Goal: Task Accomplishment & Management: Complete application form

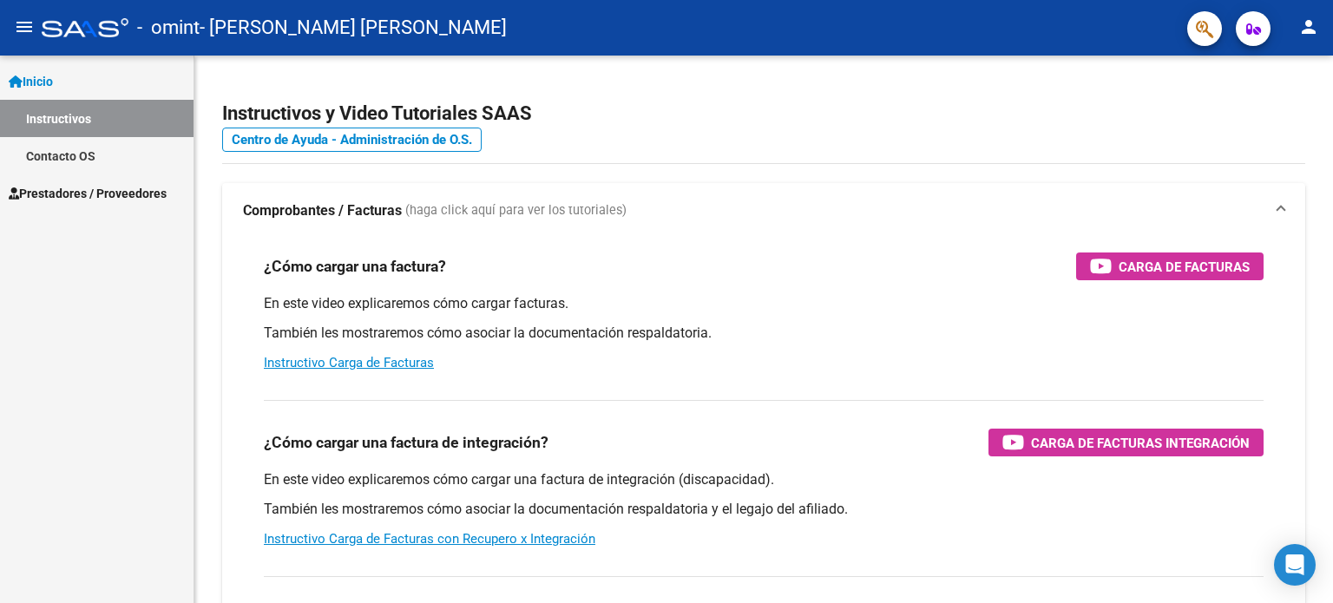
click at [141, 192] on span "Prestadores / Proveedores" at bounding box center [88, 193] width 158 height 19
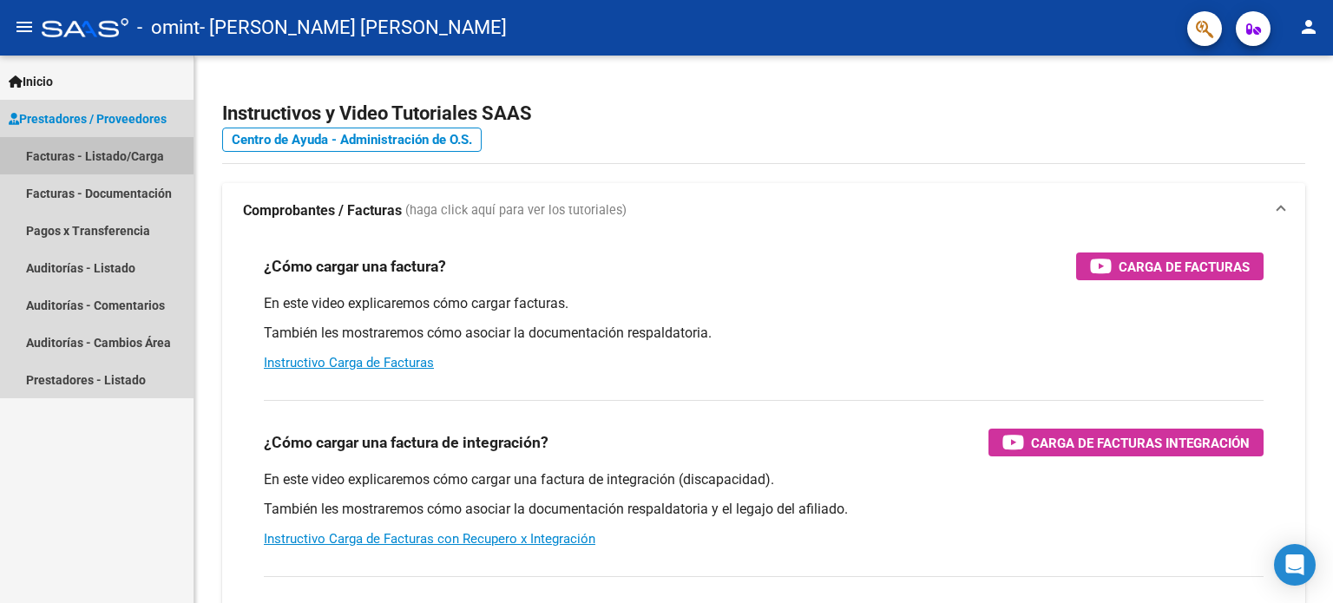
click at [119, 165] on link "Facturas - Listado/Carga" at bounding box center [97, 155] width 194 height 37
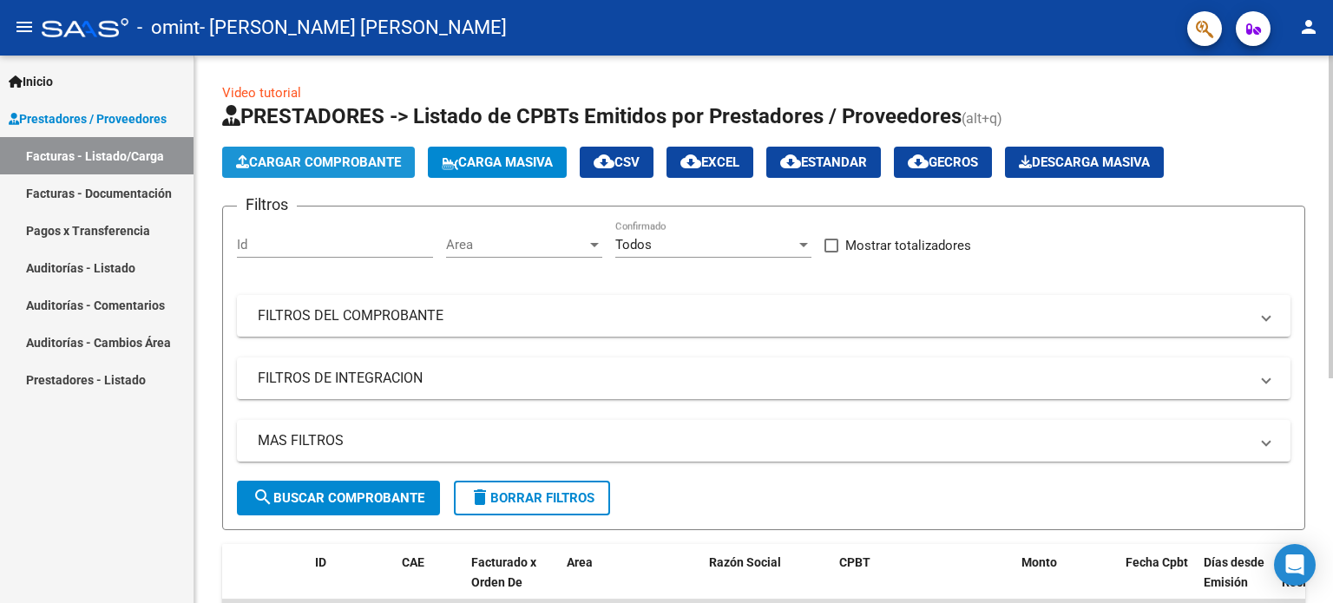
click at [371, 152] on button "Cargar Comprobante" at bounding box center [318, 162] width 193 height 31
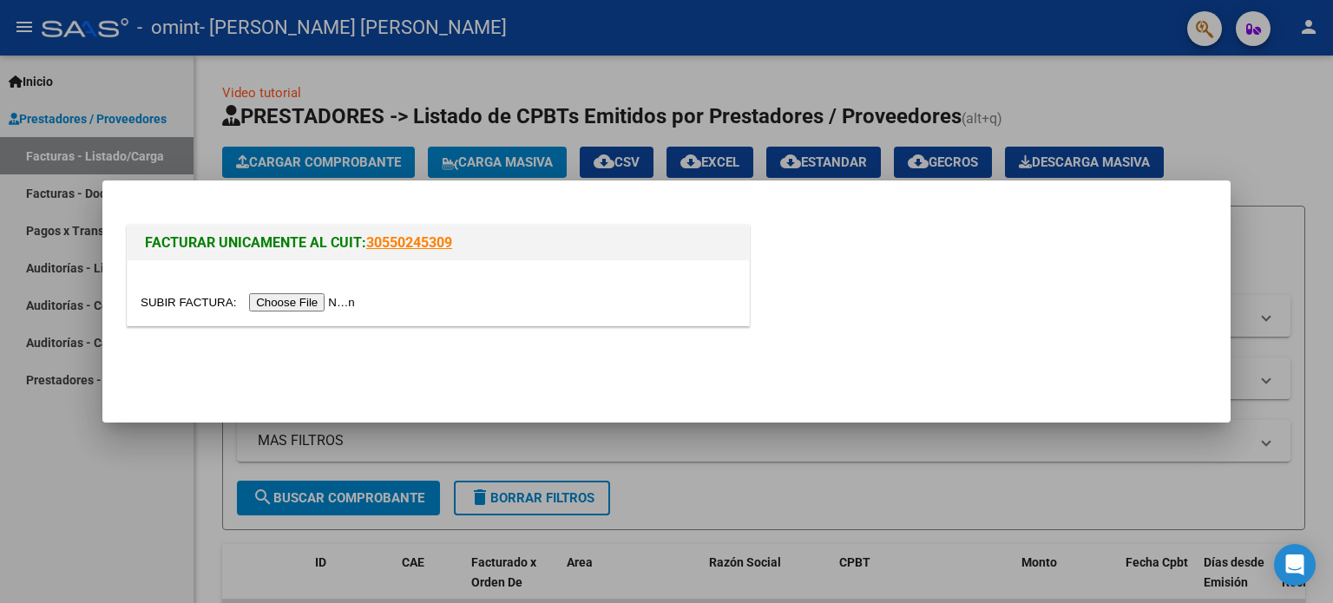
click at [312, 305] on input "file" at bounding box center [251, 302] width 220 height 18
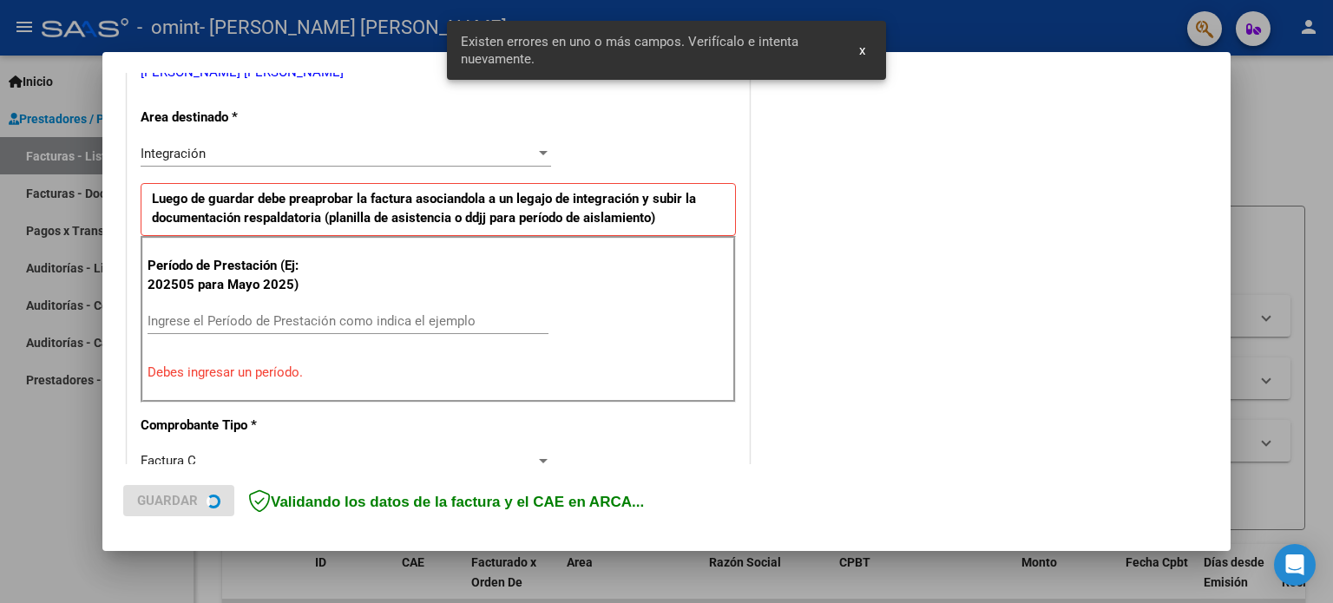
scroll to position [406, 0]
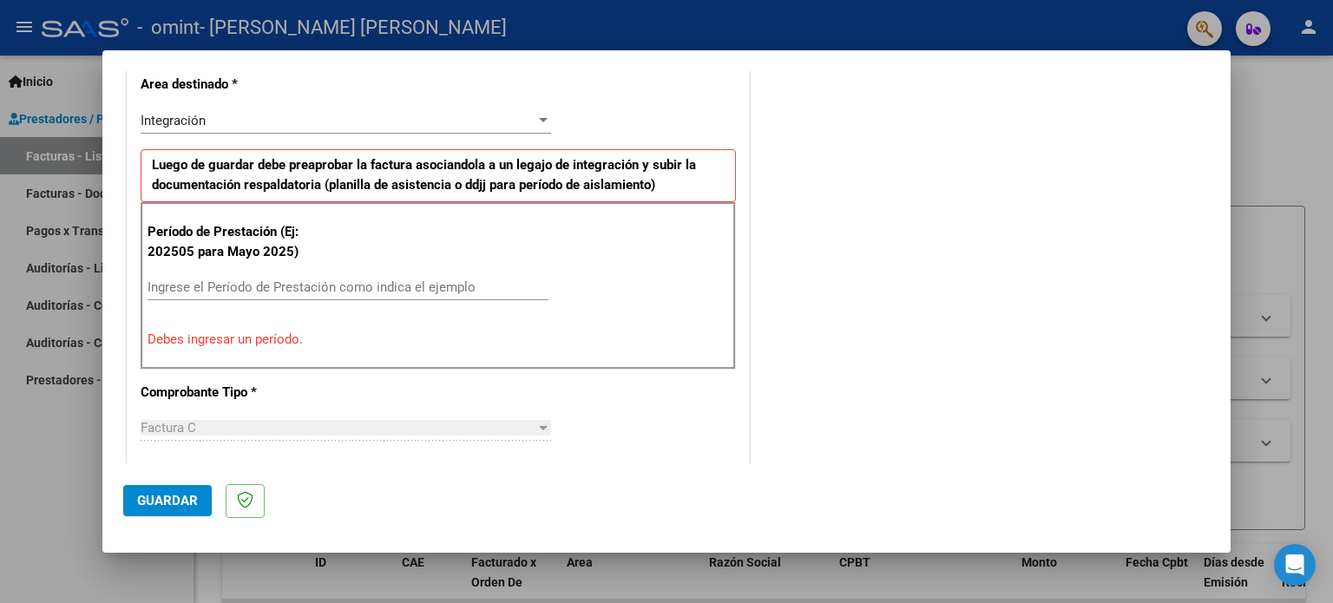
click at [194, 279] on input "Ingrese el Período de Prestación como indica el ejemplo" at bounding box center [348, 287] width 401 height 16
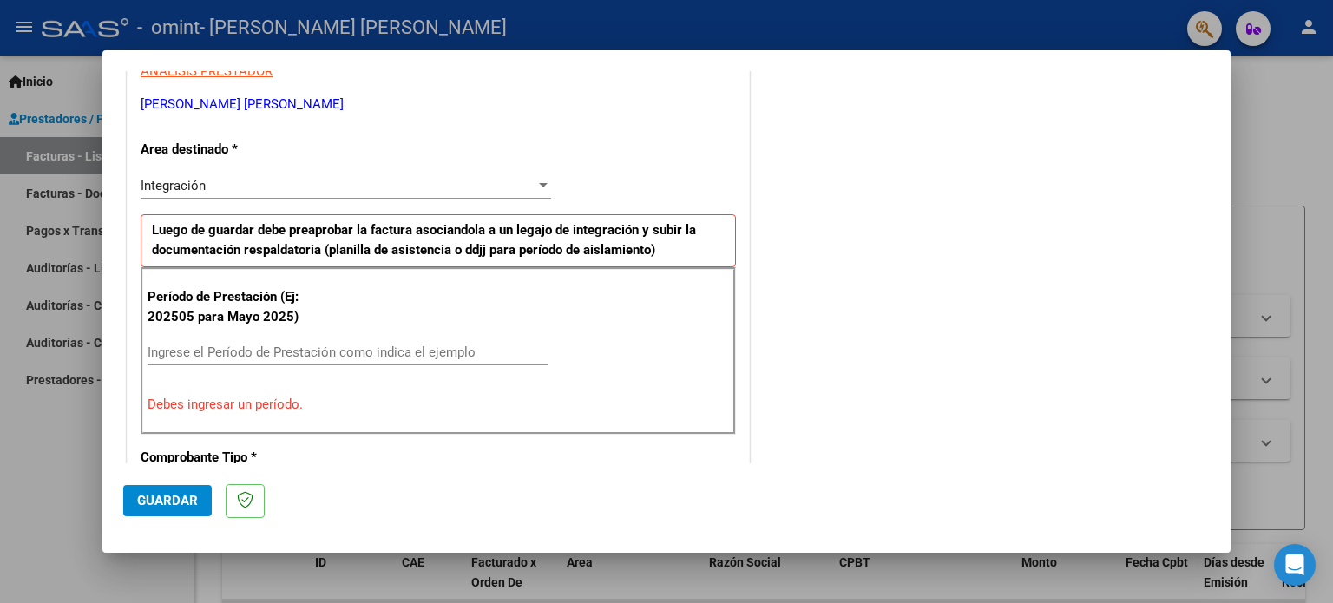
scroll to position [338, 0]
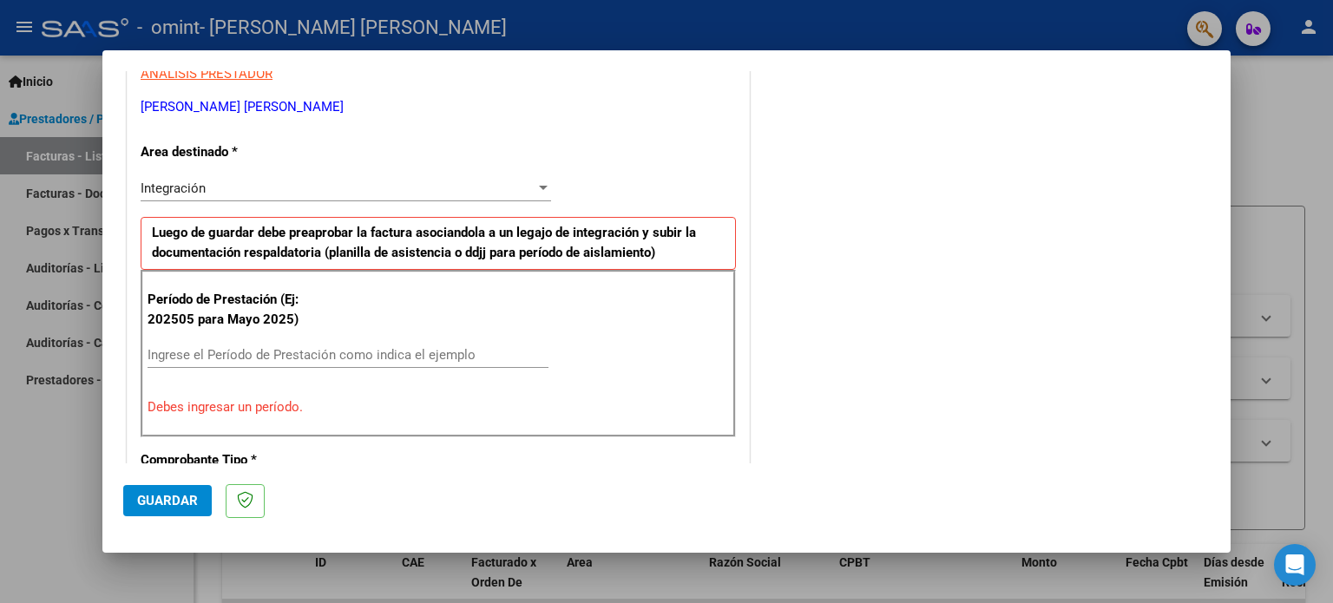
click at [539, 186] on div at bounding box center [543, 188] width 9 height 4
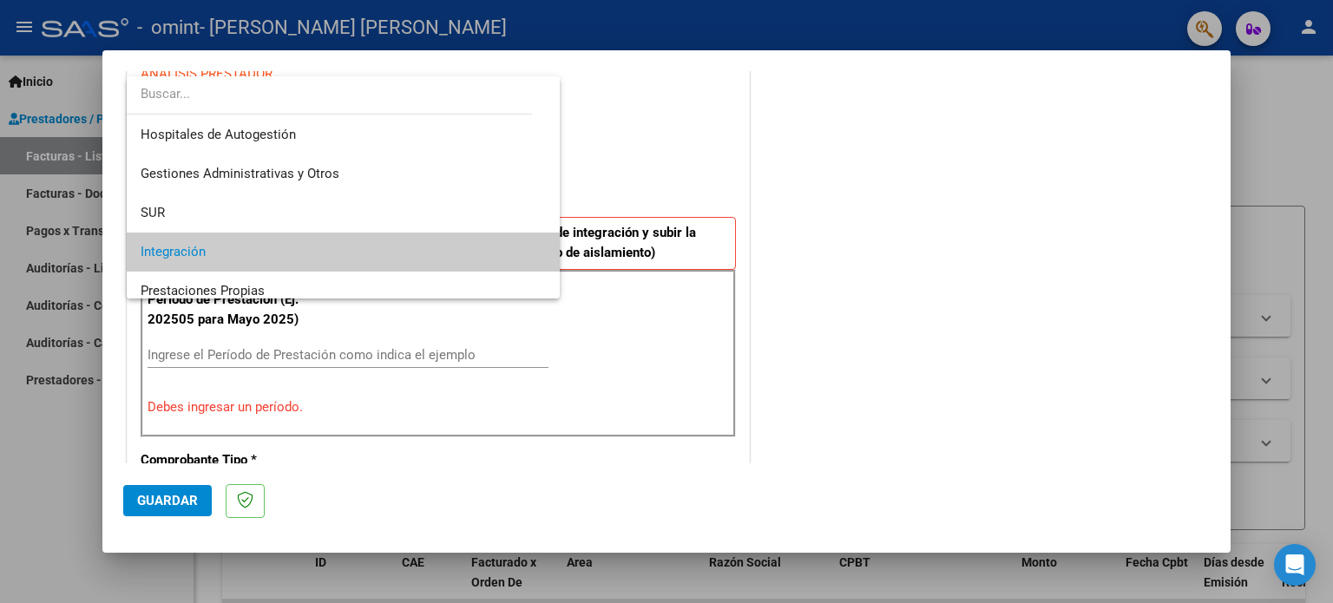
scroll to position [64, 0]
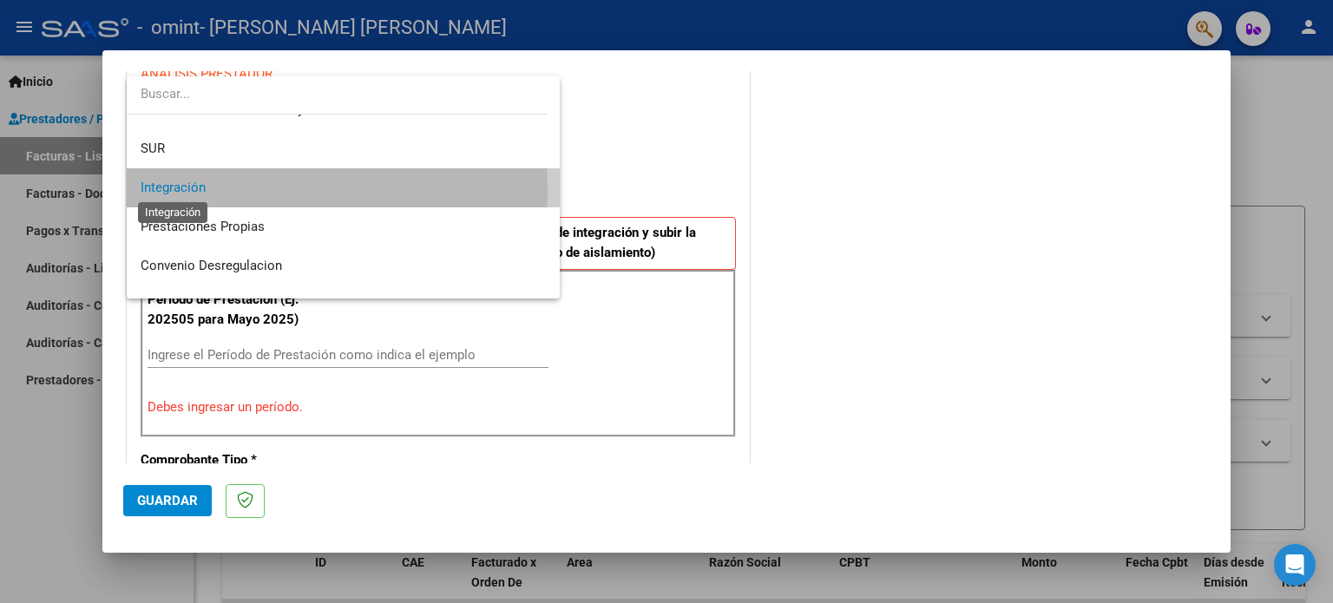
click at [199, 190] on span "Integración" at bounding box center [173, 188] width 65 height 16
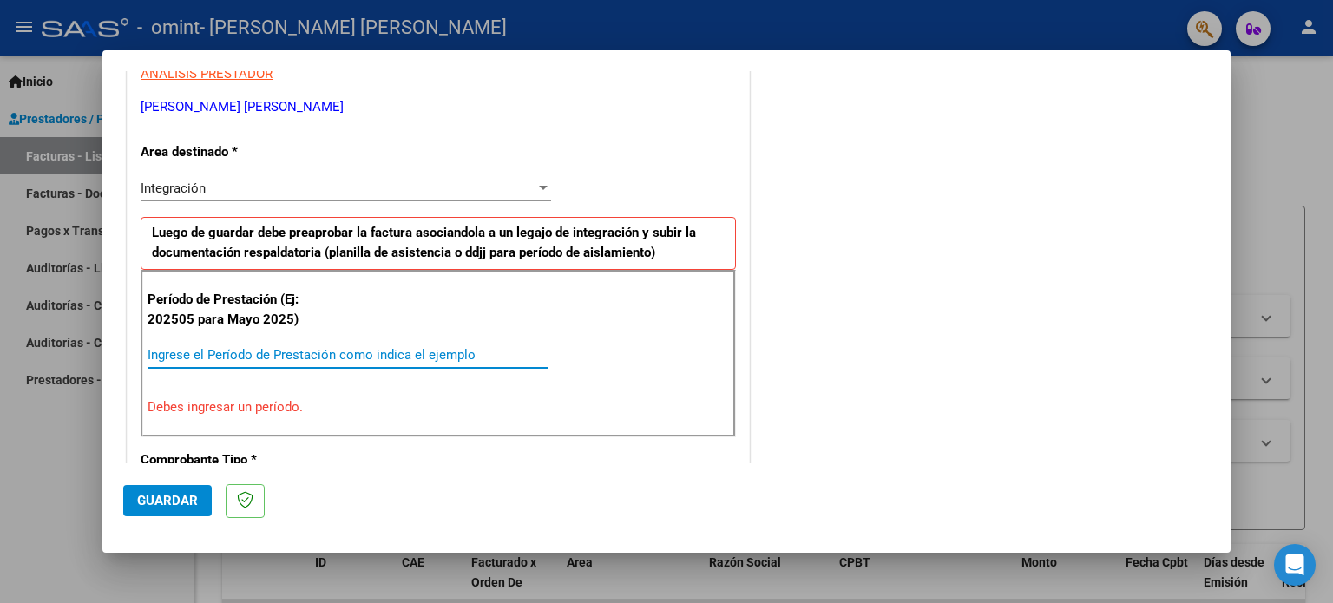
click at [233, 347] on input "Ingrese el Período de Prestación como indica el ejemplo" at bounding box center [348, 355] width 401 height 16
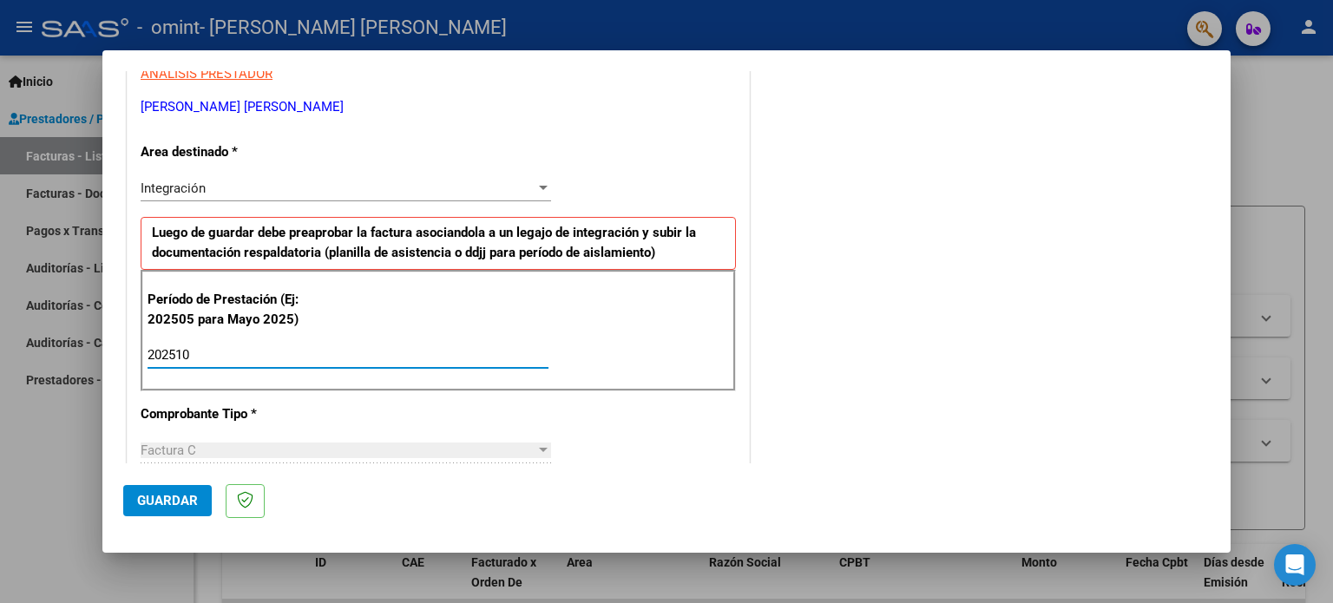
type input "202510"
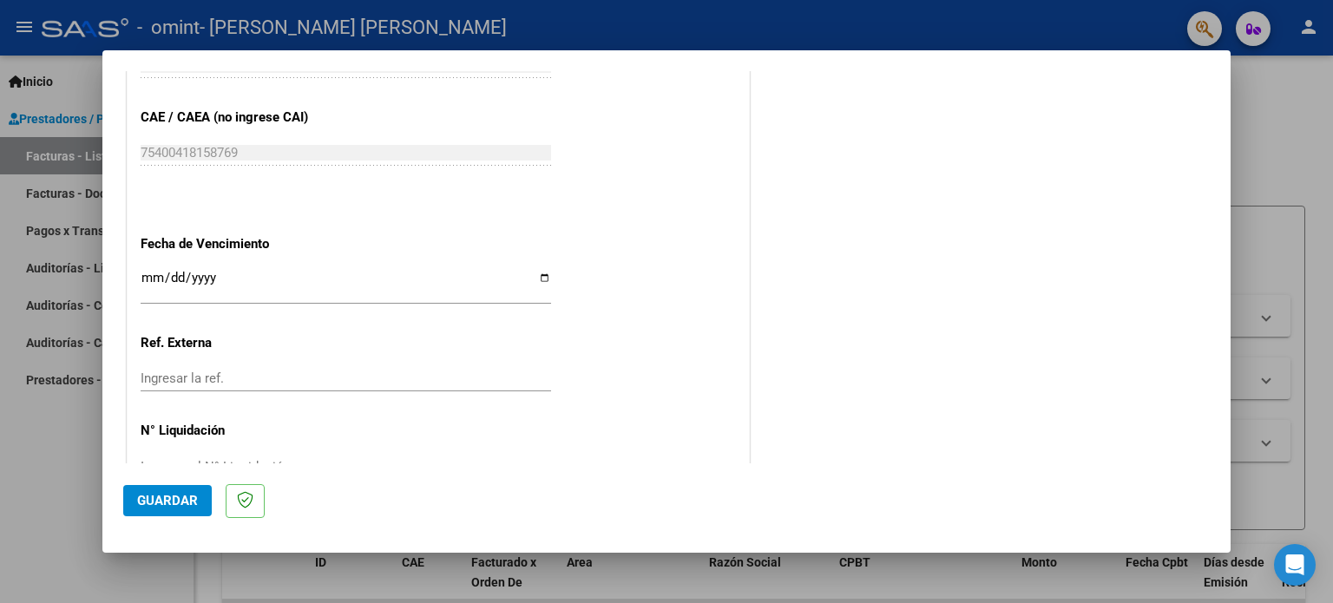
scroll to position [1129, 0]
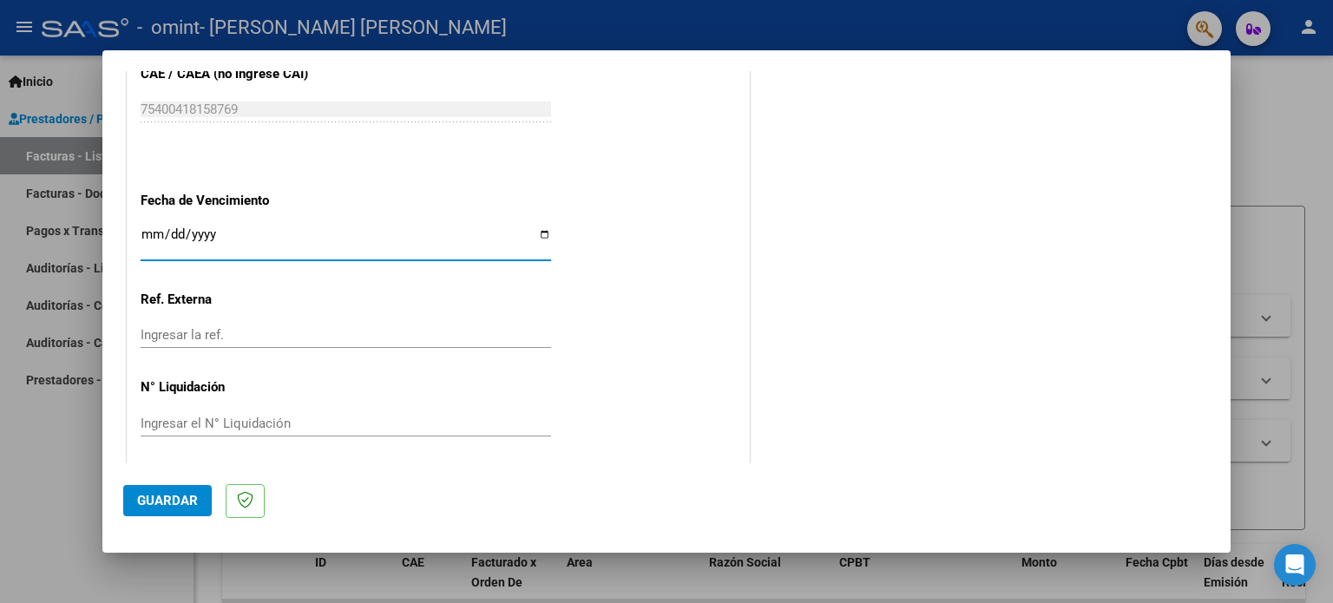
click at [142, 228] on input "Ingresar la fecha" at bounding box center [346, 241] width 410 height 28
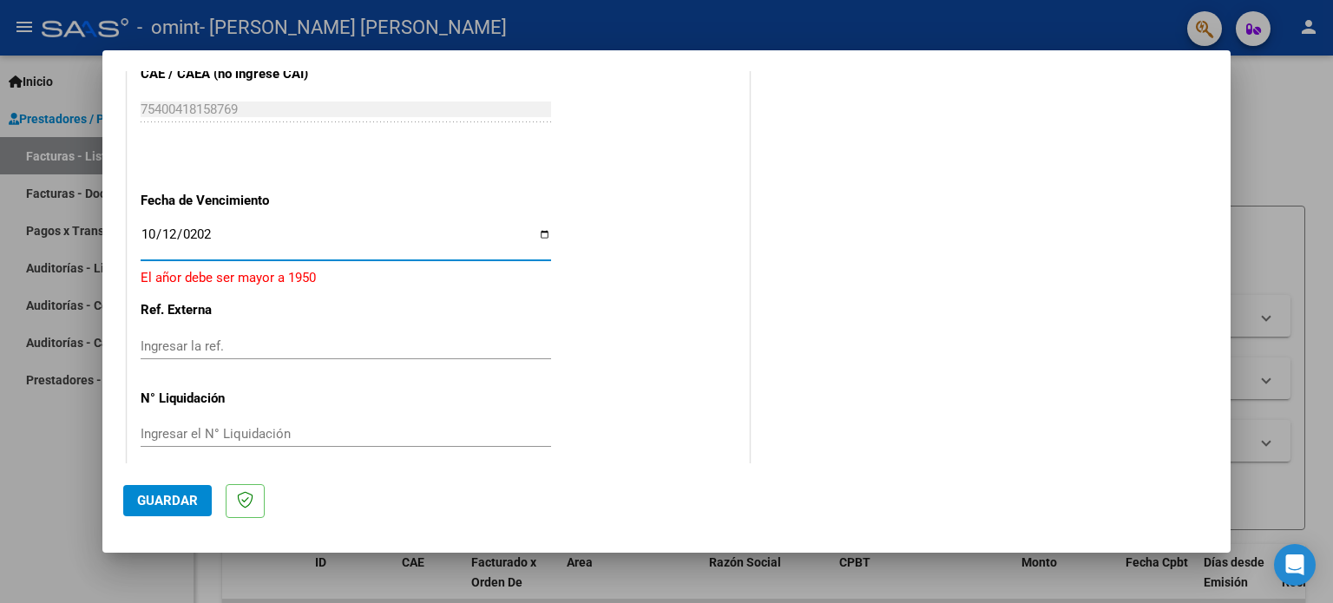
type input "[DATE]"
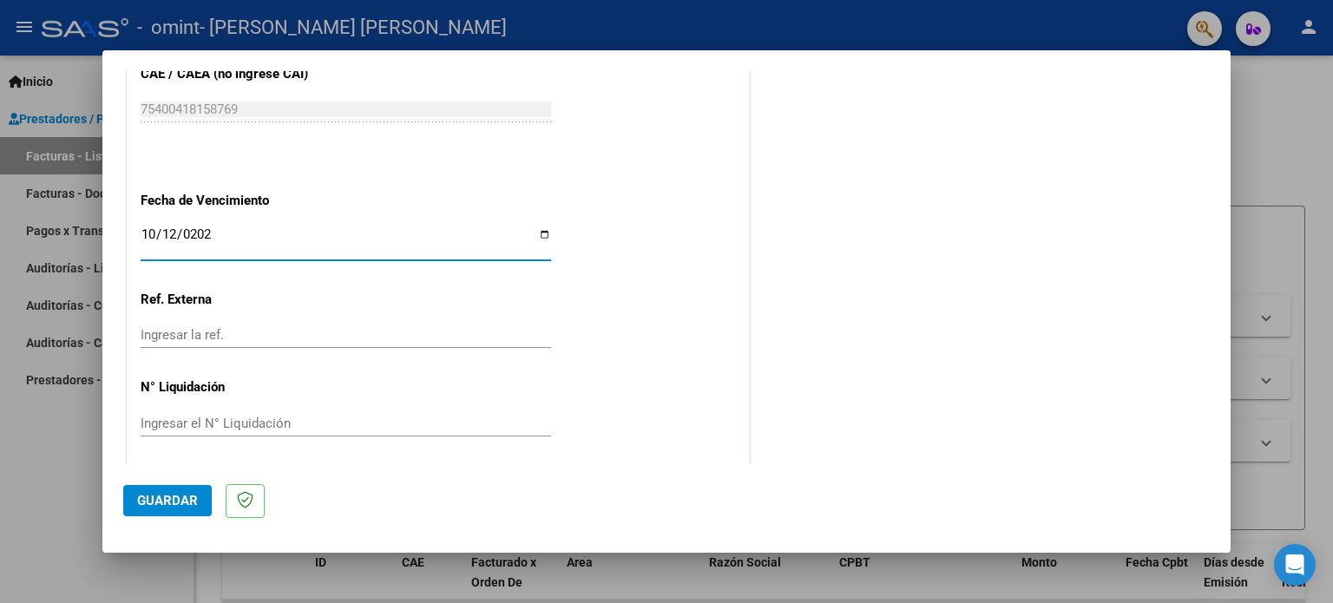
click at [215, 332] on input "Ingresar la ref." at bounding box center [346, 335] width 410 height 16
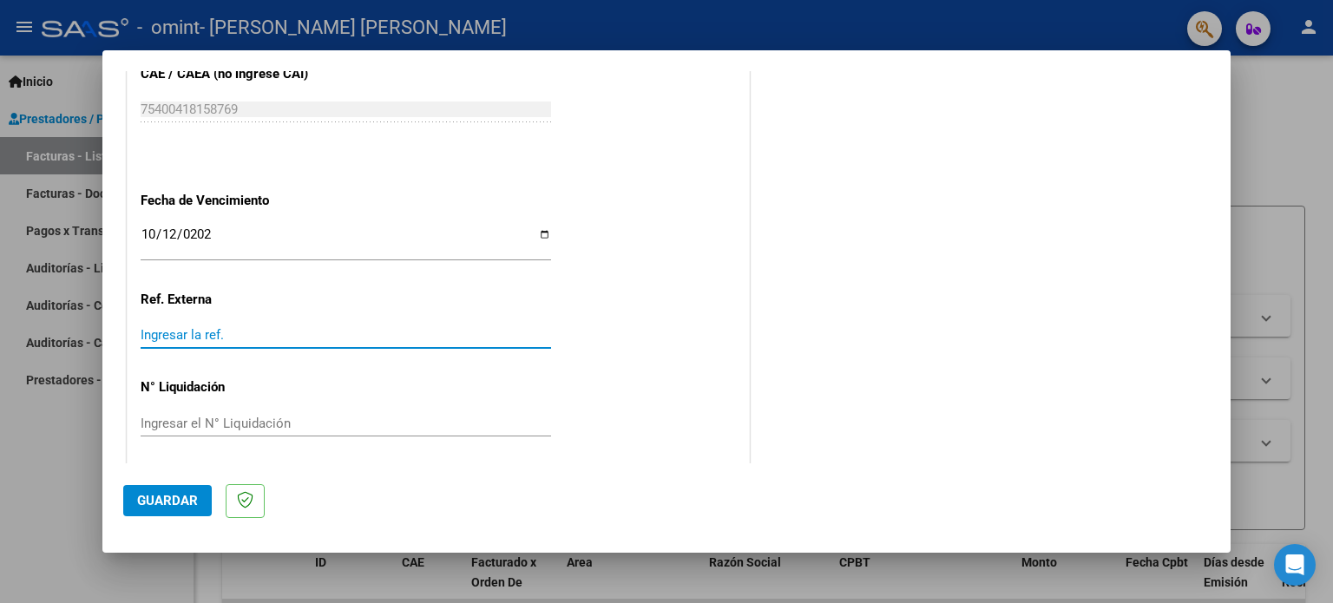
paste input "011"
type input "011"
click at [200, 423] on input "Ingresar el N° Liquidación" at bounding box center [346, 424] width 410 height 16
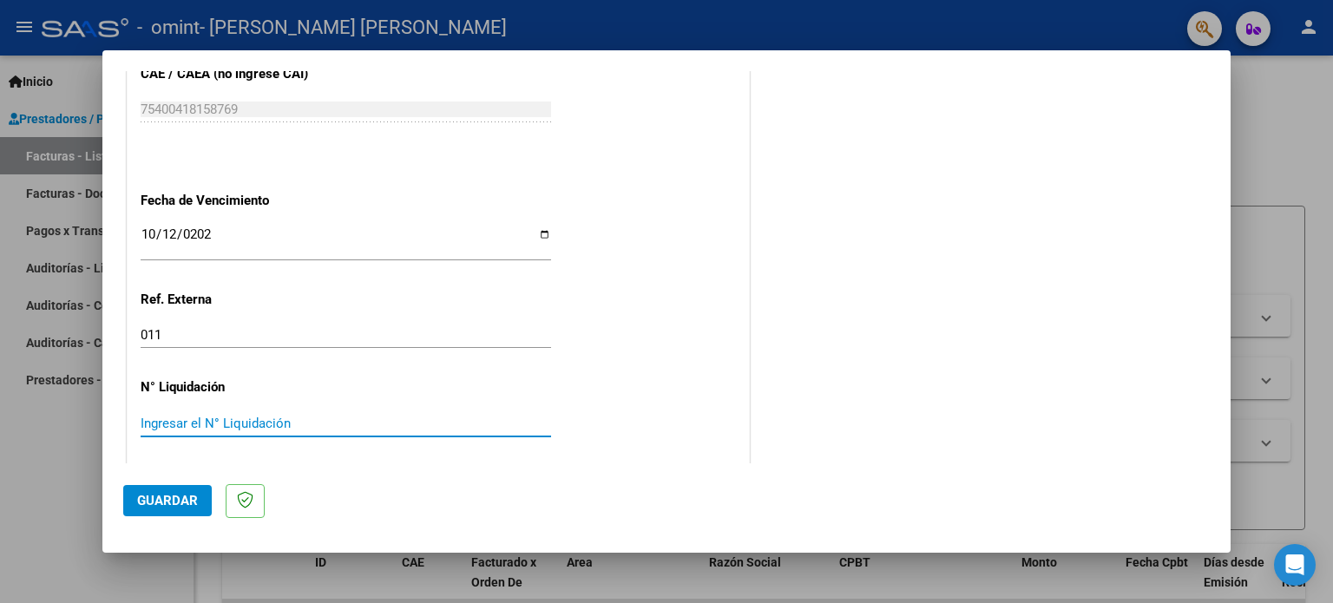
paste input "9896488"
type input "98964.88"
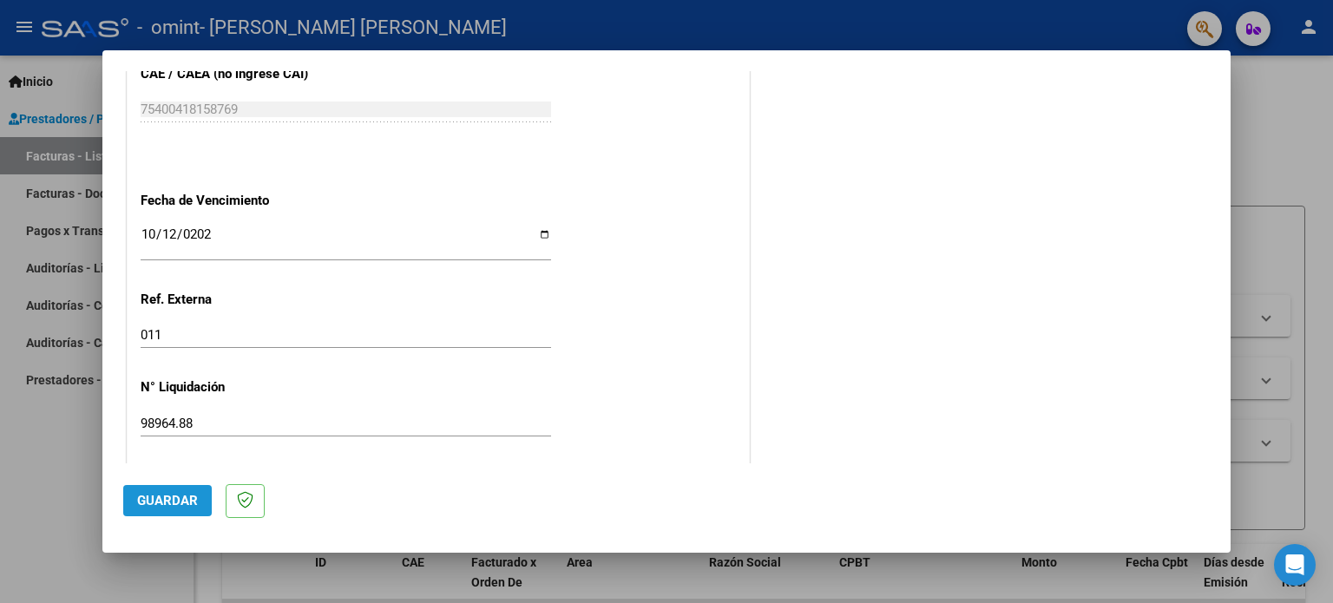
click at [172, 509] on button "Guardar" at bounding box center [167, 500] width 89 height 31
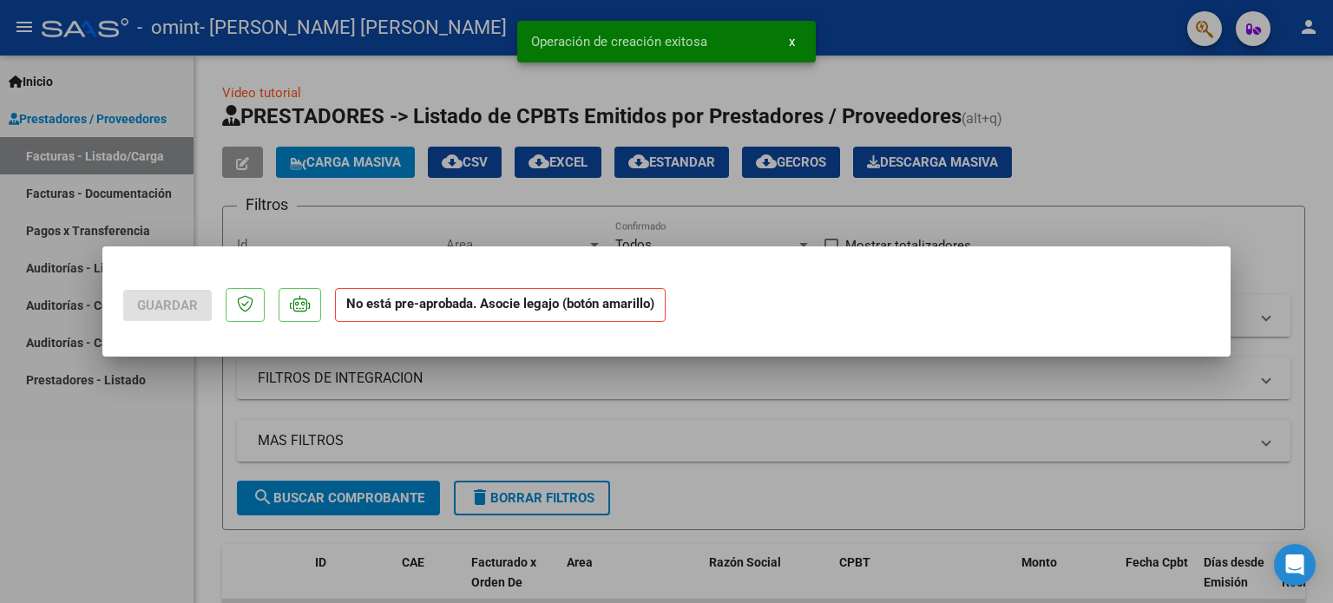
scroll to position [0, 0]
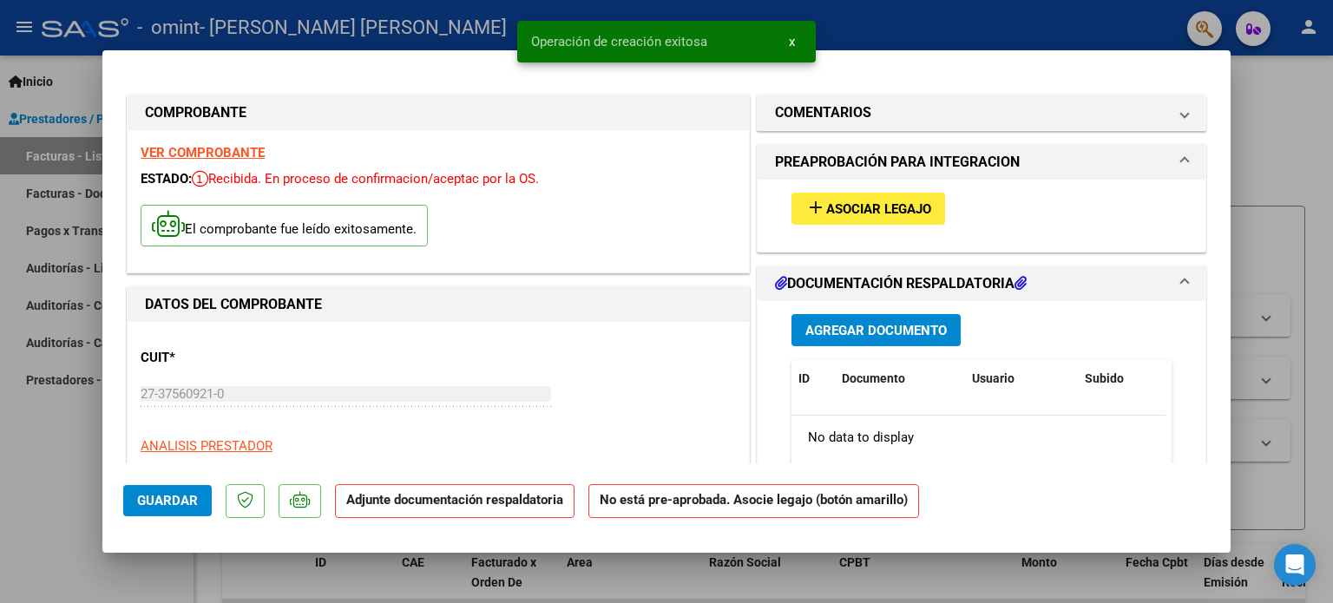
click at [887, 207] on span "Asociar Legajo" at bounding box center [878, 209] width 105 height 16
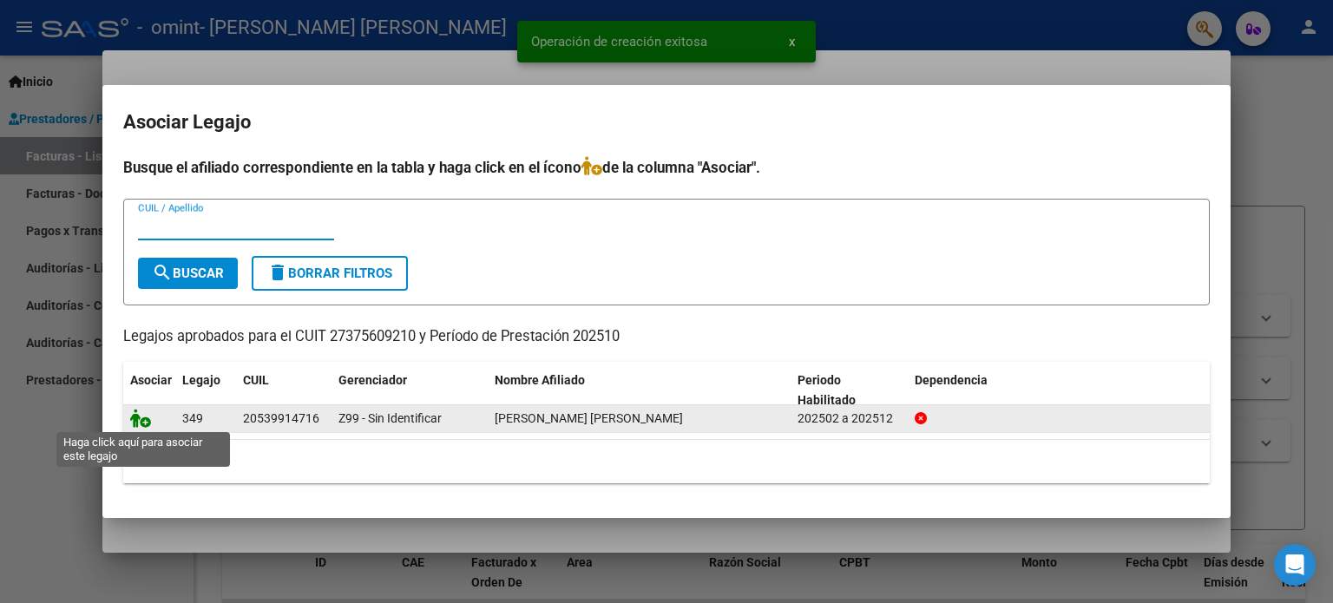
click at [140, 419] on icon at bounding box center [140, 418] width 21 height 19
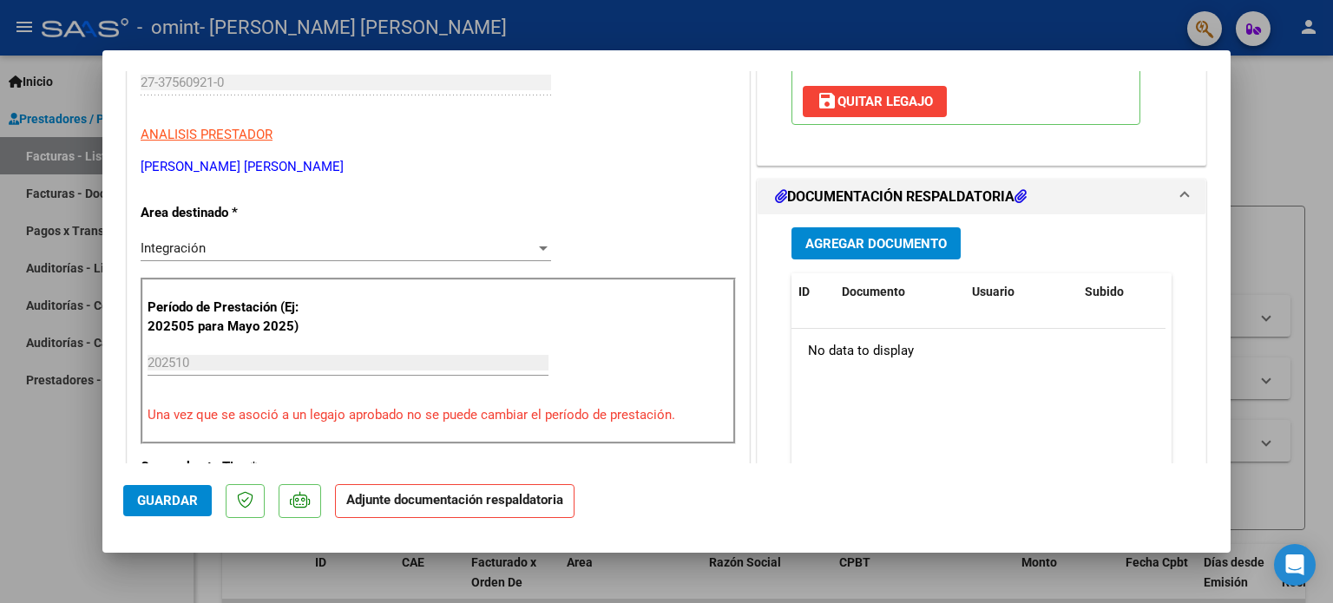
scroll to position [323, 0]
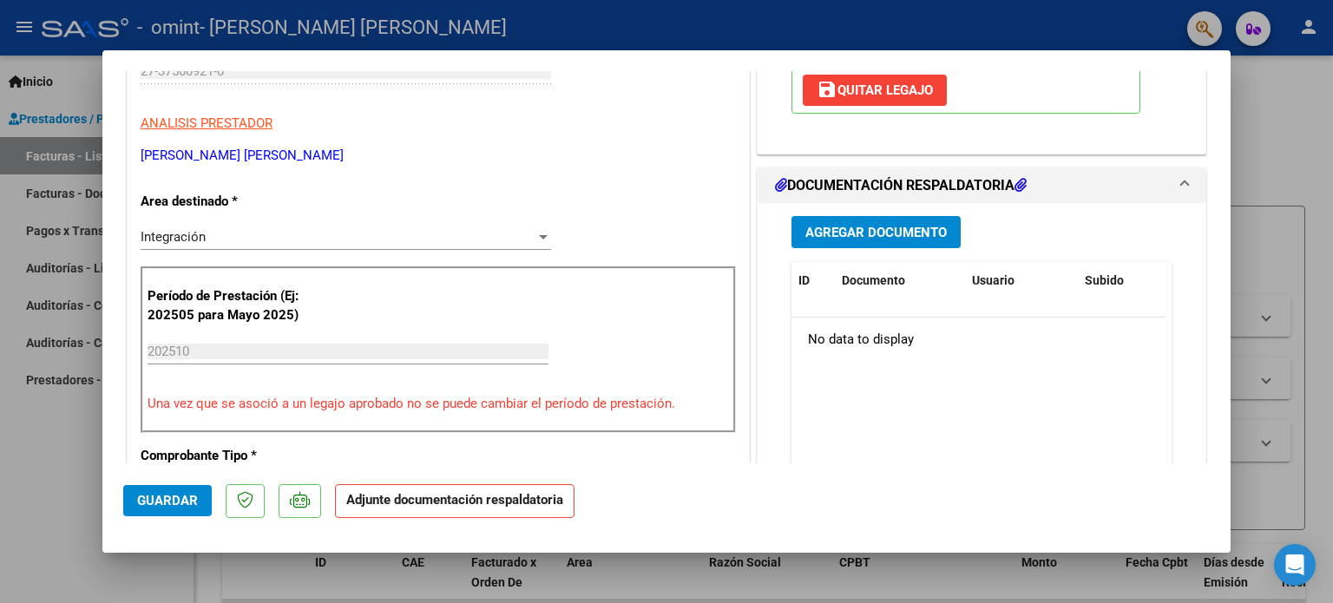
click at [870, 231] on span "Agregar Documento" at bounding box center [875, 233] width 141 height 16
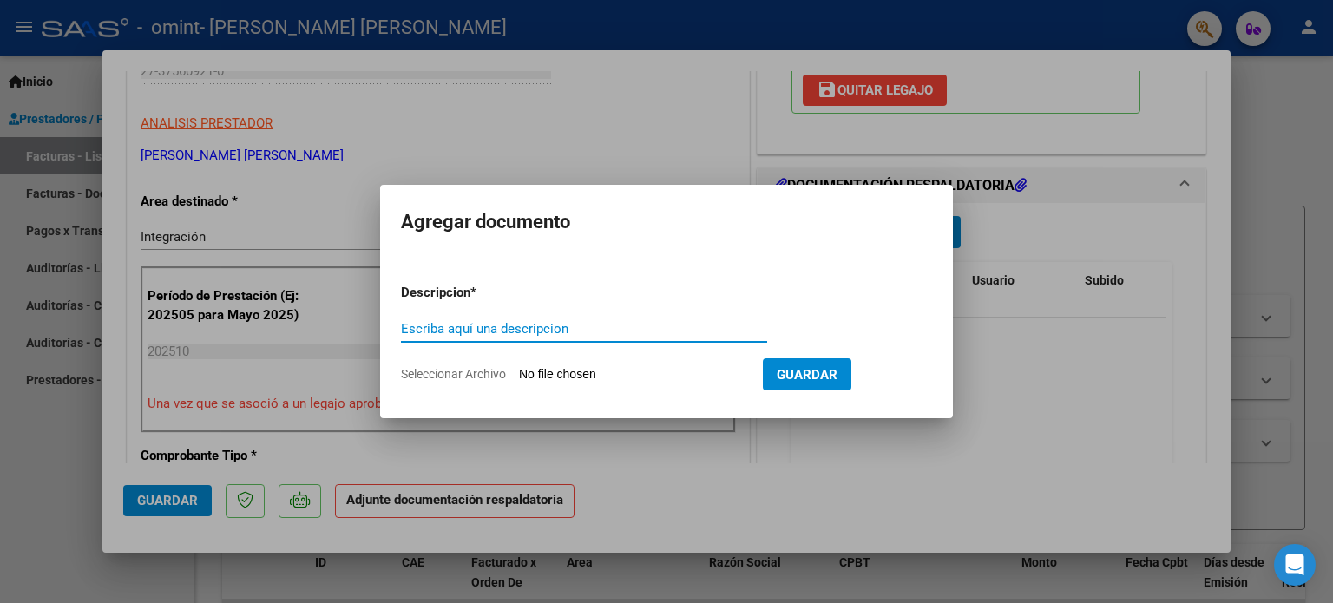
click at [449, 325] on input "Escriba aquí una descripcion" at bounding box center [584, 329] width 366 height 16
click at [675, 384] on form "Descripcion * Escriba aquí una descripcion Seleccionar Archivo Guardar" at bounding box center [666, 333] width 531 height 127
click at [656, 359] on form "Descripcion * Escriba aquí una descripcion Seleccionar Archivo Guardar" at bounding box center [666, 333] width 531 height 127
click at [644, 367] on input "Seleccionar Archivo" at bounding box center [634, 375] width 230 height 16
type input "C:\fakepath\Planilla De Asistencia [PERSON_NAME] Septiembre Terapia Ocupacional…"
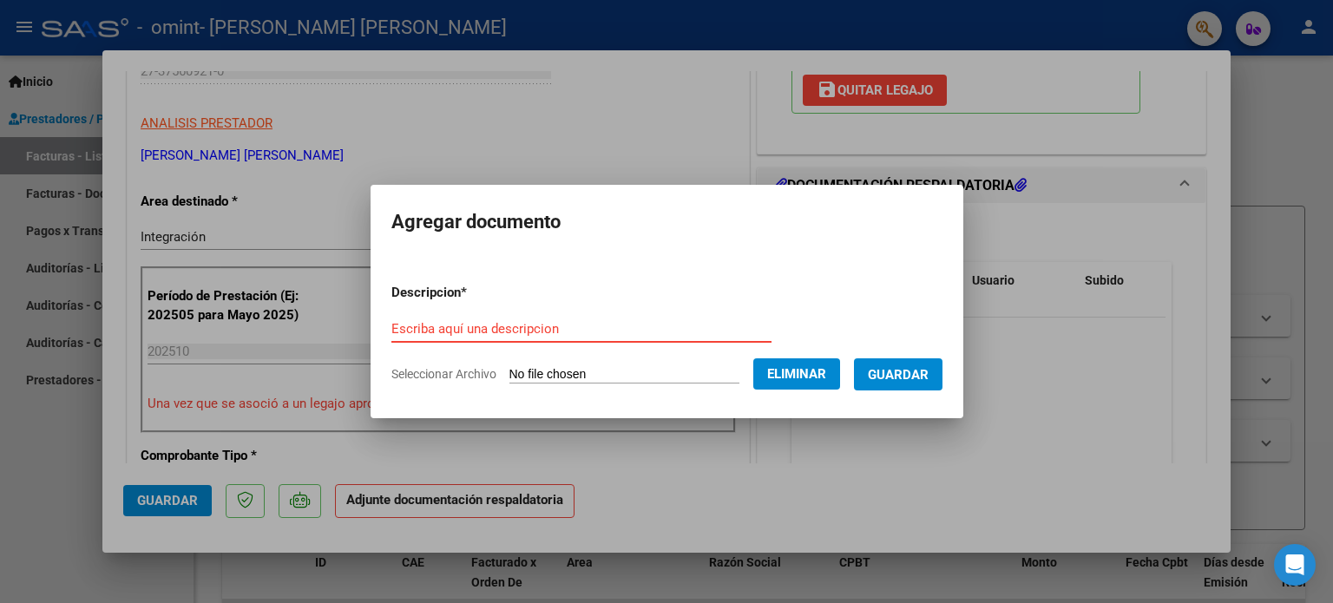
click at [521, 329] on input "Escriba aquí una descripcion" at bounding box center [581, 329] width 380 height 16
type input "planilla de asistencia terapia ocupacional lozano lautaro"
click at [909, 384] on button "Guardar" at bounding box center [898, 374] width 89 height 32
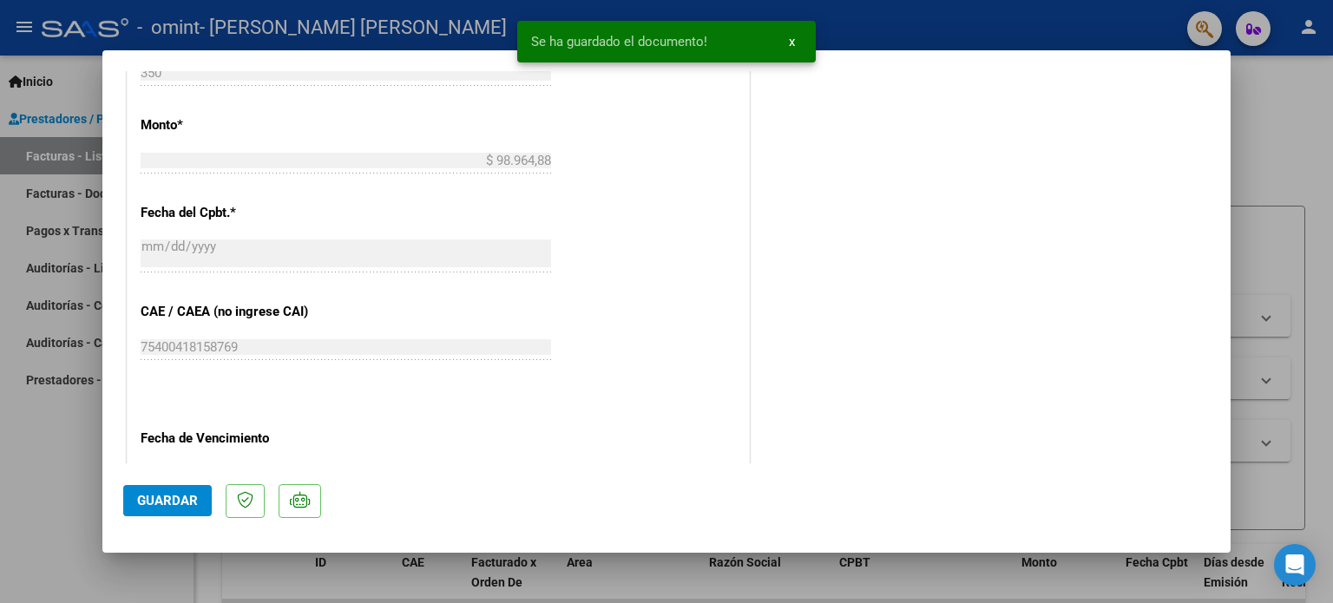
scroll to position [1159, 0]
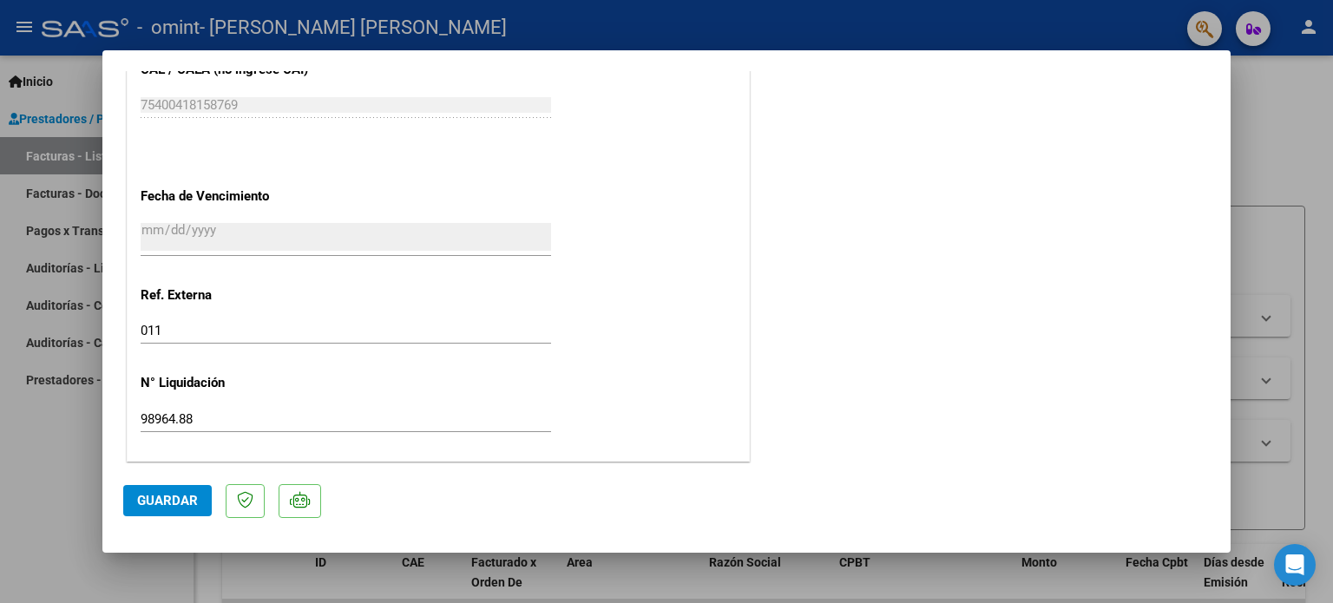
click at [180, 509] on span "Guardar" at bounding box center [167, 501] width 61 height 16
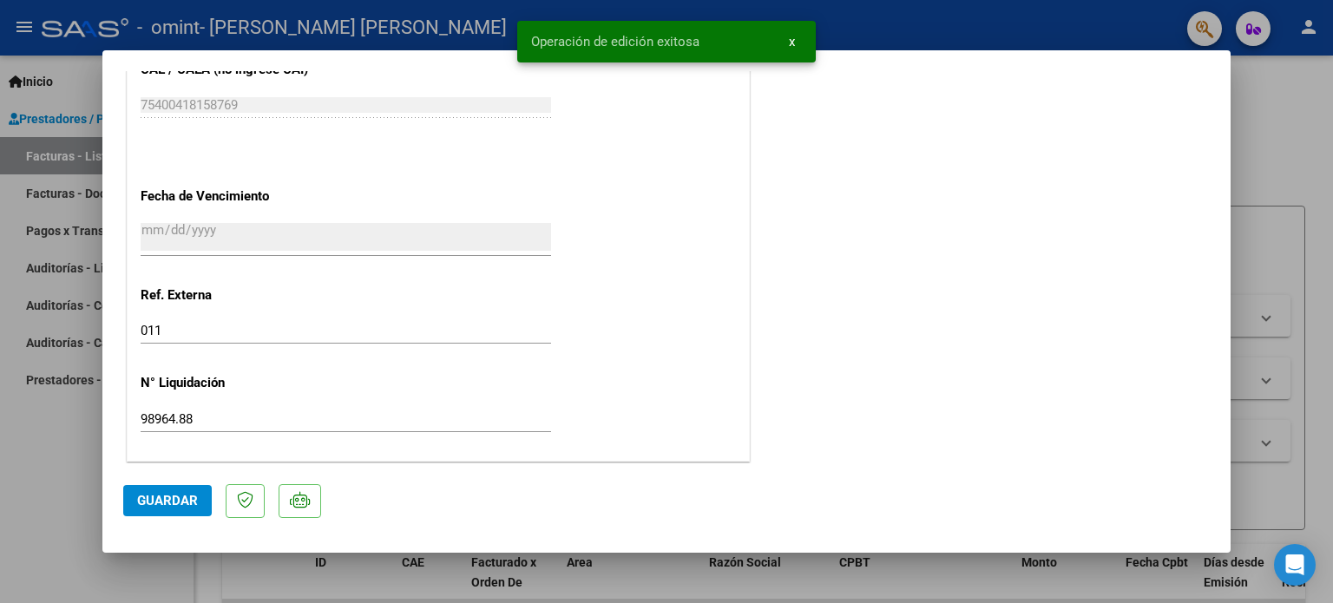
drag, startPoint x: 1230, startPoint y: 423, endPoint x: 1226, endPoint y: 414, distance: 9.3
click at [1226, 414] on mat-dialog-content "COMPROBANTE VER COMPROBANTE ESTADO: Recibida. En proceso de confirmacion/acepta…" at bounding box center [666, 267] width 1128 height 392
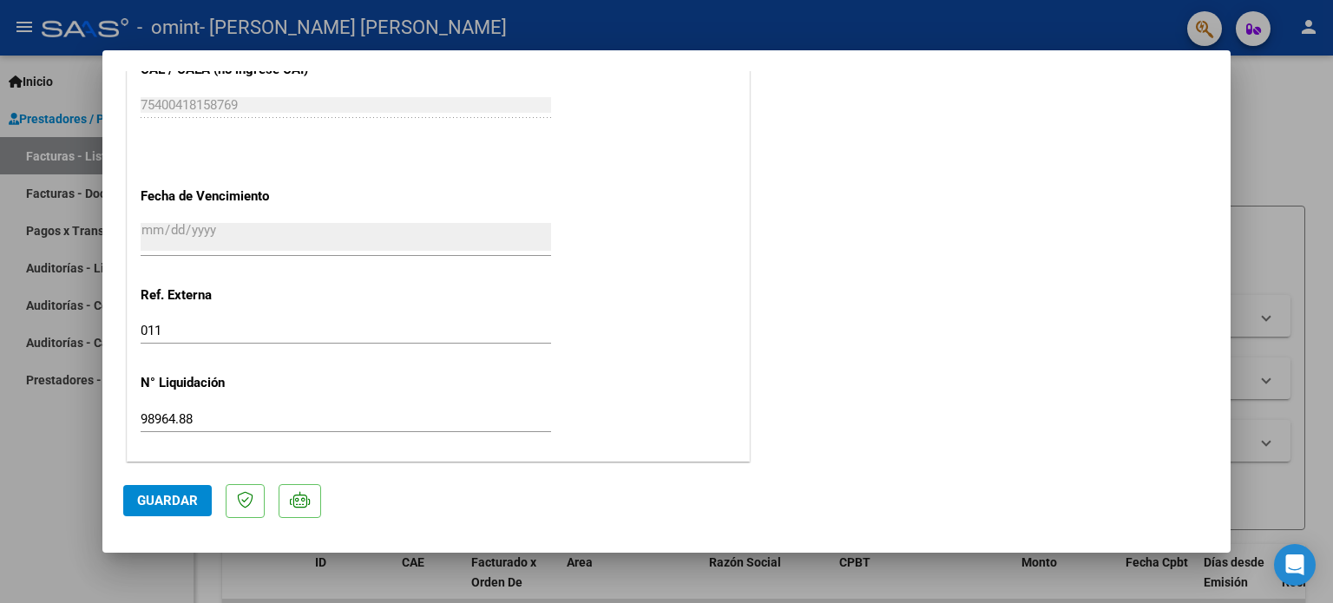
click at [191, 505] on span "Guardar" at bounding box center [167, 501] width 61 height 16
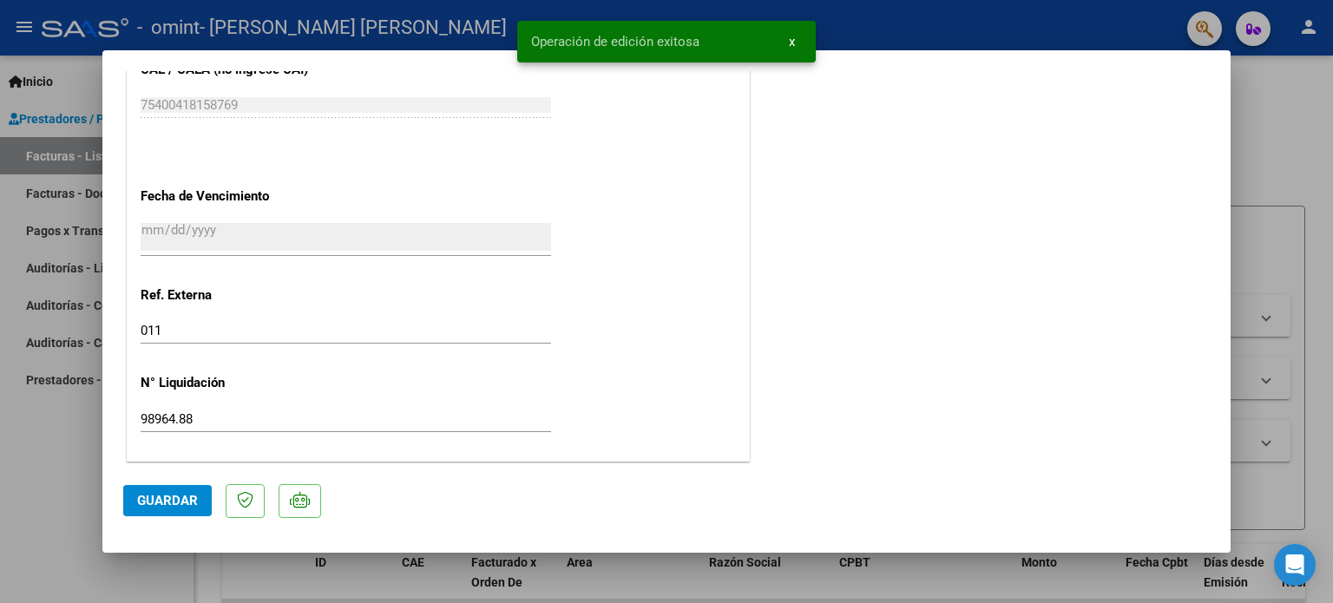
click at [1268, 218] on div at bounding box center [666, 301] width 1333 height 603
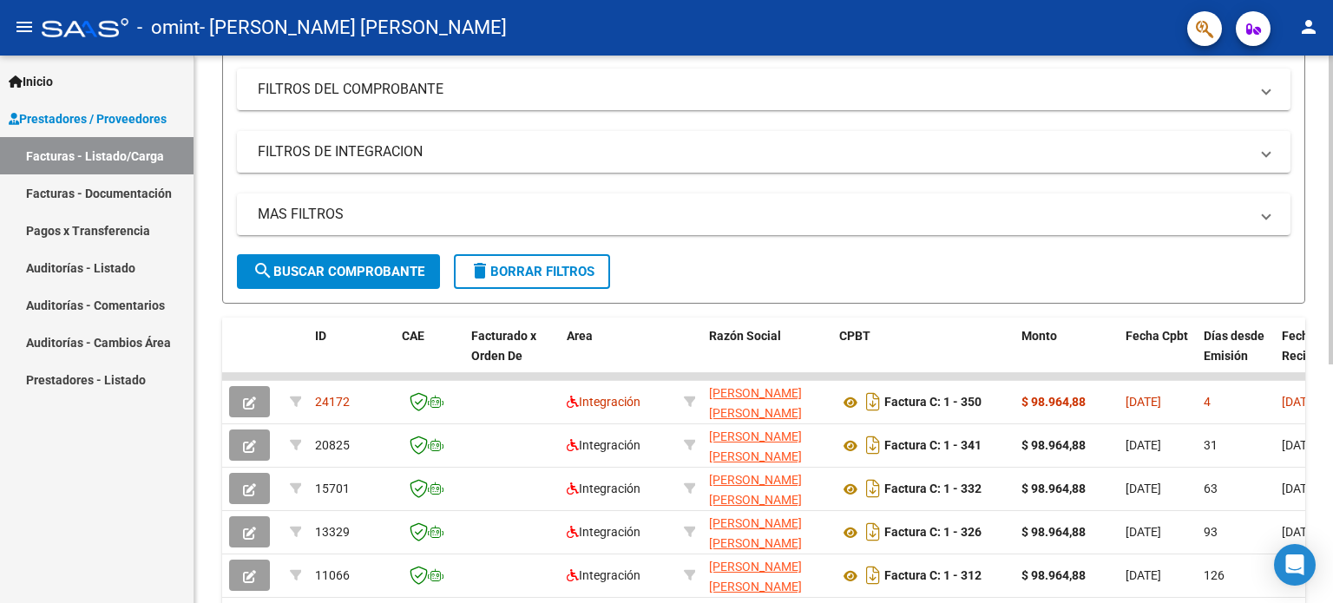
click at [1332, 271] on div at bounding box center [1331, 341] width 4 height 309
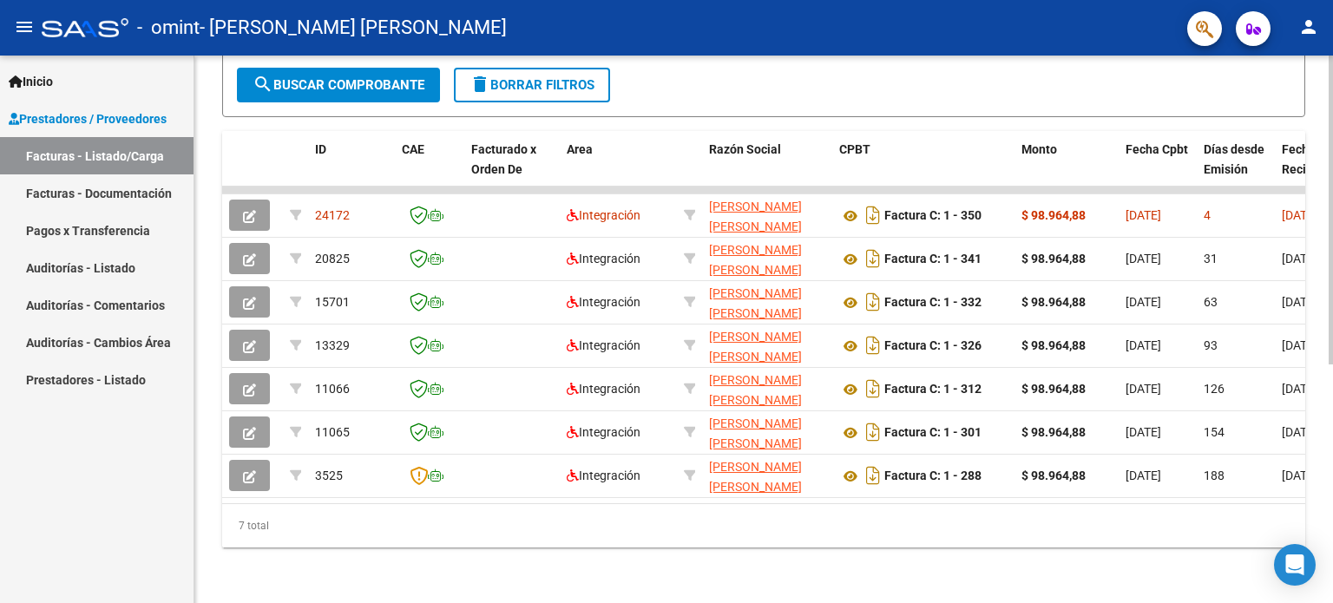
scroll to position [420, 0]
click at [1327, 378] on div "Video tutorial PRESTADORES -> Listado de CPBTs Emitidos por Prestadores / Prove…" at bounding box center [765, 122] width 1143 height 961
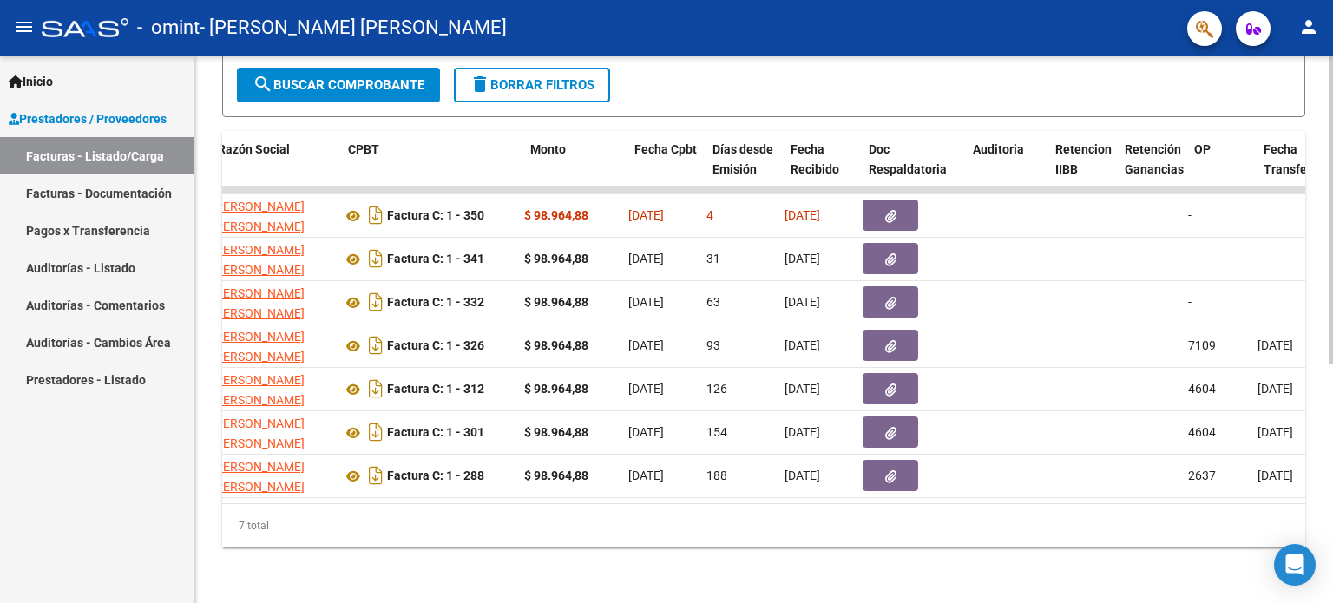
scroll to position [0, 0]
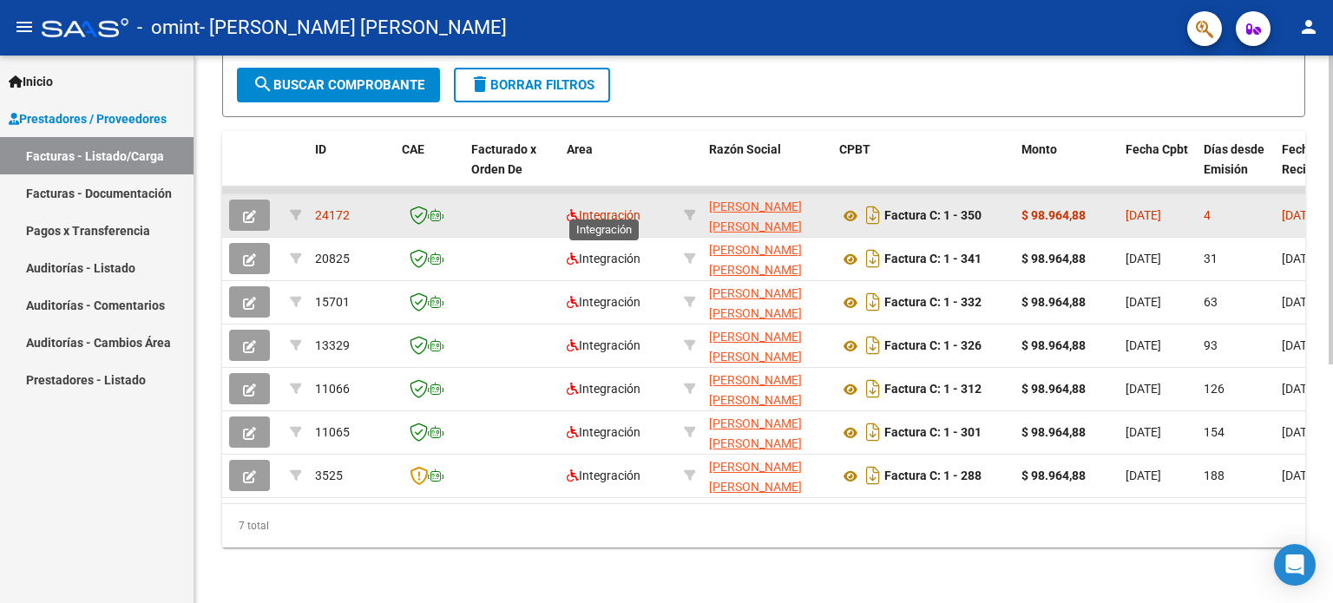
click at [607, 208] on span "Integración" at bounding box center [604, 215] width 74 height 14
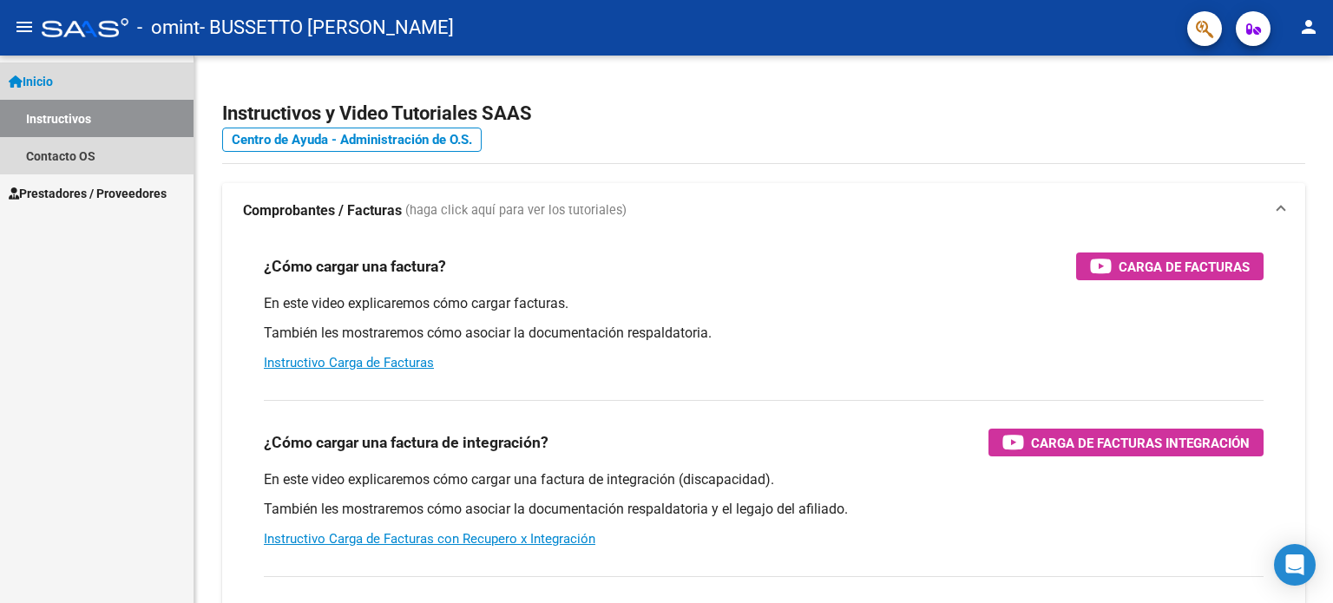
click at [75, 128] on link "Instructivos" at bounding box center [97, 118] width 194 height 37
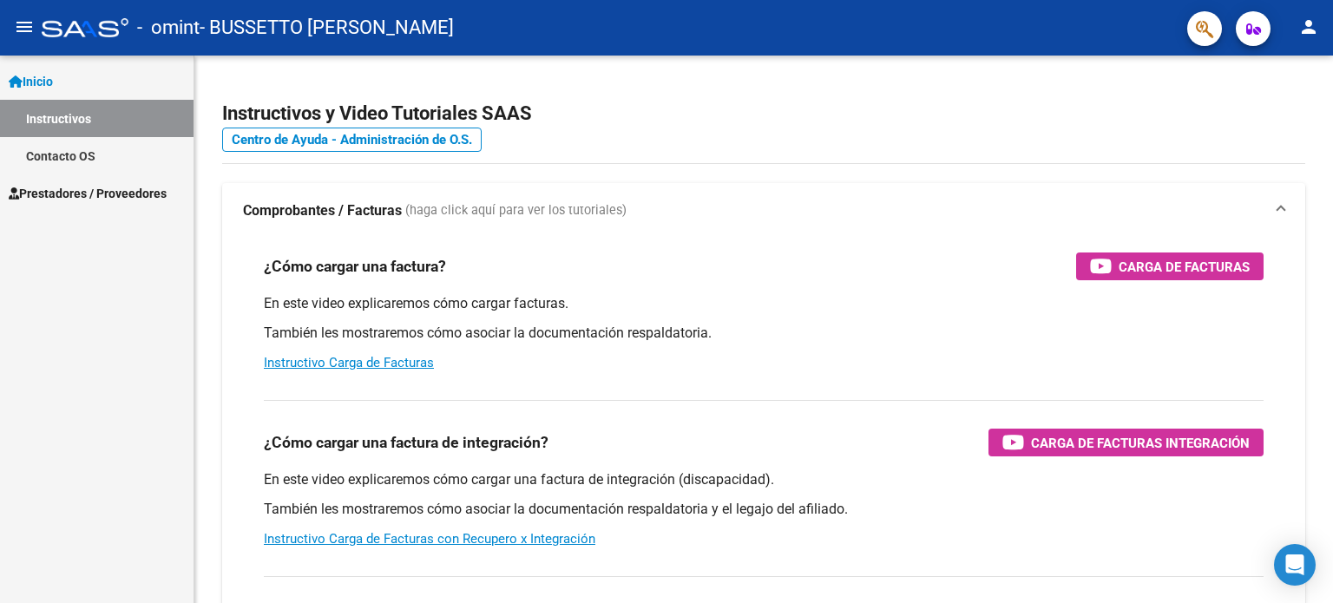
click at [72, 152] on link "Contacto OS" at bounding box center [97, 155] width 194 height 37
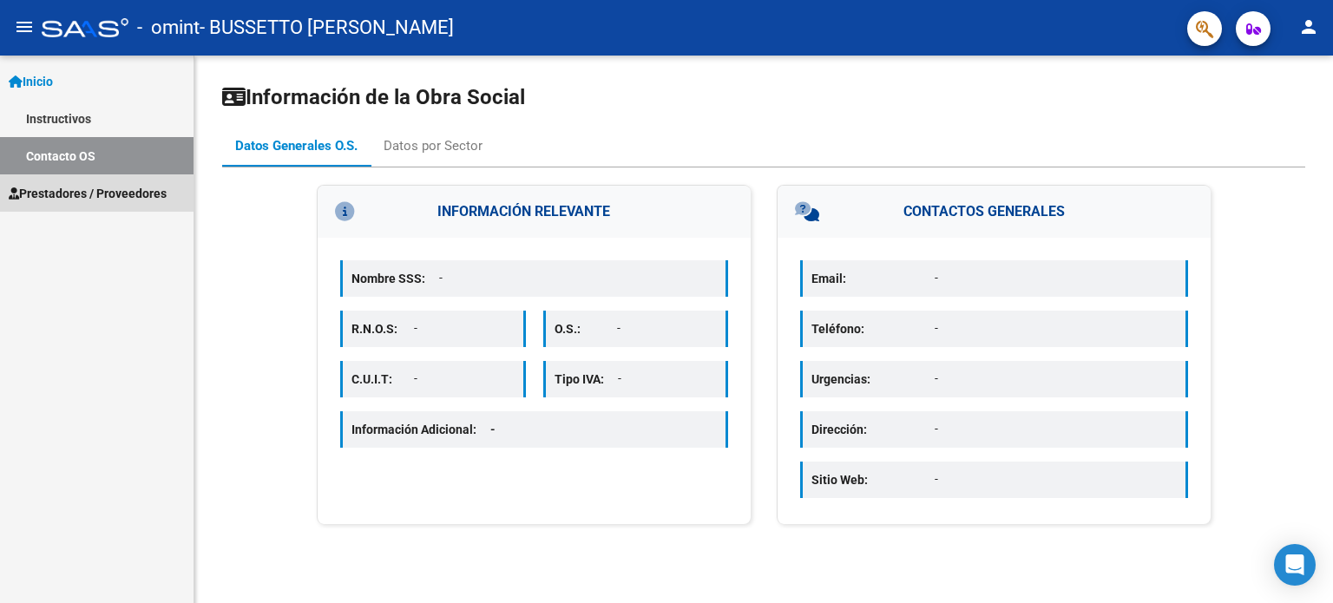
click at [65, 187] on span "Prestadores / Proveedores" at bounding box center [88, 193] width 158 height 19
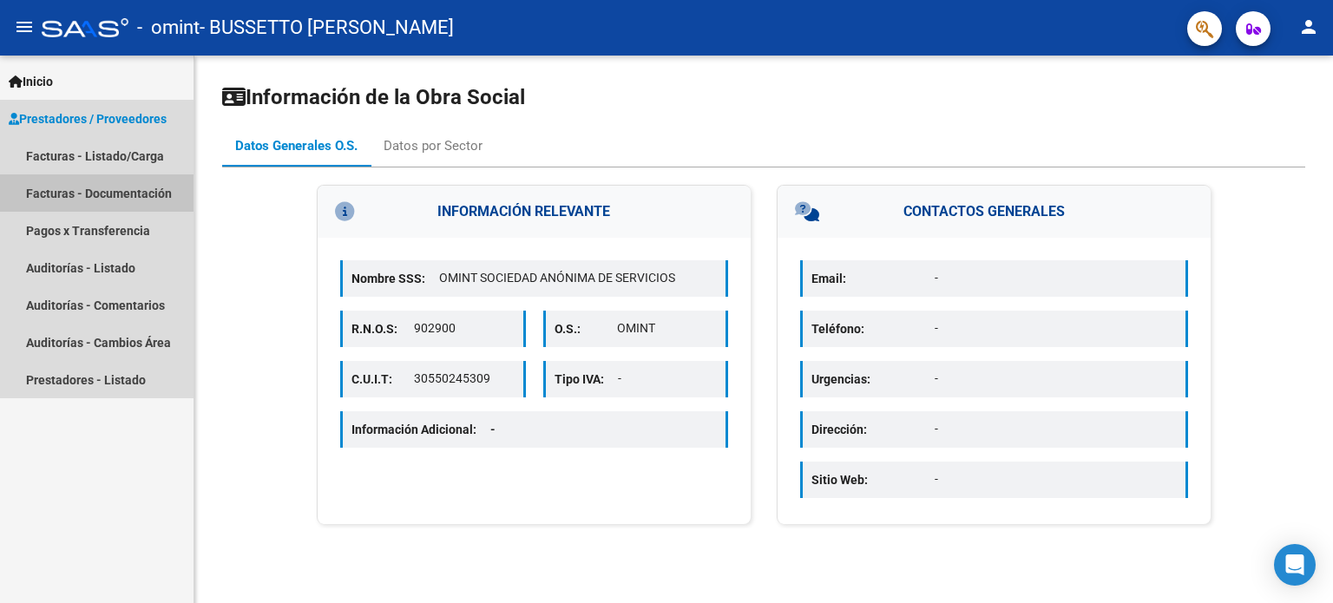
click at [139, 187] on link "Facturas - Documentación" at bounding box center [97, 192] width 194 height 37
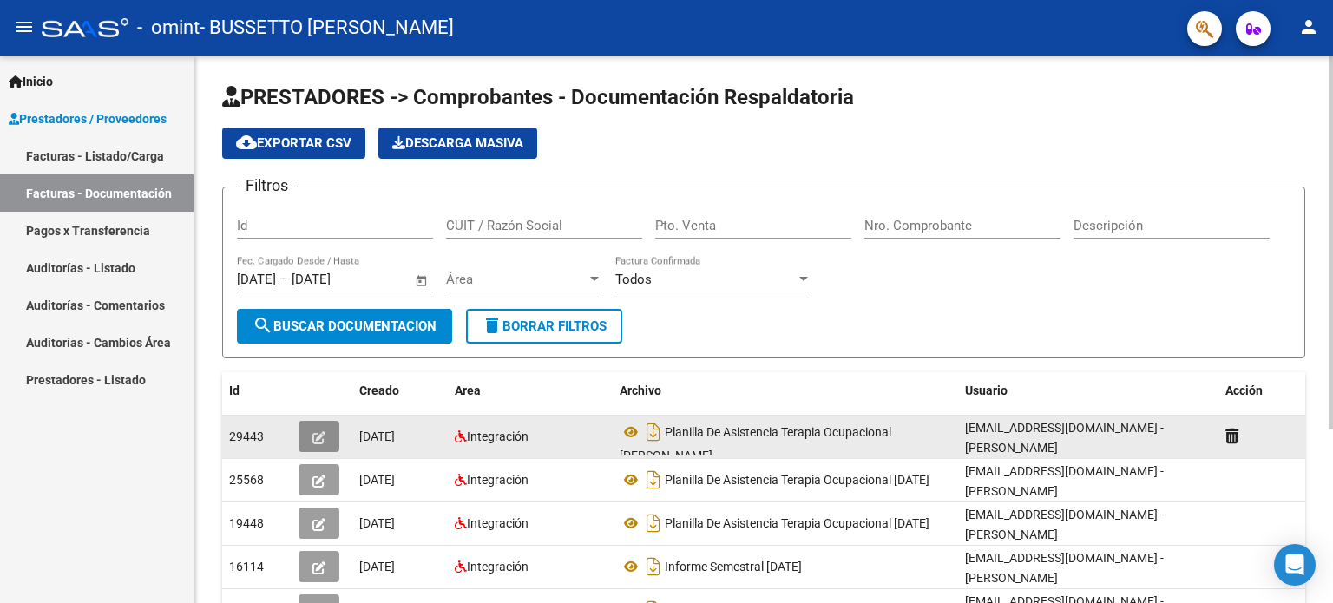
click at [316, 441] on icon "button" at bounding box center [318, 437] width 13 height 13
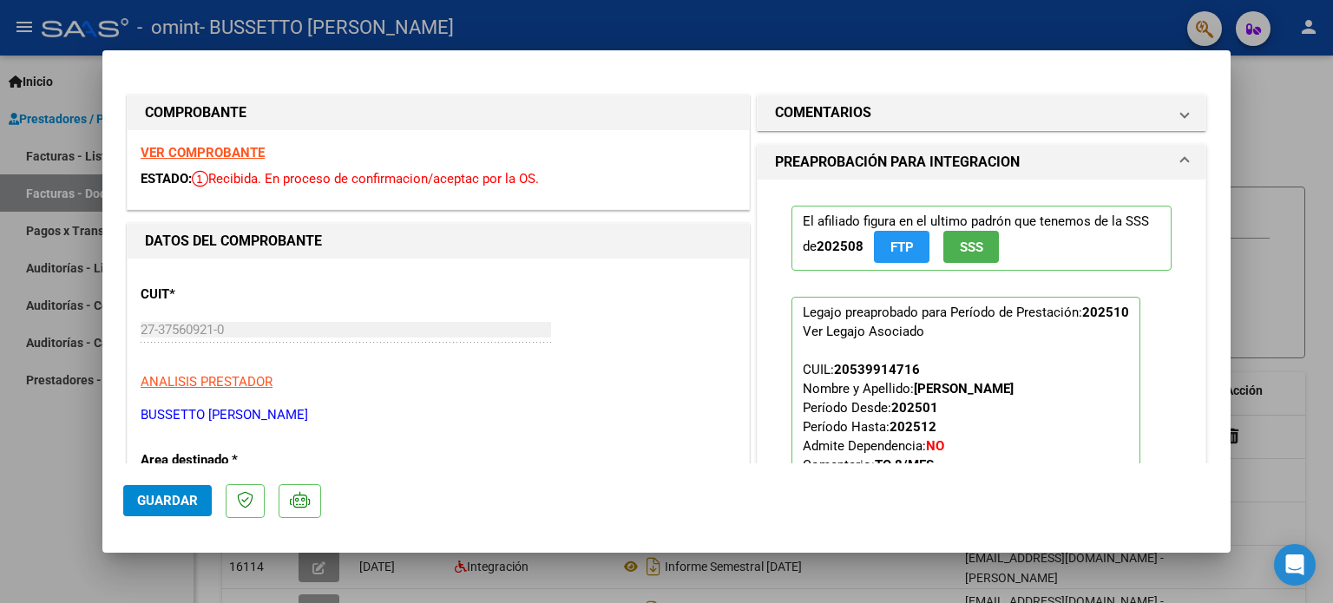
click at [1248, 90] on div at bounding box center [666, 301] width 1333 height 603
type input "$ 0,00"
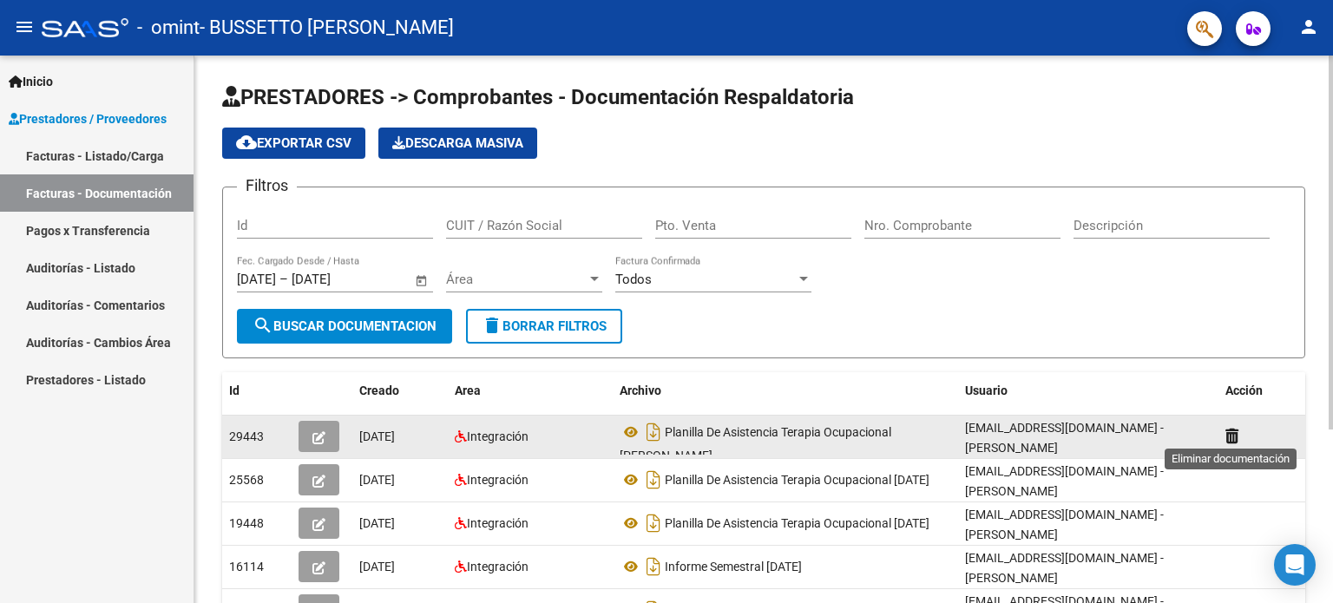
click at [1237, 430] on icon at bounding box center [1231, 436] width 13 height 16
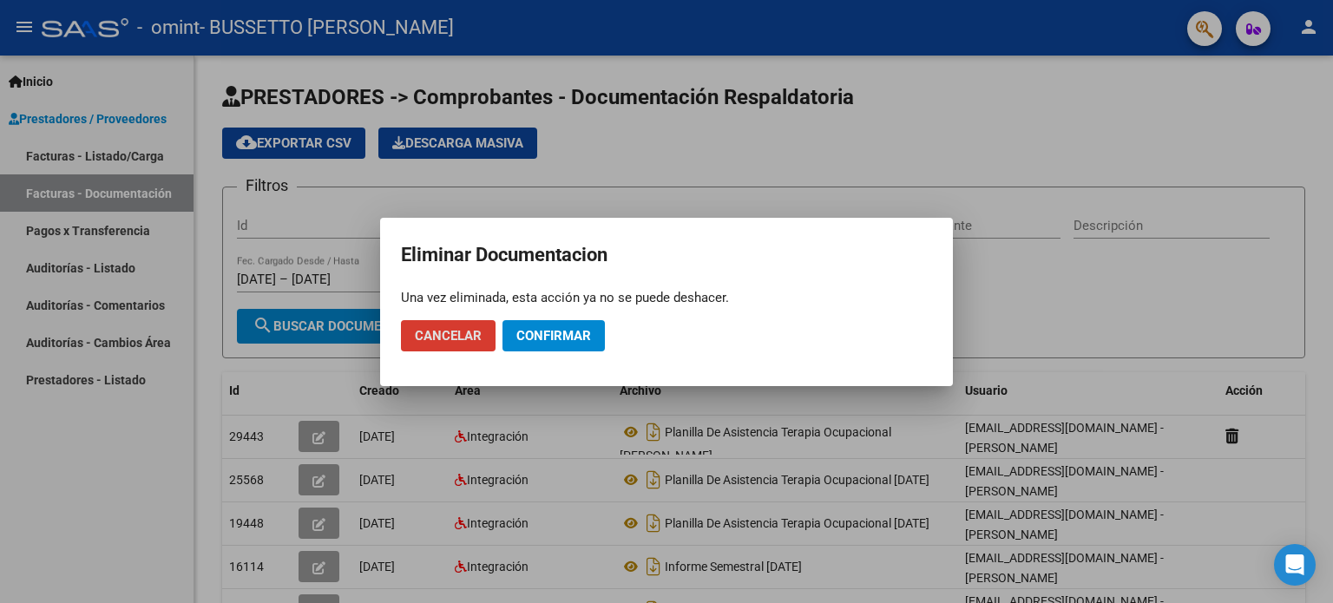
click at [521, 336] on span "Confirmar" at bounding box center [553, 336] width 75 height 16
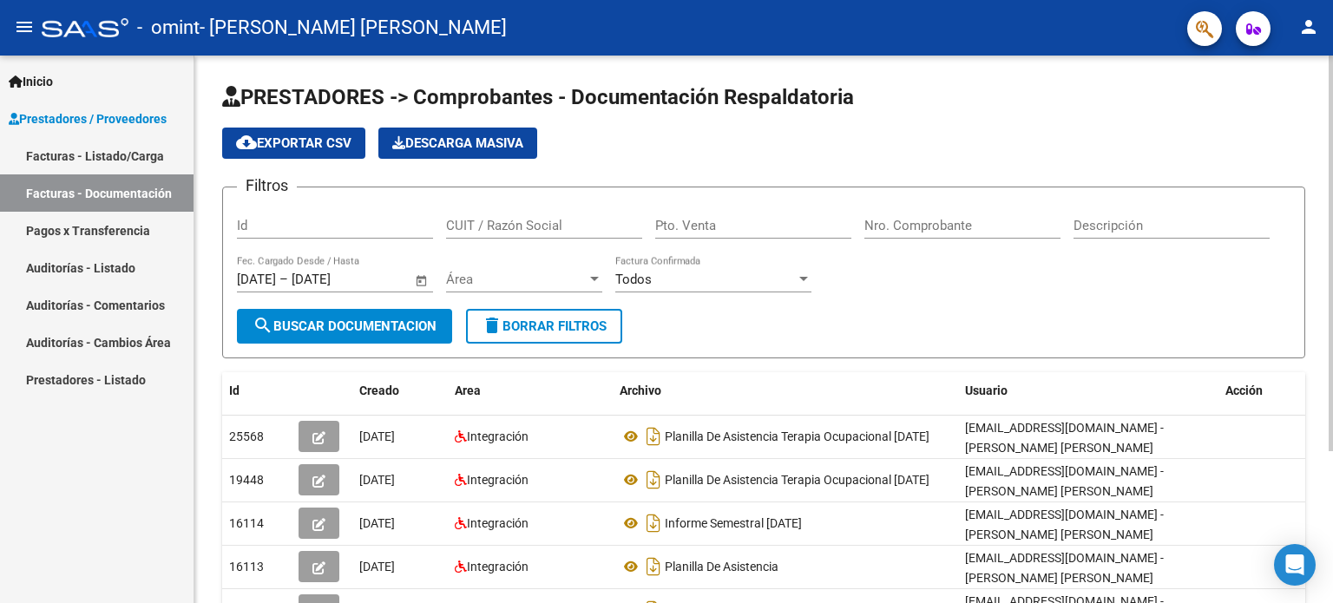
click at [1229, 176] on app-list-header "PRESTADORES -> Comprobantes - Documentación Respaldatoria cloud_download Export…" at bounding box center [763, 220] width 1083 height 275
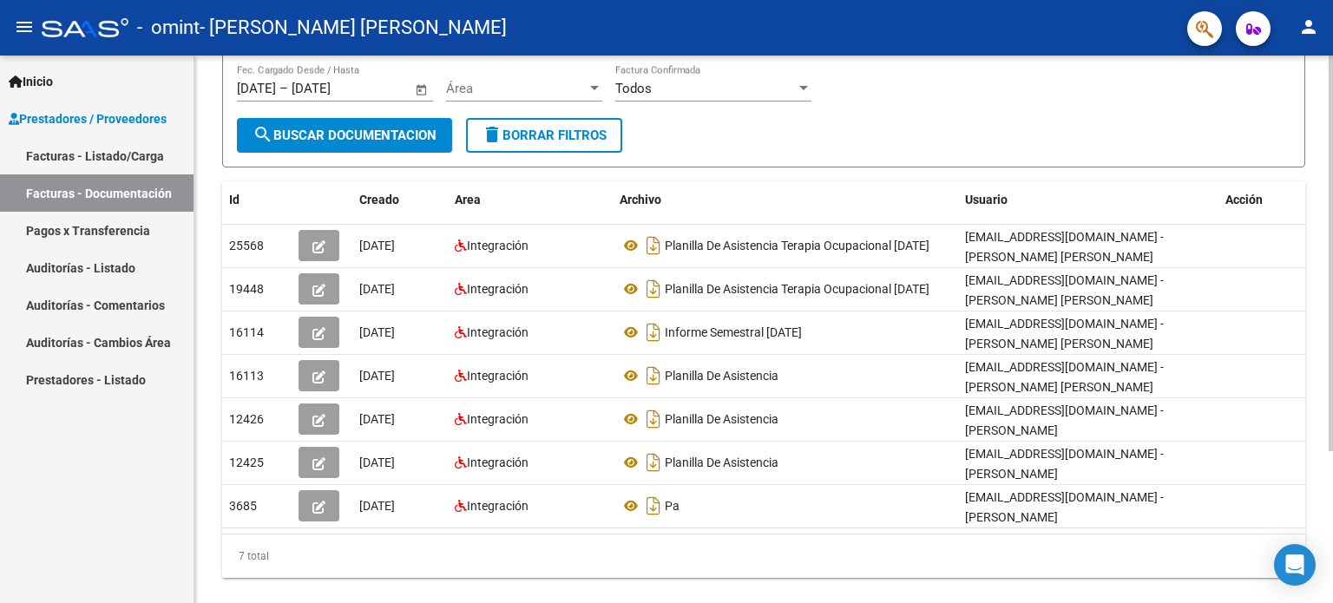
scroll to position [209, 0]
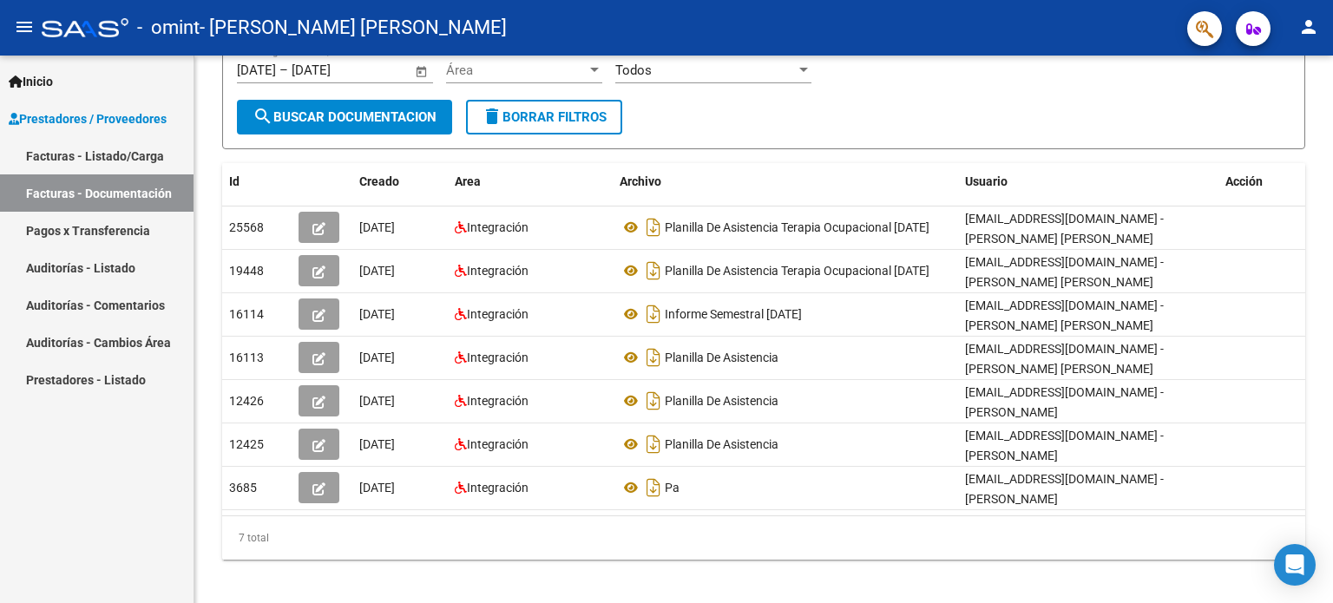
click at [128, 152] on link "Facturas - Listado/Carga" at bounding box center [97, 155] width 194 height 37
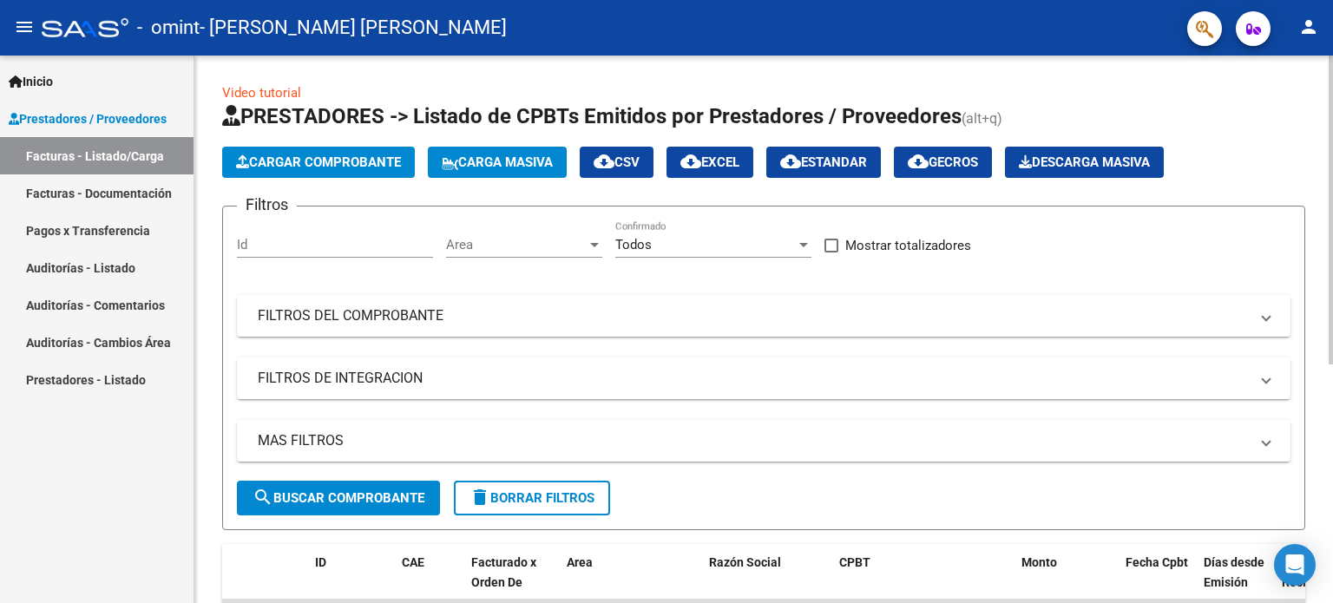
click at [304, 162] on span "Cargar Comprobante" at bounding box center [318, 162] width 165 height 16
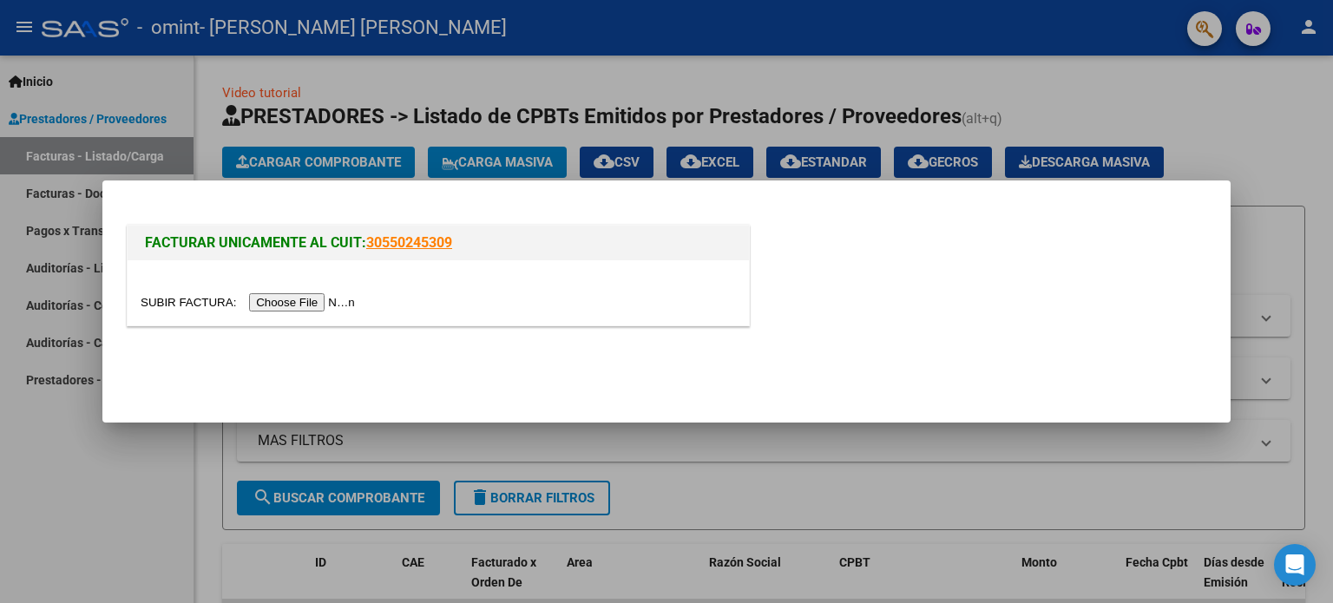
click at [338, 302] on input "file" at bounding box center [251, 302] width 220 height 18
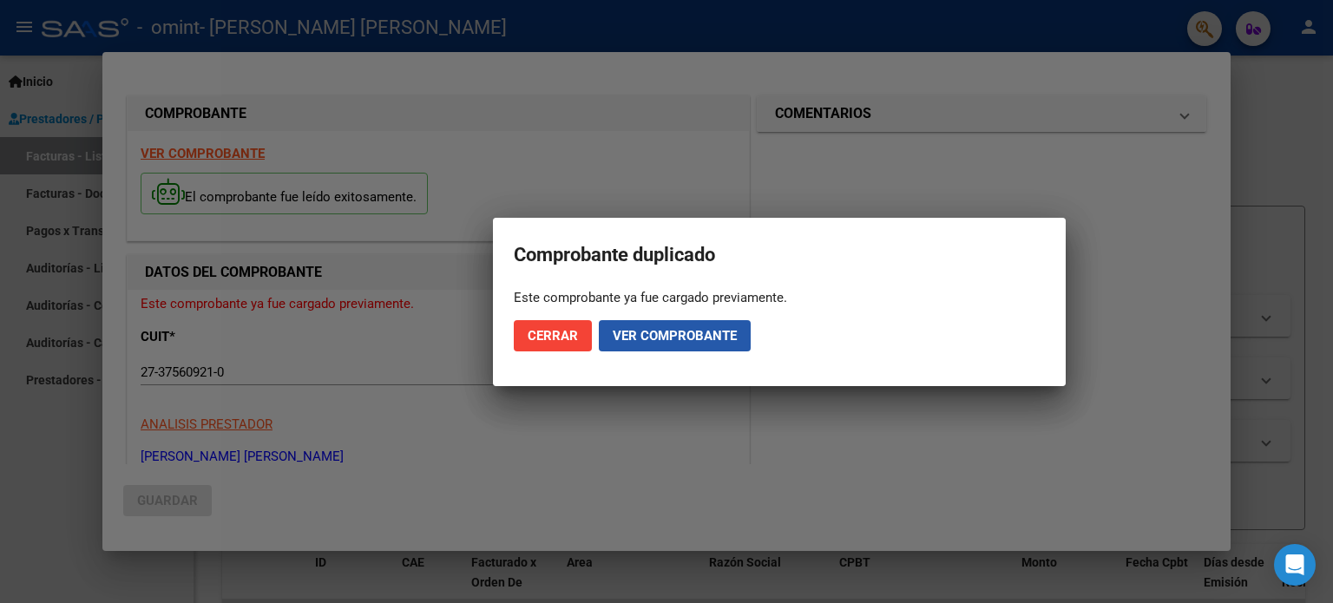
click at [661, 332] on span "Ver comprobante" at bounding box center [675, 336] width 124 height 16
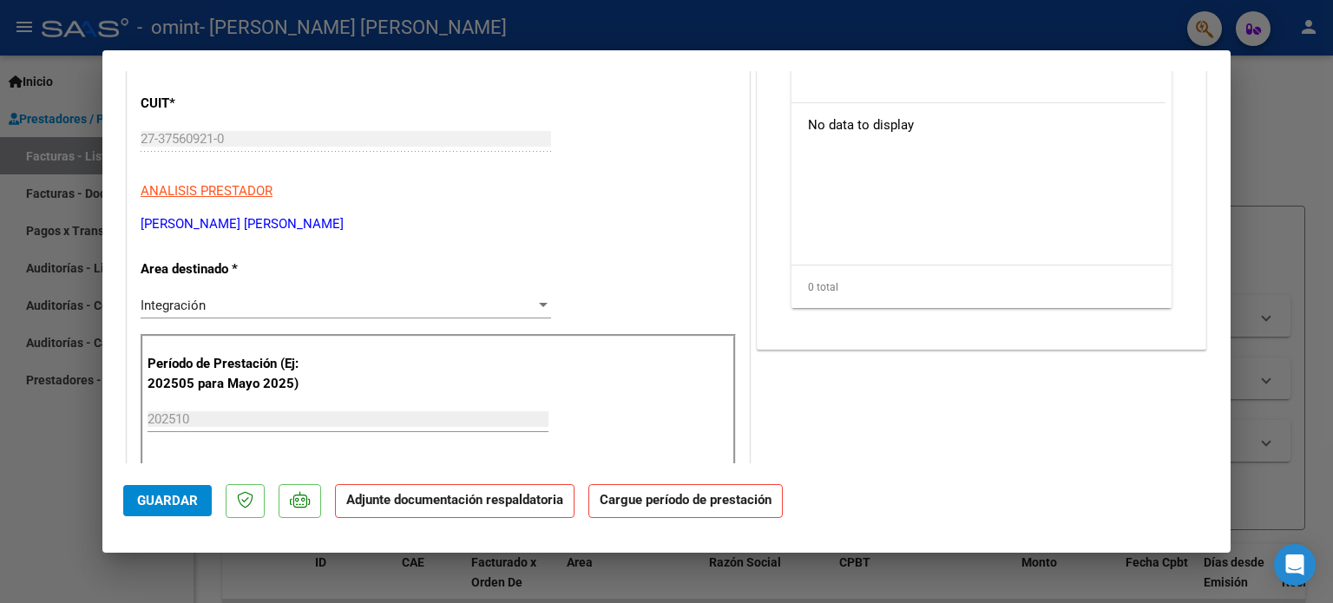
scroll to position [214, 0]
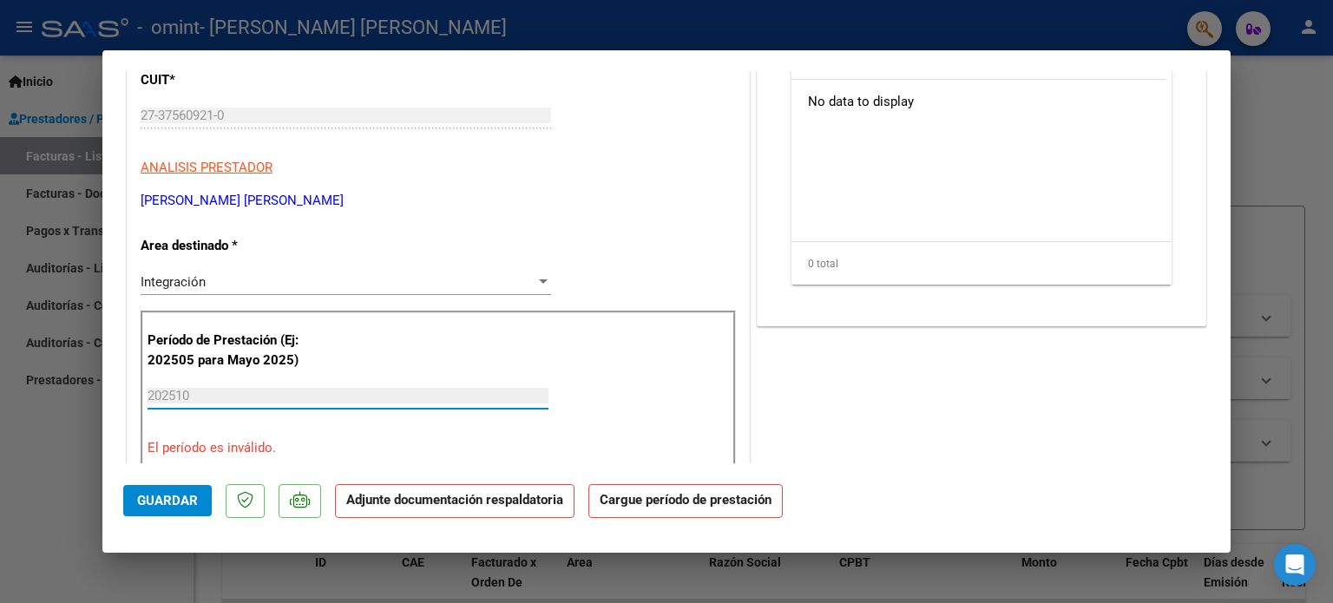
click at [393, 394] on input "202510" at bounding box center [348, 396] width 401 height 16
click at [343, 393] on input "202510" at bounding box center [348, 396] width 401 height 16
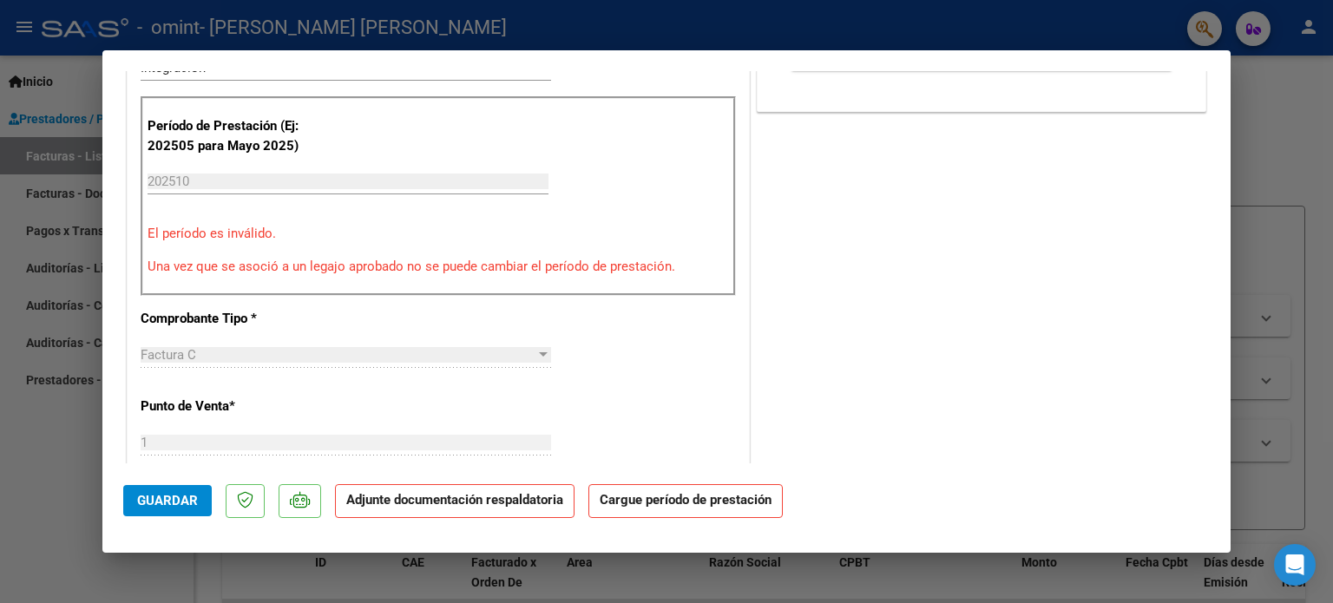
scroll to position [417, 0]
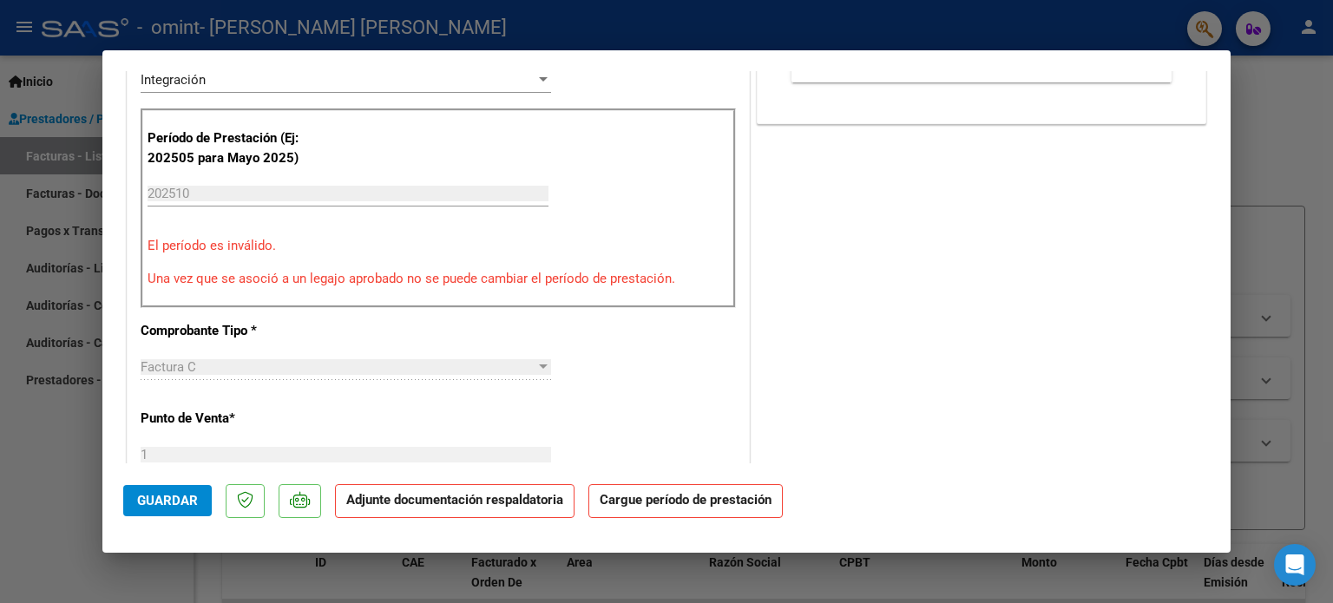
click at [206, 188] on input "202510" at bounding box center [348, 194] width 401 height 16
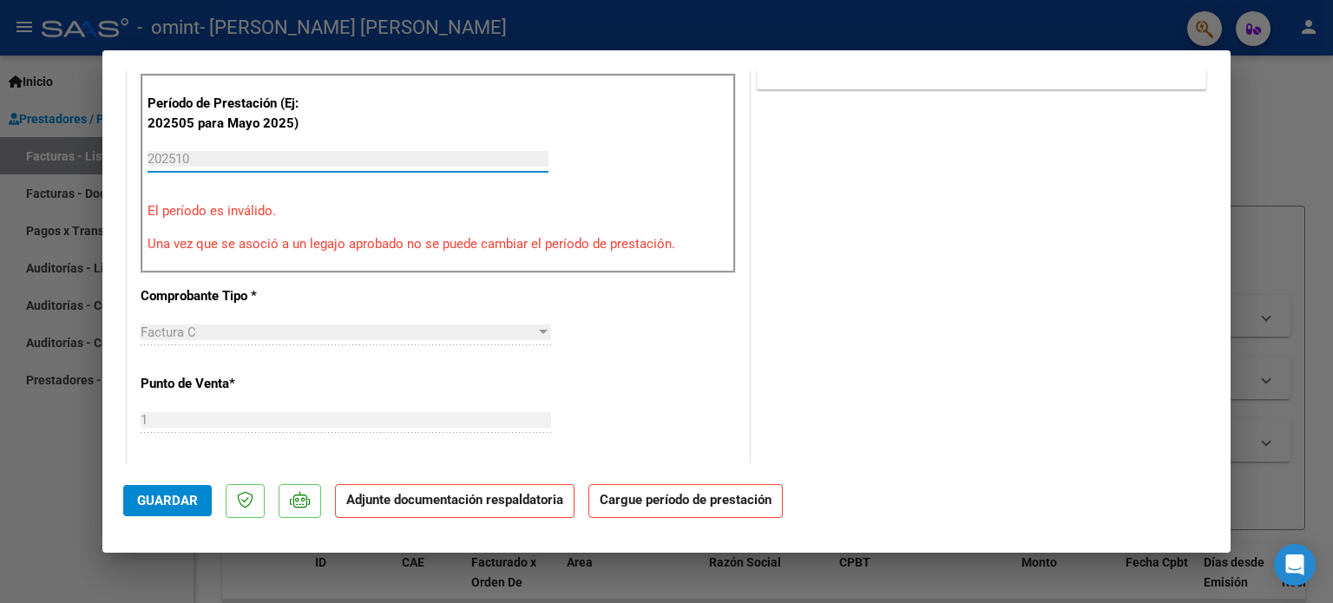
click at [206, 162] on input "202510" at bounding box center [348, 159] width 401 height 16
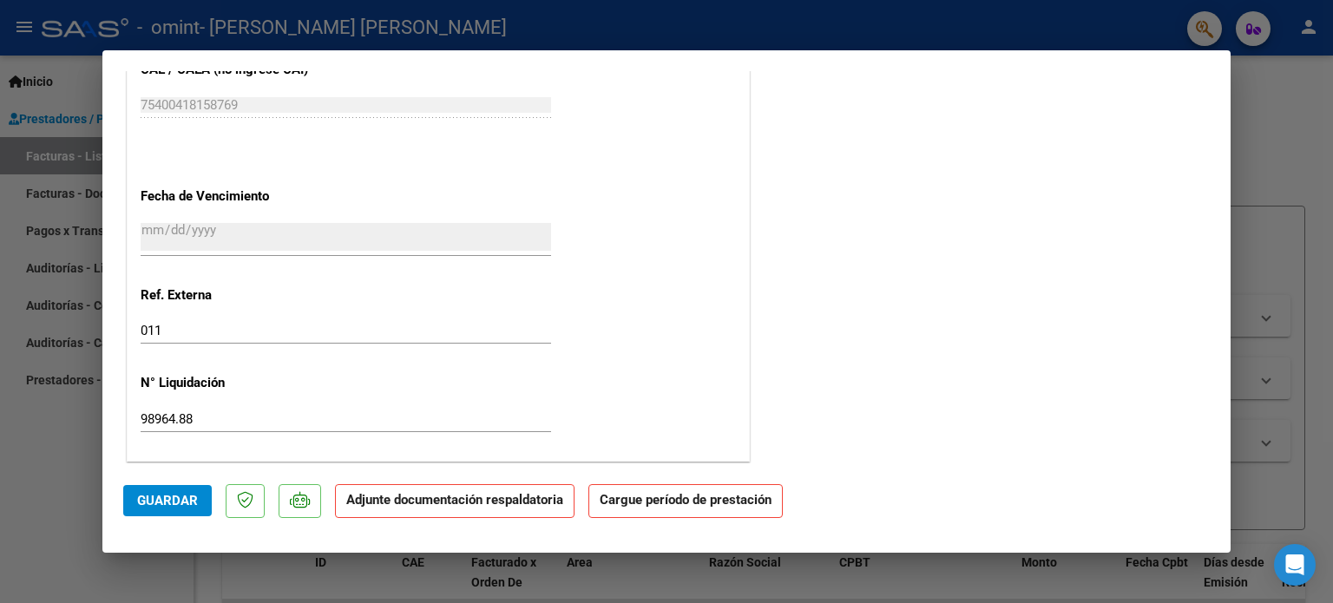
scroll to position [0, 0]
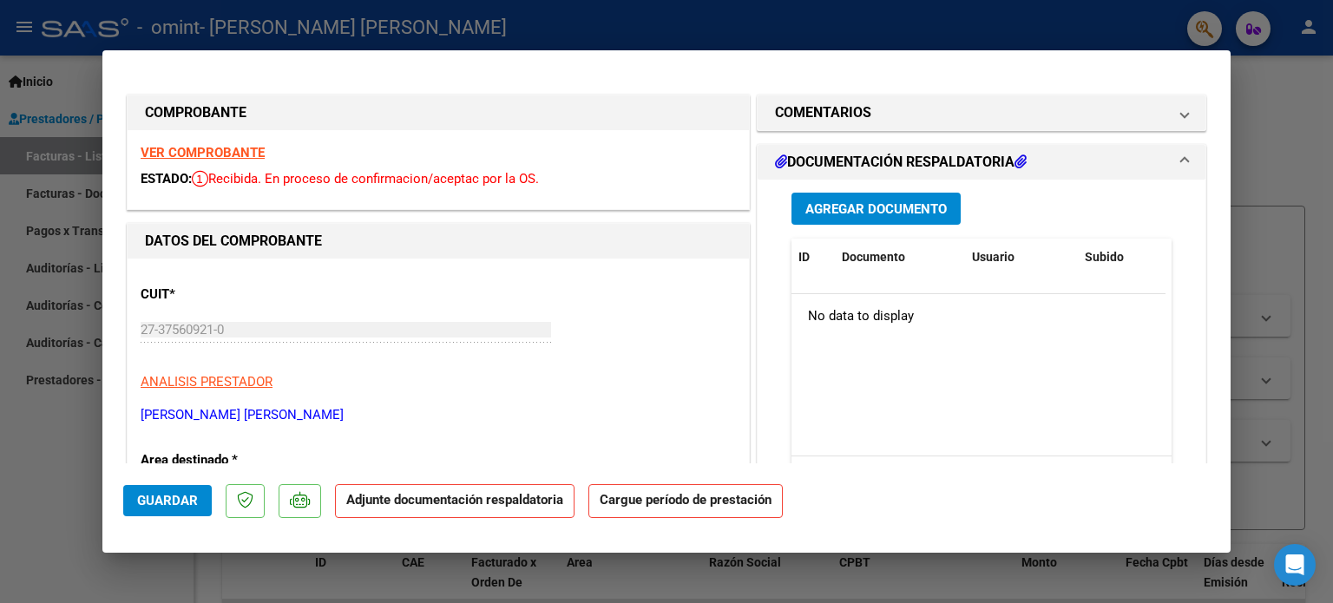
click at [677, 504] on strong "Cargue período de prestación" at bounding box center [685, 501] width 194 height 34
click at [703, 482] on mat-dialog-actions "Guardar Adjunte documentación respaldatoria Cargue período de prestación" at bounding box center [666, 497] width 1086 height 69
click at [701, 487] on strong "Cargue período de prestación" at bounding box center [685, 501] width 194 height 34
click at [427, 502] on strong "Adjunte documentación respaldatoria" at bounding box center [454, 500] width 217 height 16
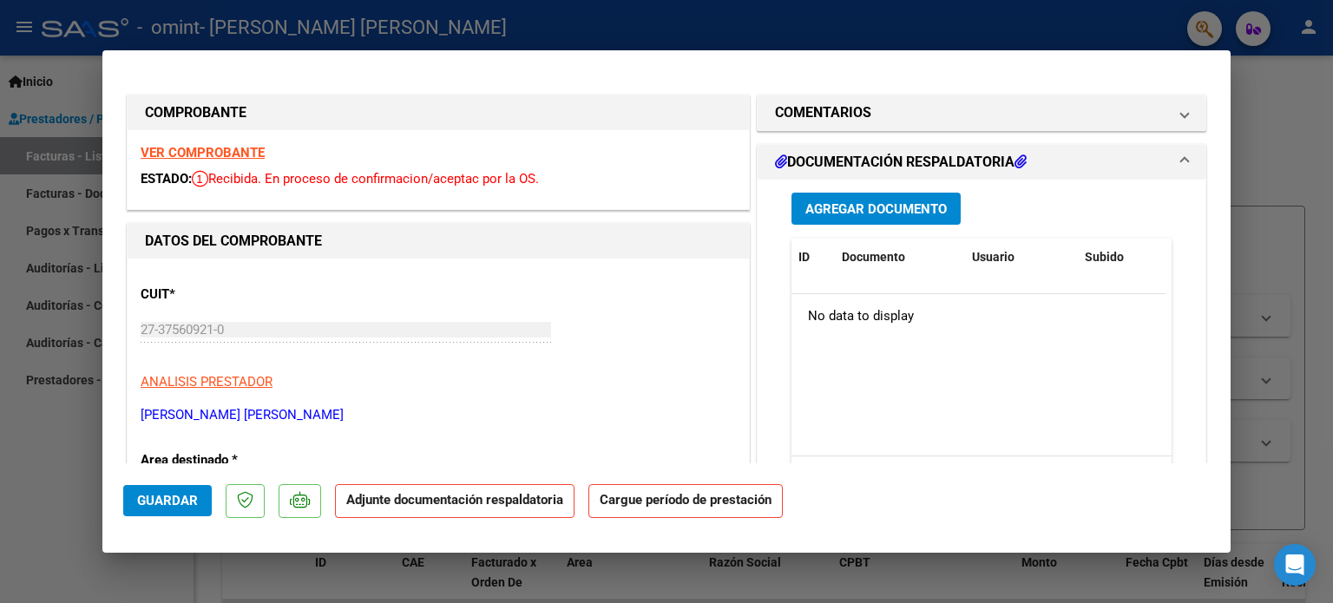
click at [233, 160] on strong "VER COMPROBANTE" at bounding box center [203, 153] width 124 height 16
click at [661, 513] on strong "Cargue período de prestación" at bounding box center [685, 501] width 194 height 34
click at [1308, 152] on div at bounding box center [666, 301] width 1333 height 603
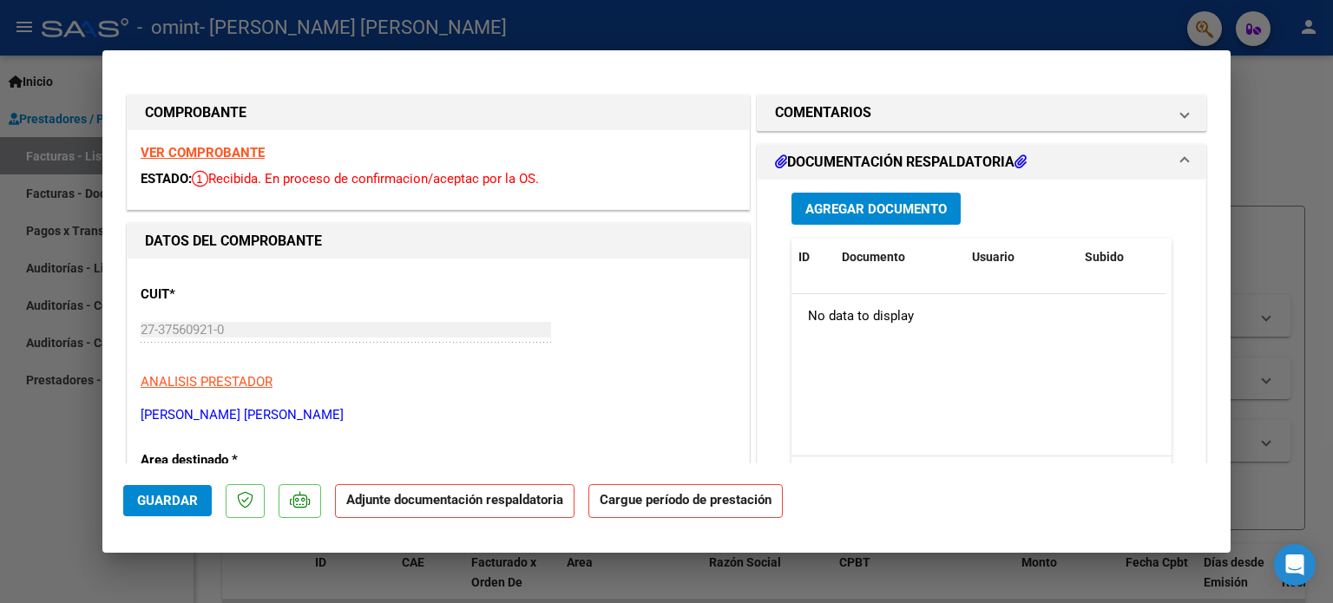
type input "$ 0,00"
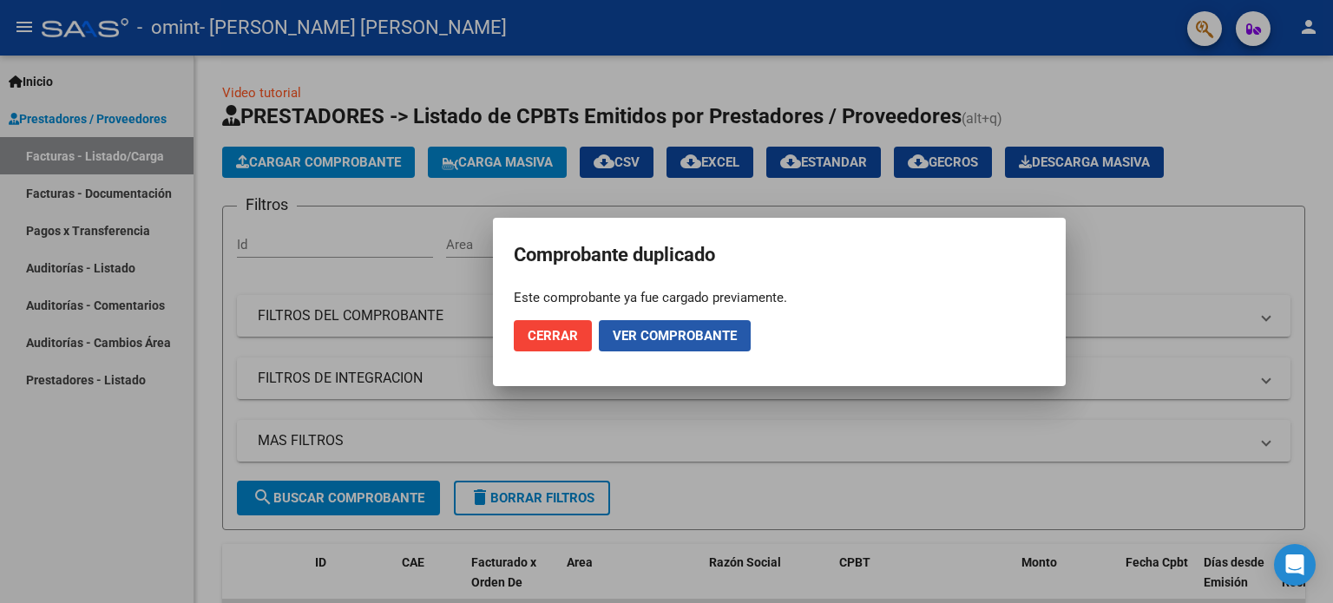
click at [614, 342] on span "Ver comprobante" at bounding box center [675, 336] width 124 height 16
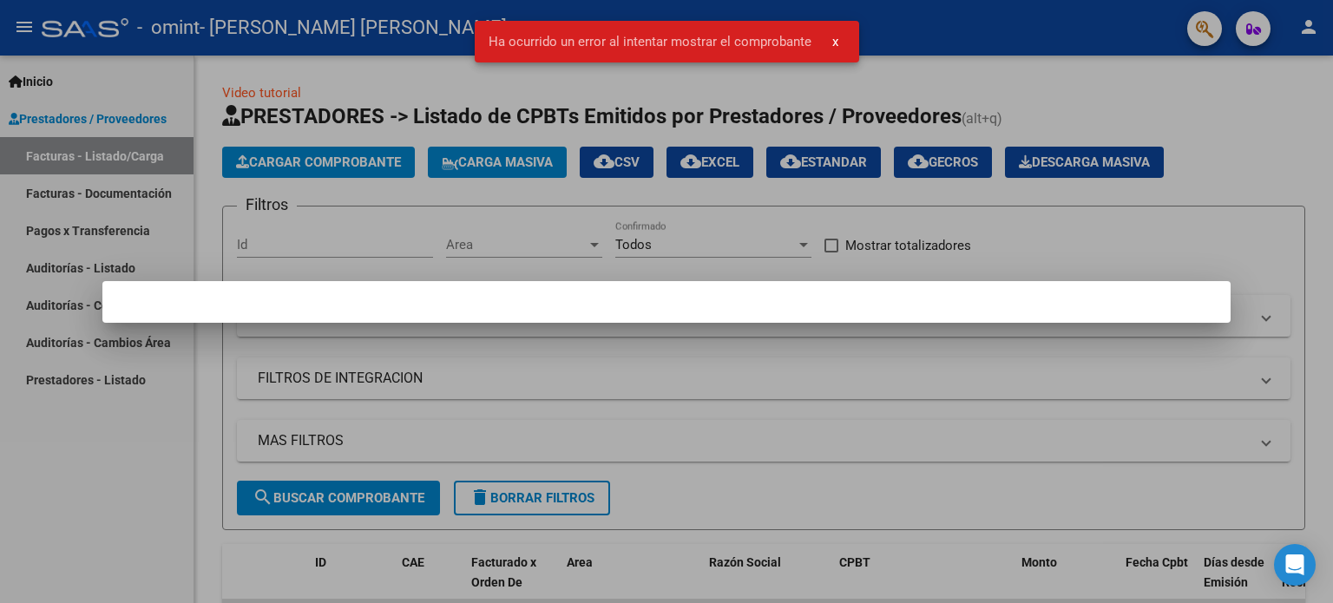
click at [746, 62] on snack-bar-container "Ha ocurrido un error al intentar mostrar el comprobante x" at bounding box center [667, 42] width 384 height 42
click at [1238, 135] on div at bounding box center [666, 301] width 1333 height 603
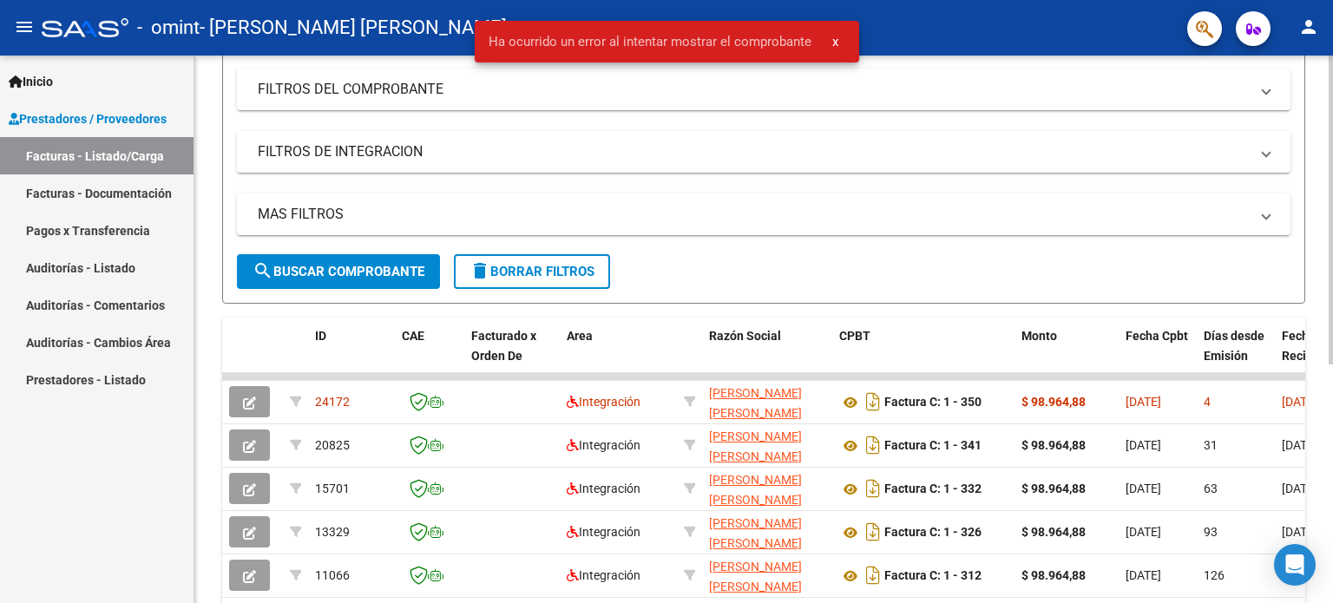
scroll to position [268, 0]
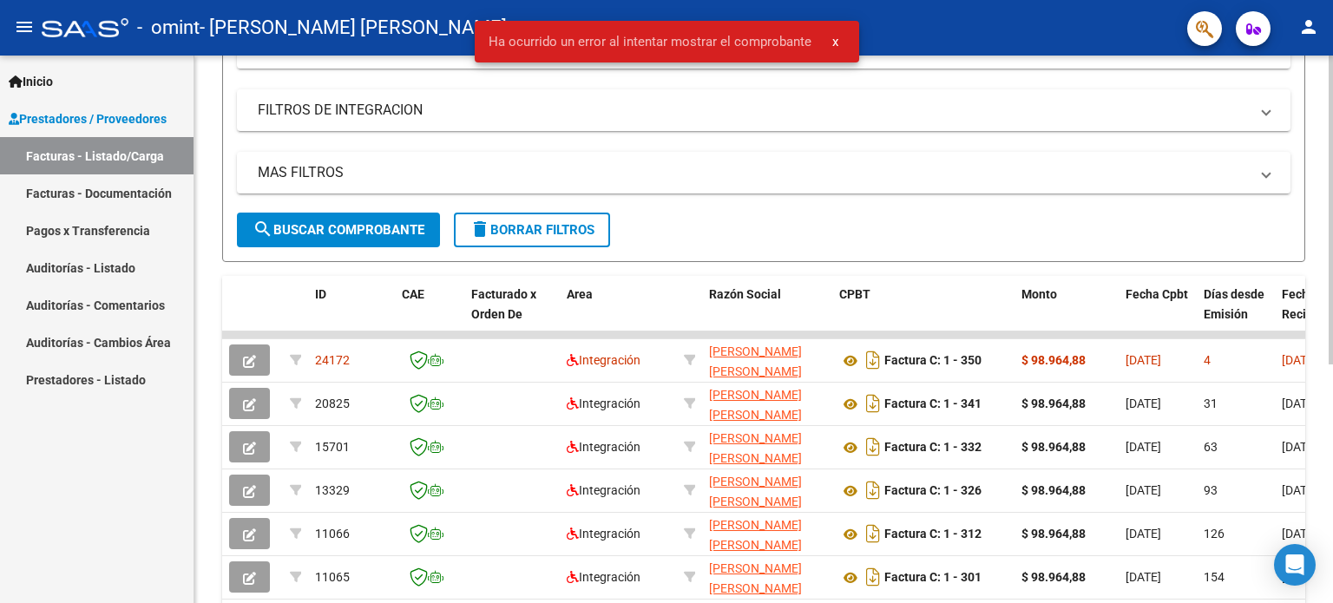
click at [1280, 259] on div "Video tutorial PRESTADORES -> Listado de CPBTs Emitidos por Prestadores / Prove…" at bounding box center [765, 267] width 1143 height 961
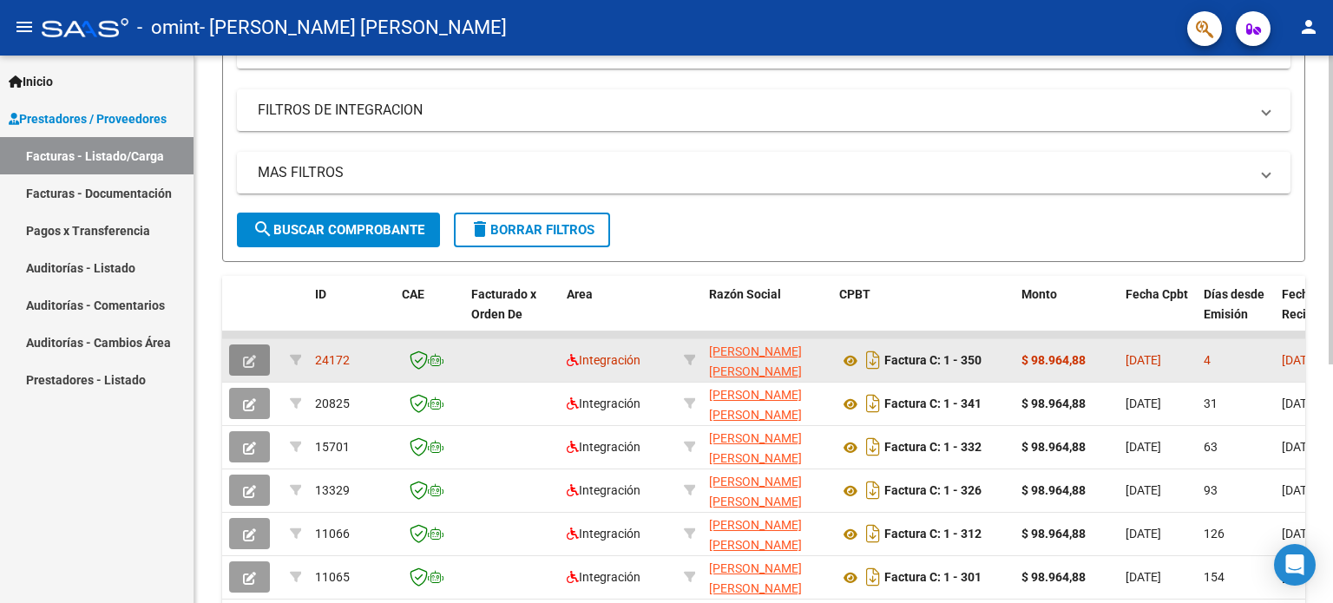
click at [250, 360] on icon "button" at bounding box center [249, 361] width 13 height 13
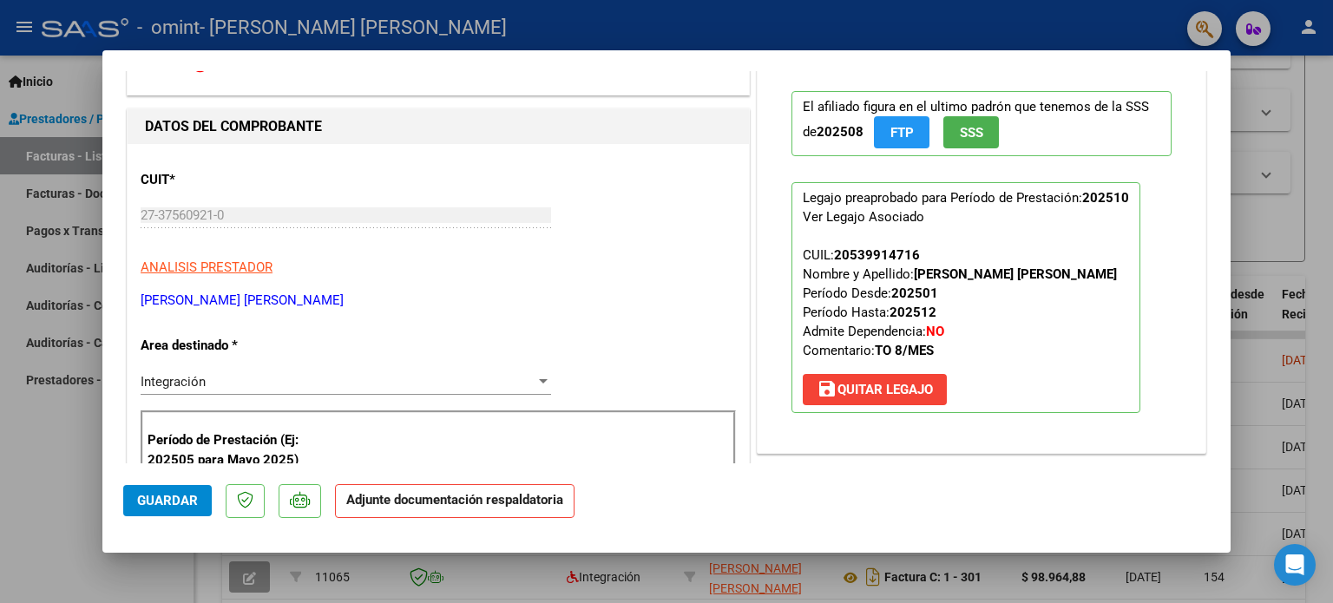
scroll to position [187, 0]
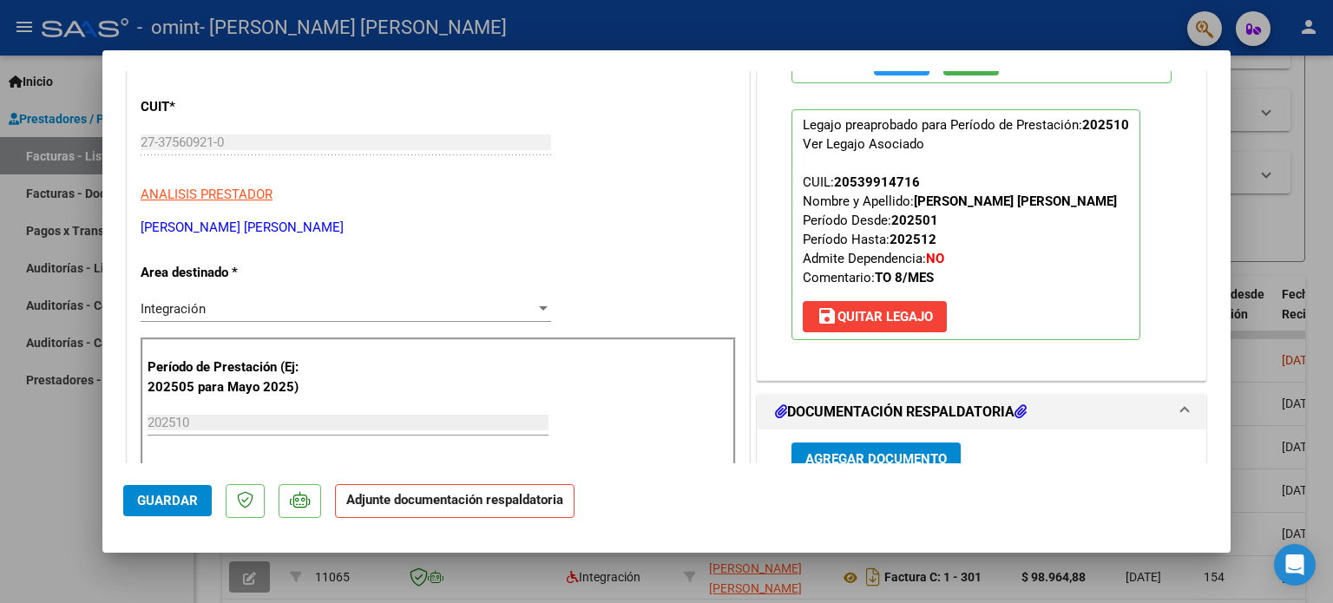
click at [1216, 161] on mat-dialog-content "COMPROBANTE VER COMPROBANTE ESTADO: Recibida. En proceso de confirmacion/acepta…" at bounding box center [666, 267] width 1128 height 392
click at [486, 302] on div "Integración" at bounding box center [338, 309] width 395 height 16
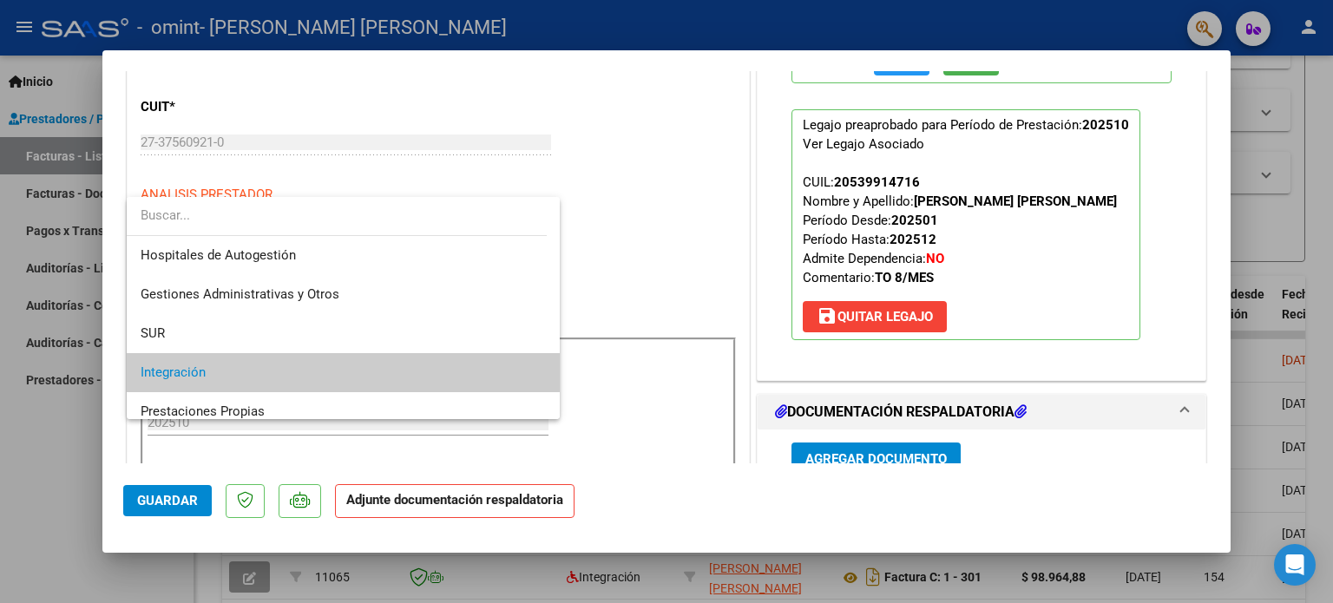
scroll to position [64, 0]
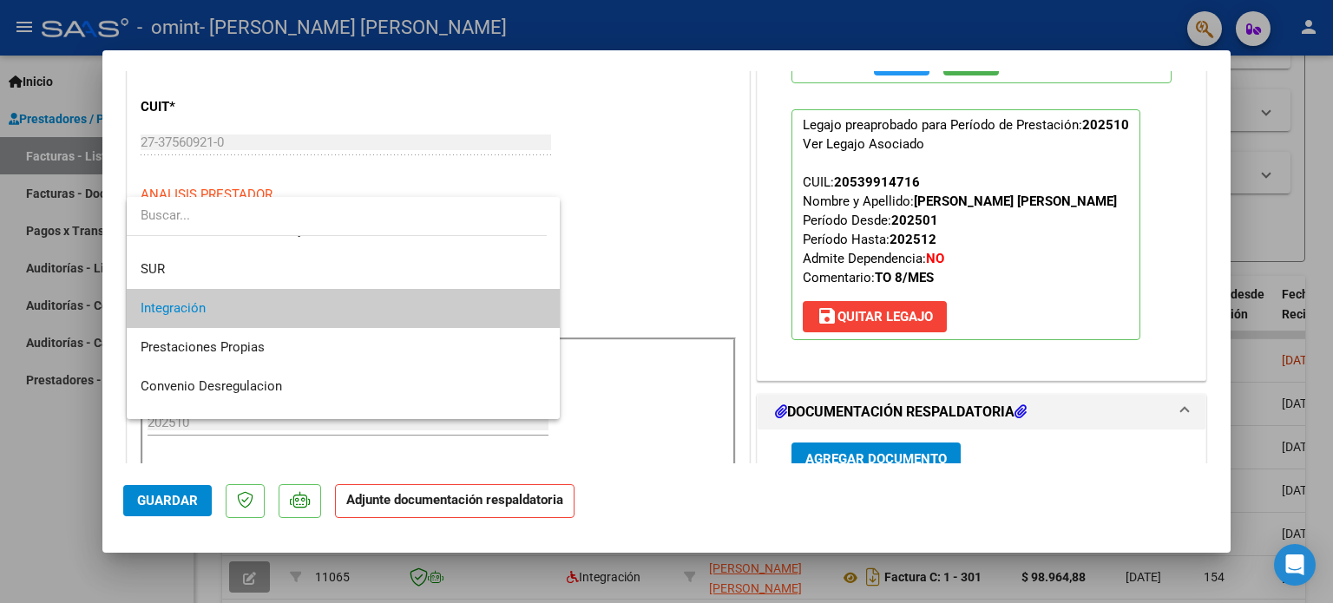
click at [446, 317] on span "Integración" at bounding box center [344, 308] width 406 height 39
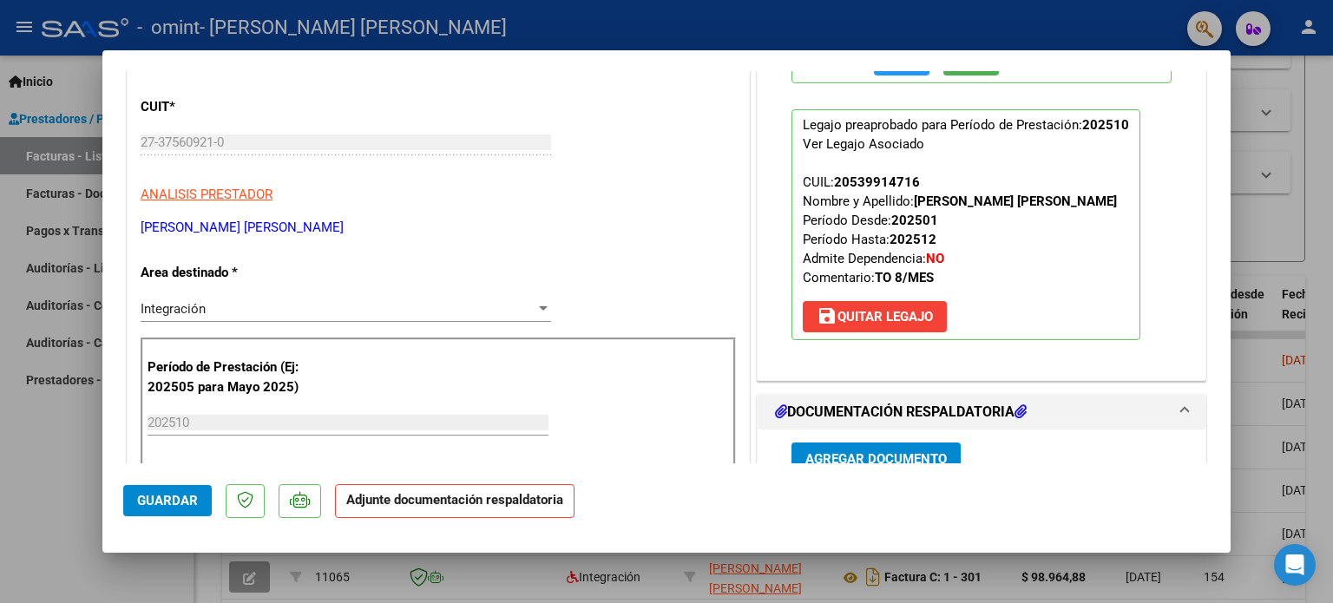
click at [178, 430] on div "202510 Ingrese el Período de Prestación como indica el ejemplo" at bounding box center [348, 423] width 401 height 26
click at [188, 421] on input "202510" at bounding box center [348, 423] width 401 height 16
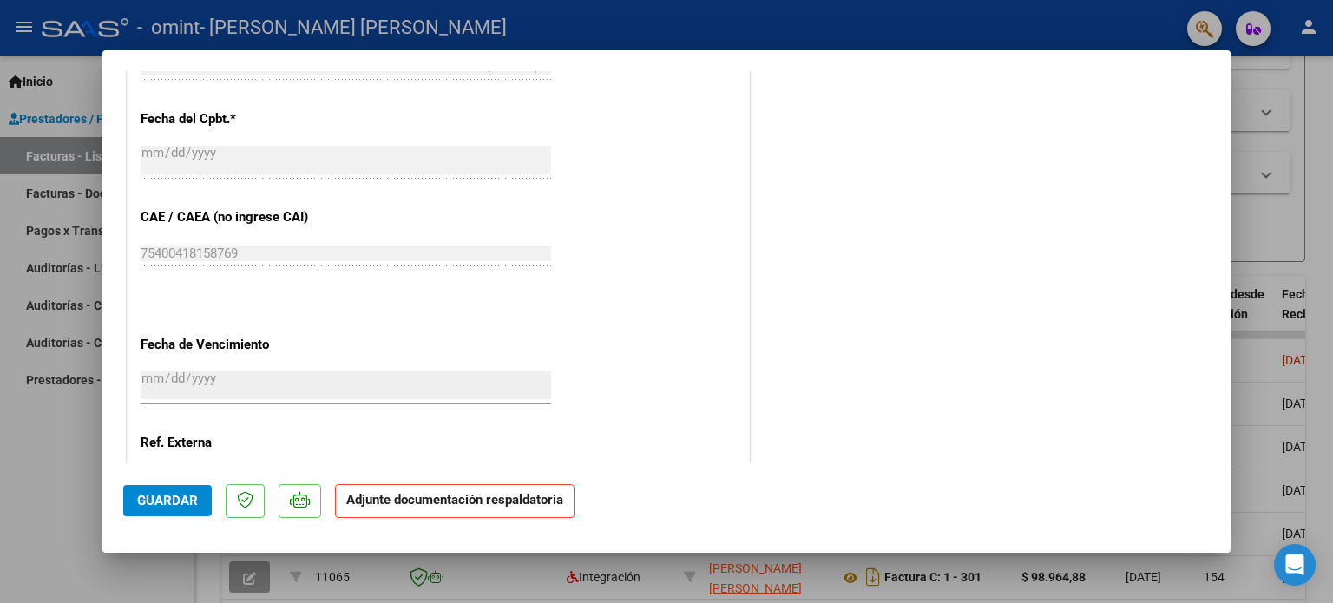
scroll to position [1095, 0]
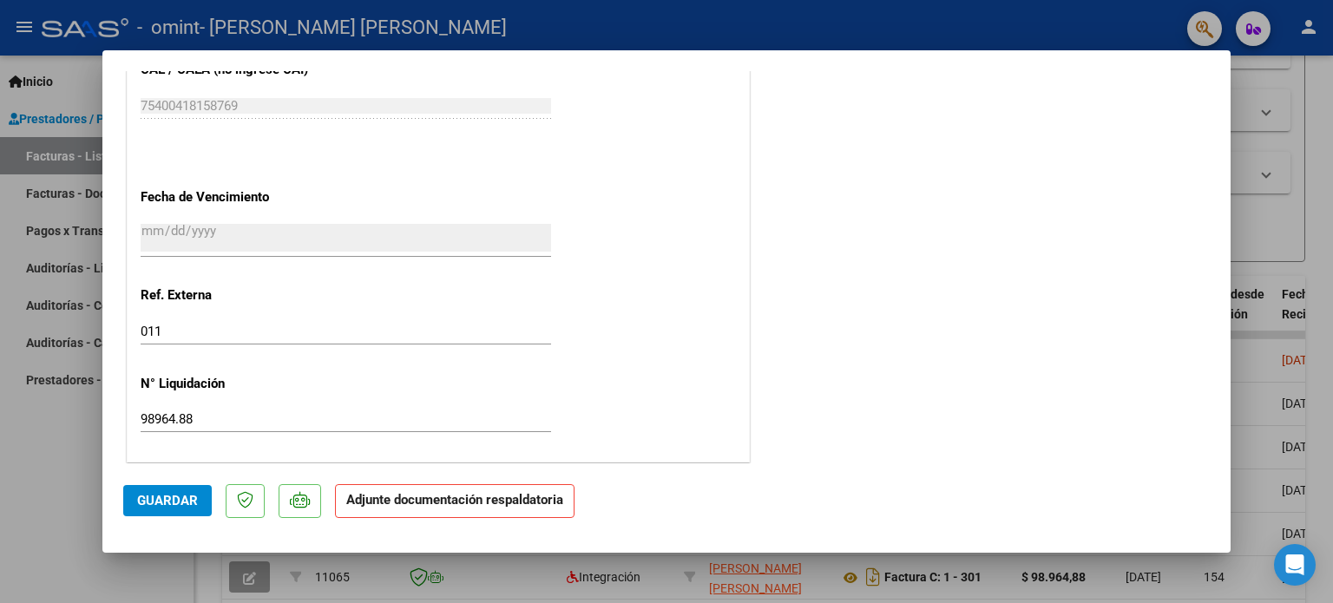
click at [1213, 275] on mat-dialog-content "COMPROBANTE VER COMPROBANTE ESTADO: Recibida. En proceso de confirmacion/acepta…" at bounding box center [666, 267] width 1128 height 392
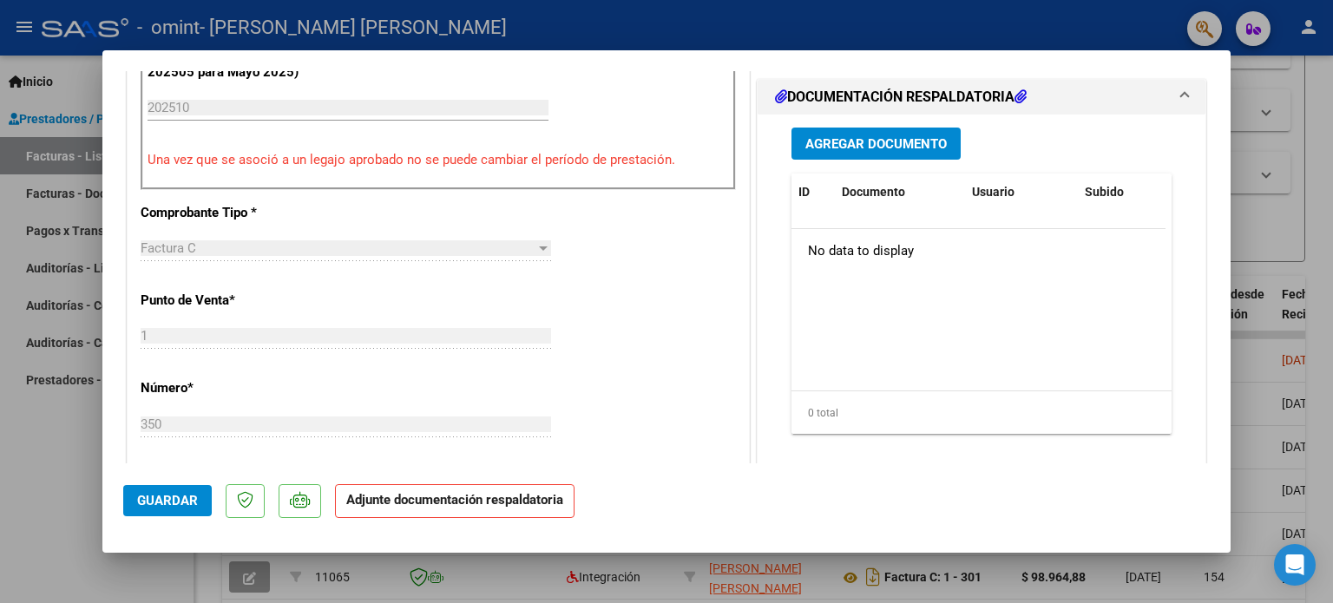
scroll to position [505, 0]
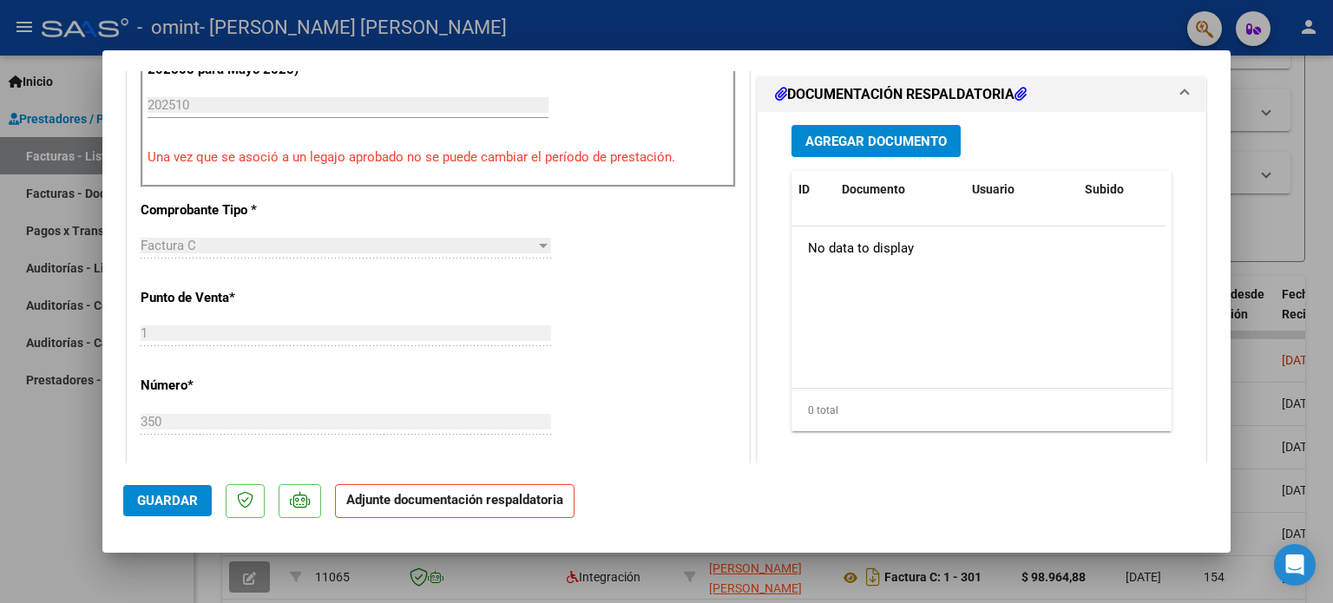
click at [889, 141] on span "Agregar Documento" at bounding box center [875, 142] width 141 height 16
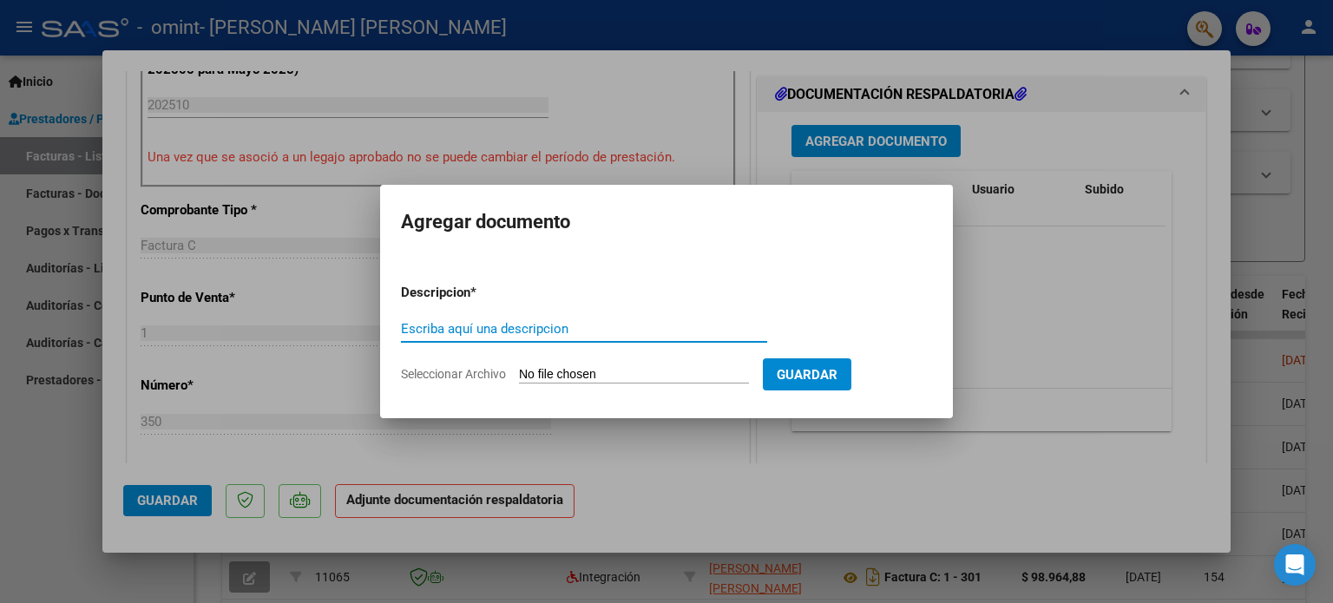
click at [733, 371] on input "Seleccionar Archivo" at bounding box center [634, 375] width 230 height 16
type input "C:\fakepath\Planilla De Asistencia [PERSON_NAME] Septiembre Terapia Ocupacional…"
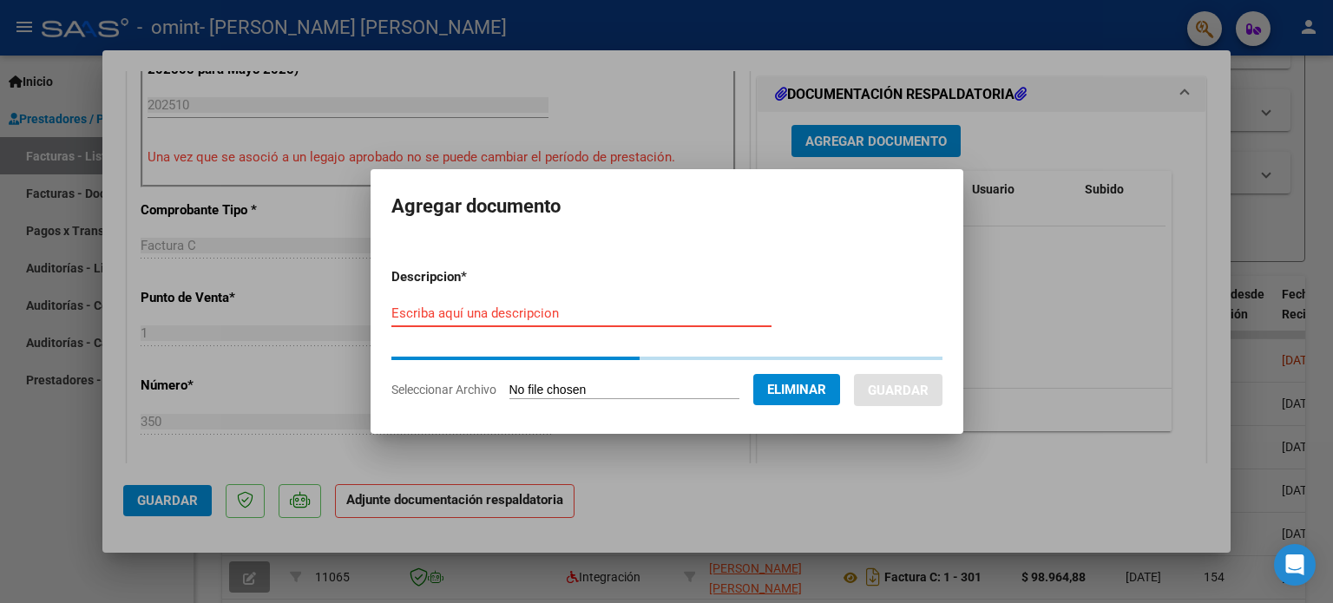
click at [592, 311] on input "Escriba aquí una descripcion" at bounding box center [581, 313] width 380 height 16
type input "planilla de asistencia"
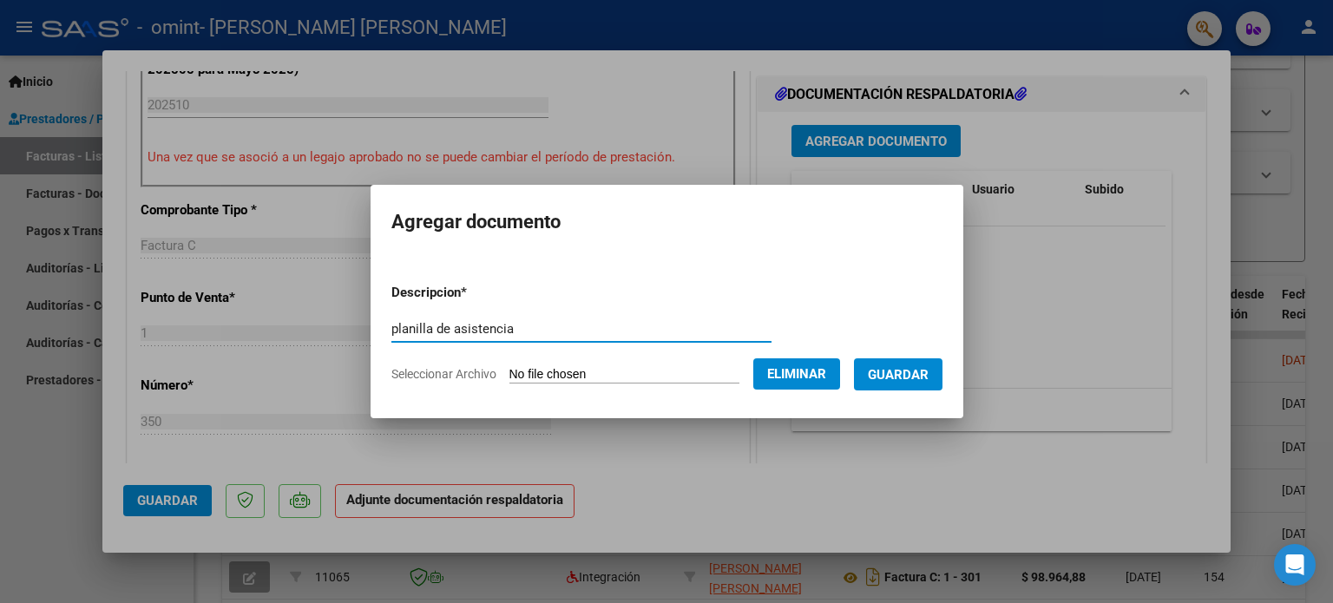
click at [903, 370] on span "Guardar" at bounding box center [898, 375] width 61 height 16
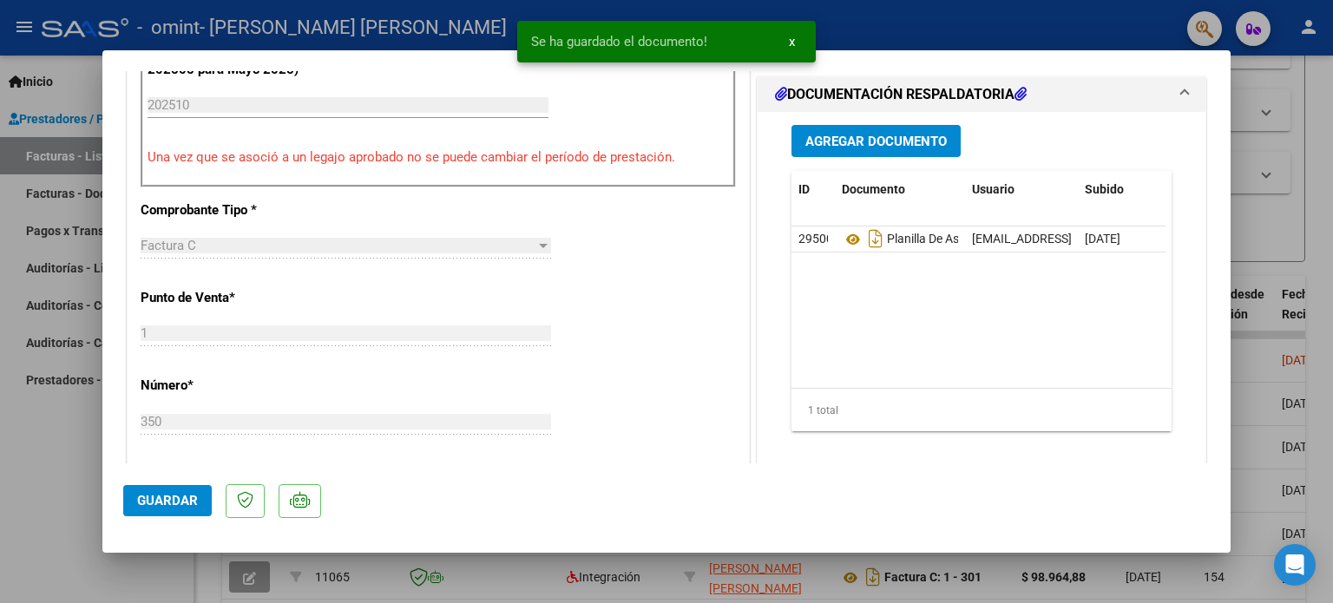
click at [174, 499] on span "Guardar" at bounding box center [167, 501] width 61 height 16
click at [1304, 270] on div at bounding box center [666, 301] width 1333 height 603
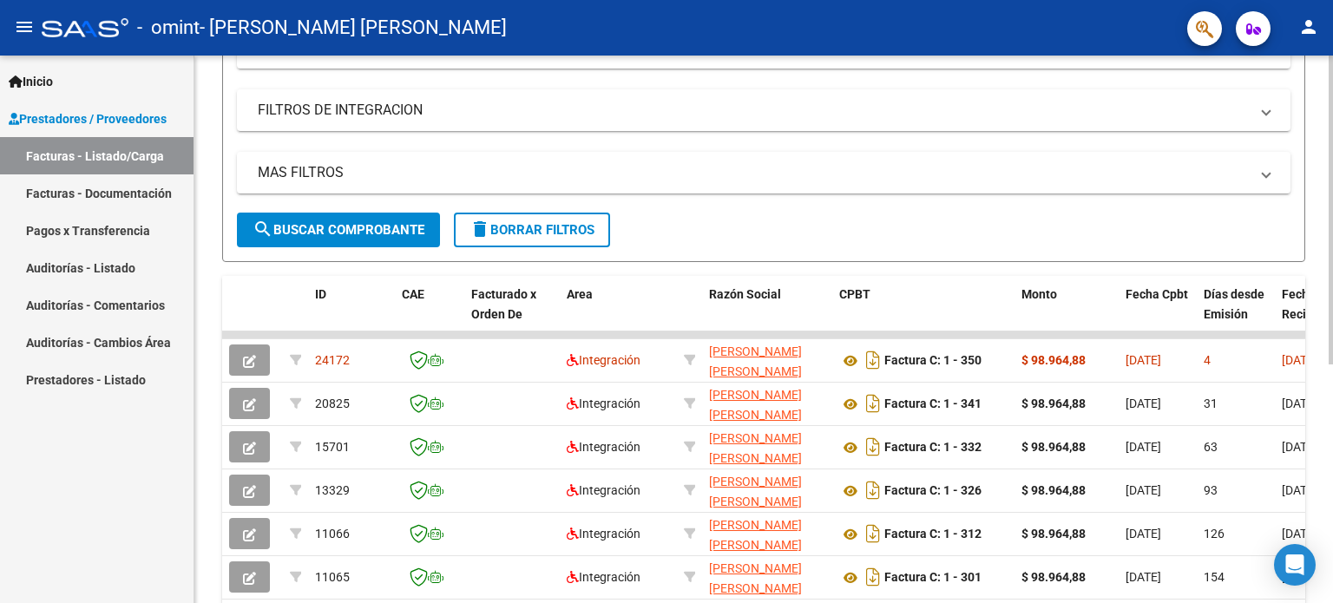
drag, startPoint x: 1261, startPoint y: 332, endPoint x: 1319, endPoint y: 323, distance: 58.9
click at [1319, 323] on div "Video tutorial PRESTADORES -> Listado de CPBTs Emitidos por Prestadores / Prove…" at bounding box center [763, 267] width 1139 height 961
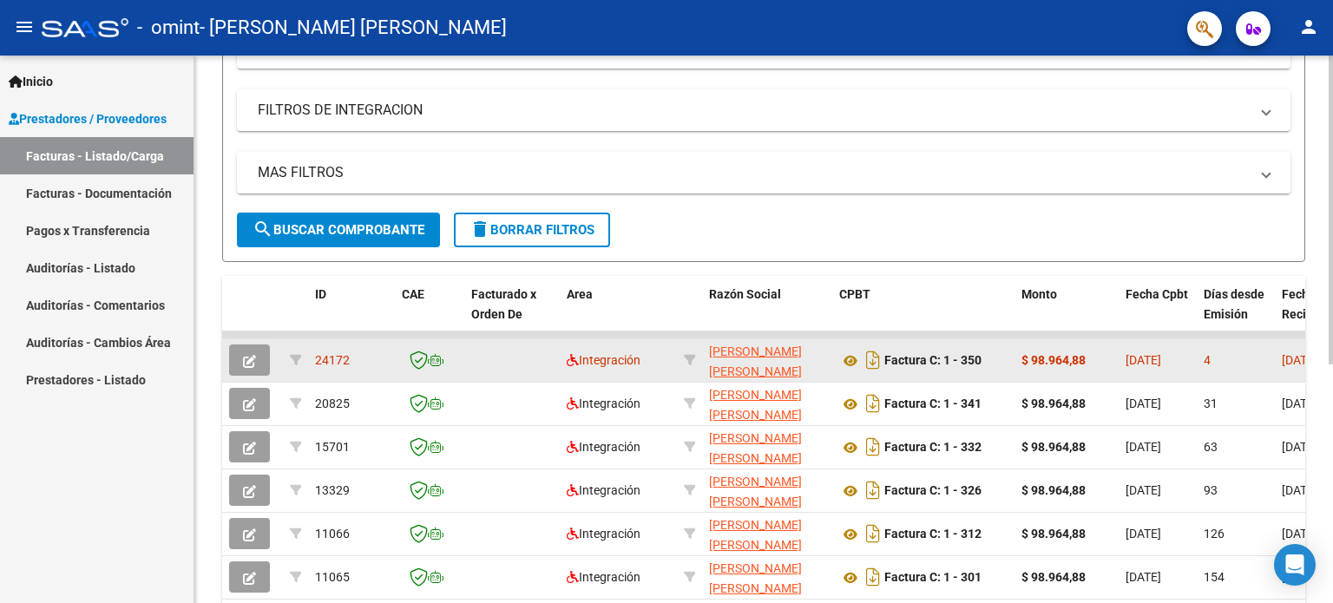
drag, startPoint x: 1303, startPoint y: 329, endPoint x: 1100, endPoint y: 340, distance: 203.4
click at [1100, 340] on datatable-scroller "24172 Integración [PERSON_NAME] [PERSON_NAME] 27375609210 Factura C: 1 - 350 $ …" at bounding box center [763, 488] width 1083 height 312
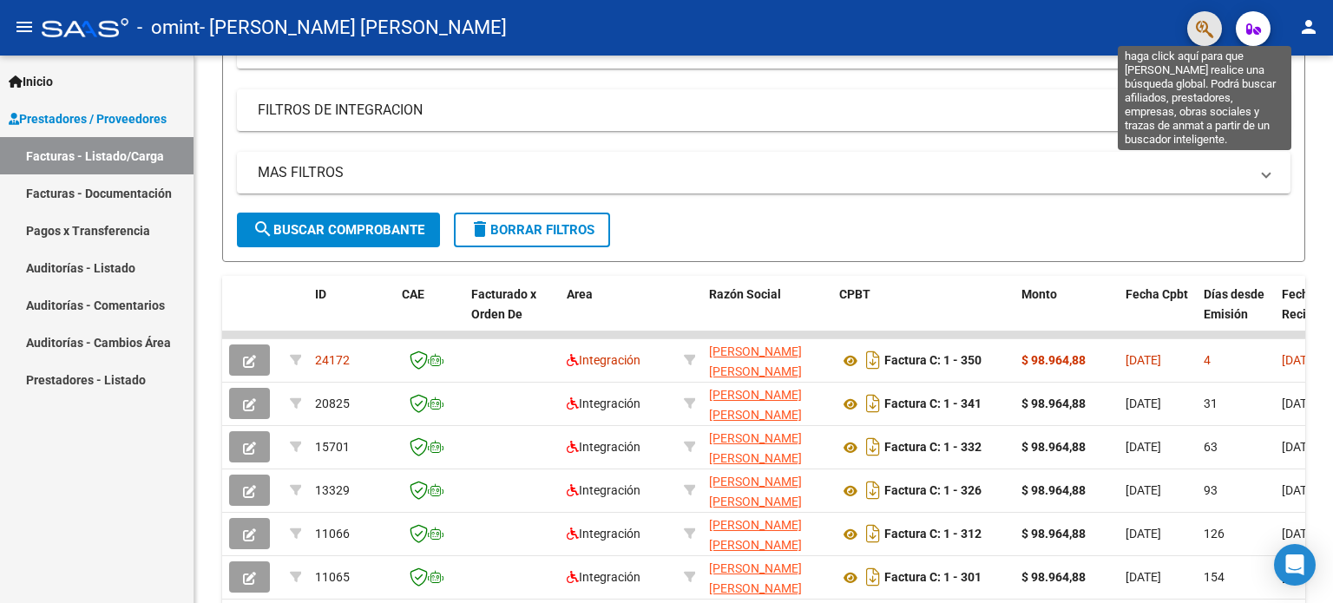
click at [1198, 21] on icon "button" at bounding box center [1204, 29] width 17 height 20
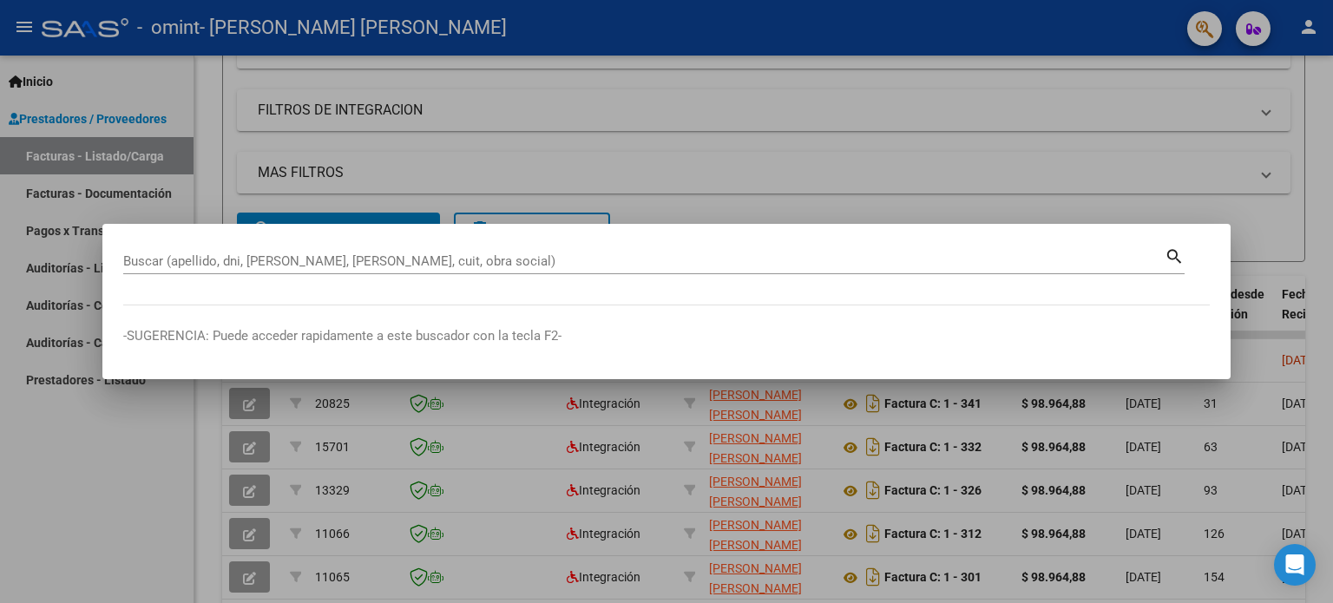
click at [1321, 81] on div at bounding box center [666, 301] width 1333 height 603
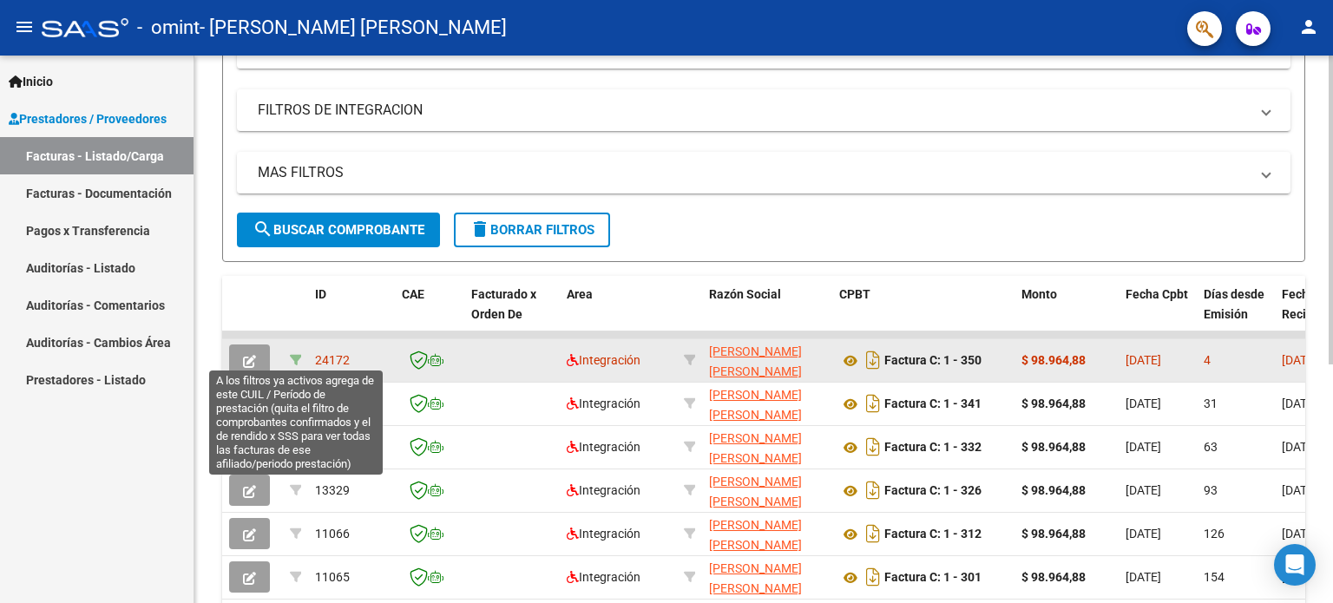
click at [299, 357] on icon at bounding box center [296, 360] width 12 height 12
type input "202510"
type input "20539914716"
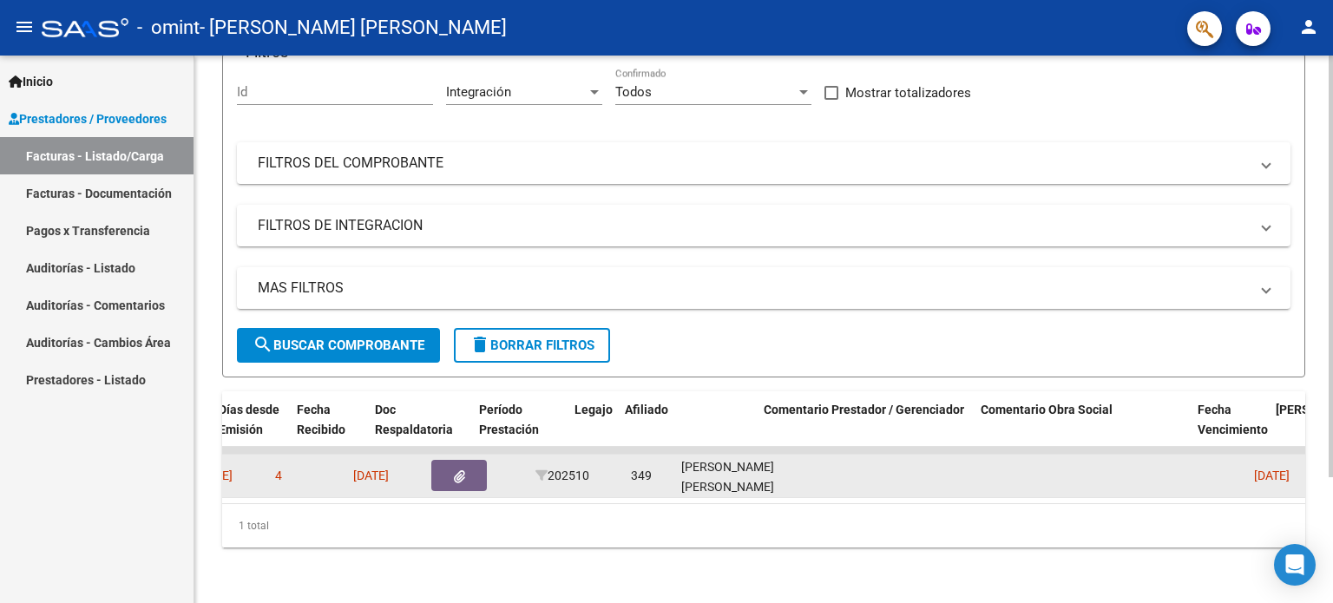
scroll to position [0, 857]
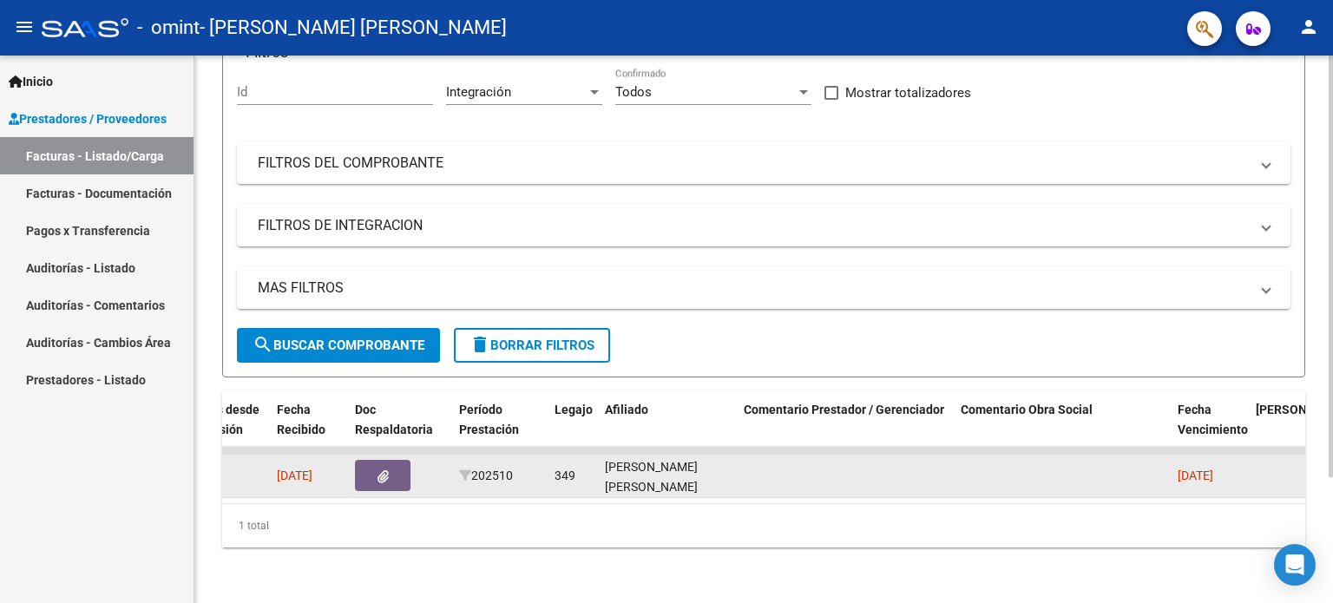
drag, startPoint x: 1185, startPoint y: 486, endPoint x: 1211, endPoint y: 492, distance: 25.9
click at [1211, 492] on datatable-body "24172 [PERSON_NAME] [PERSON_NAME] 27375609210 Factura C: 1 - 350 $ 98.964,88 [D…" at bounding box center [763, 475] width 1083 height 56
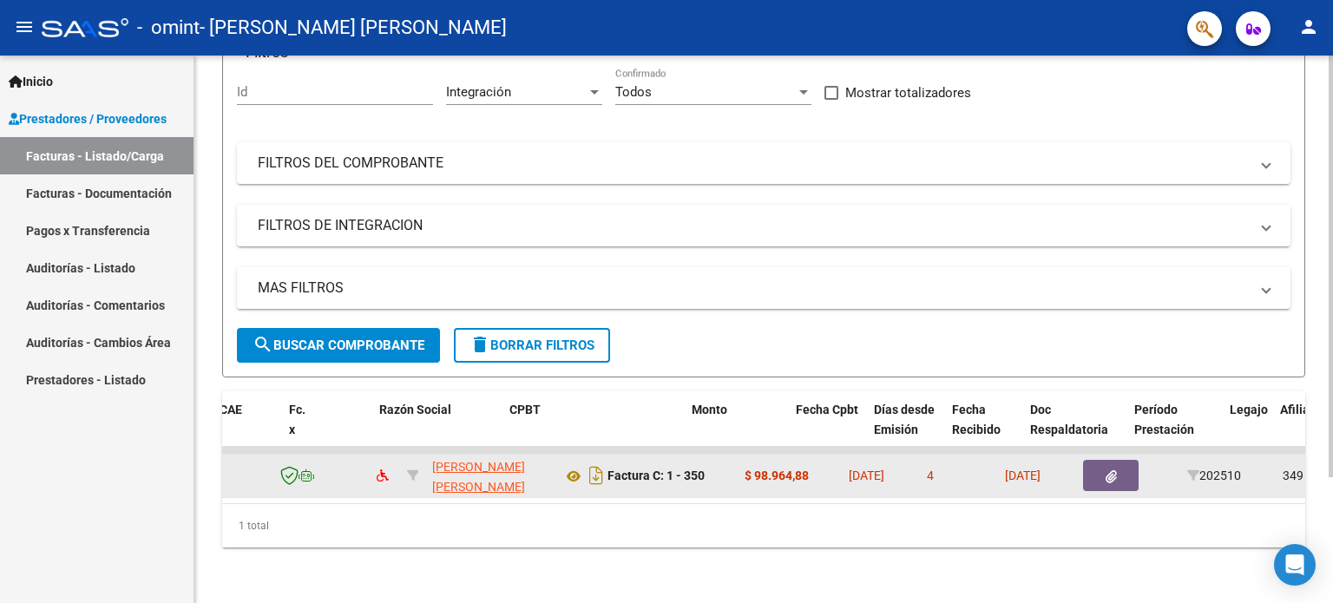
scroll to position [0, 0]
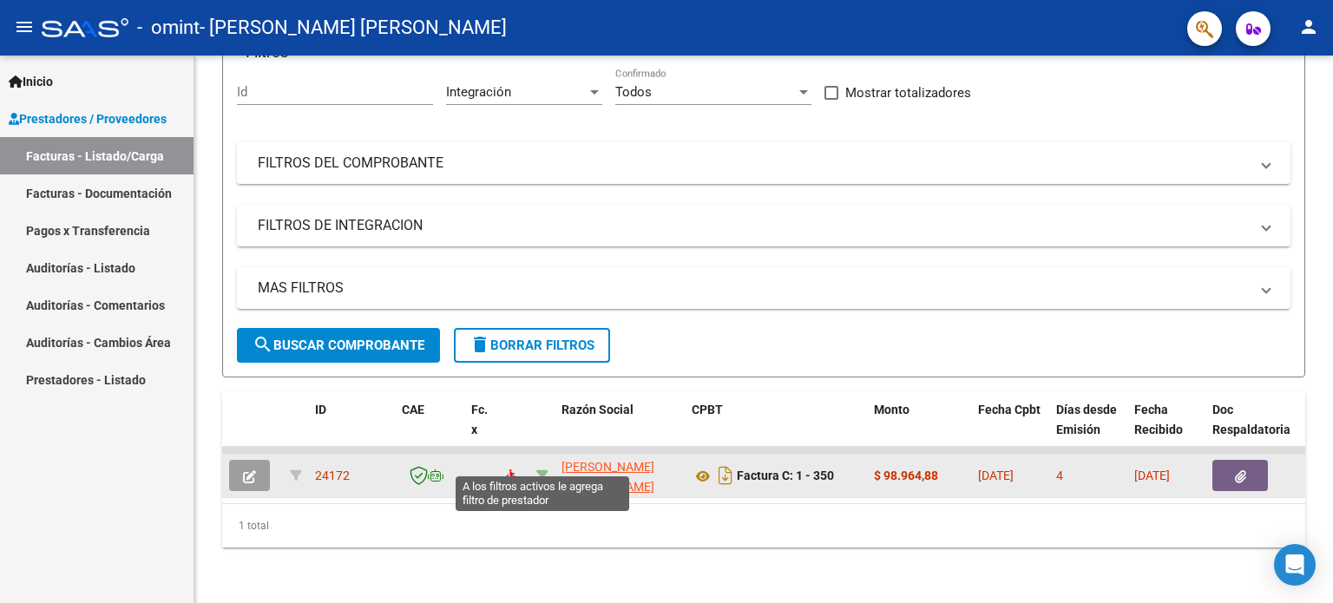
click at [537, 469] on icon at bounding box center [542, 475] width 12 height 12
type input "27375609210"
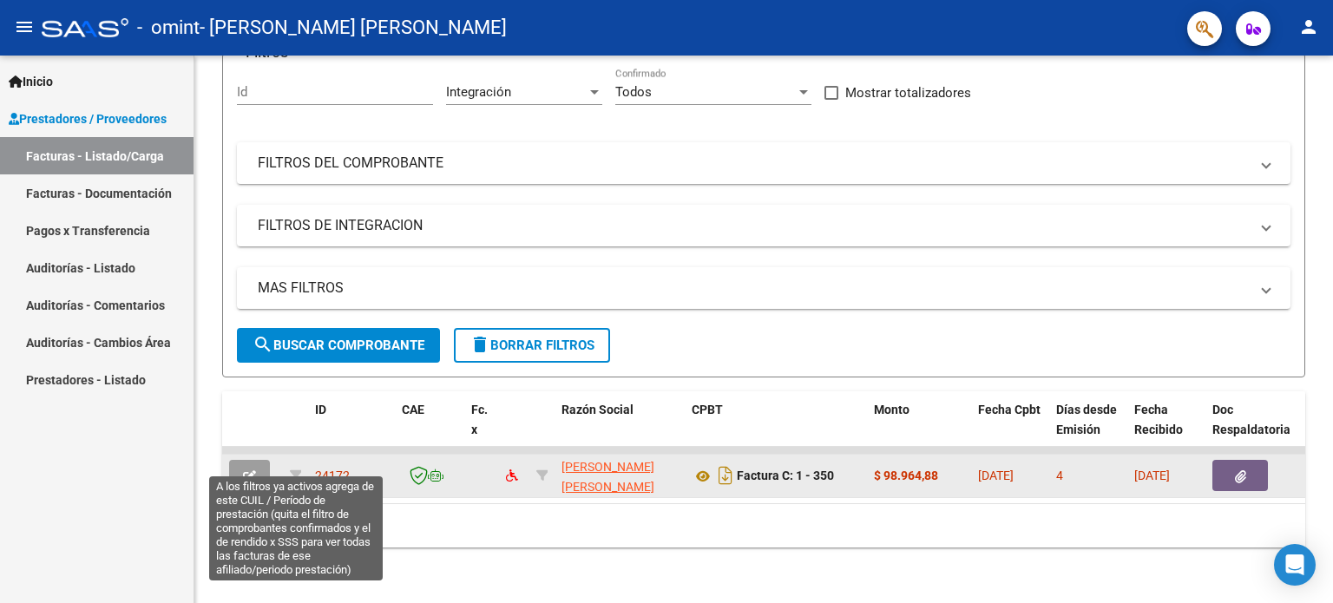
click at [288, 461] on datatable-body-cell at bounding box center [295, 476] width 25 height 43
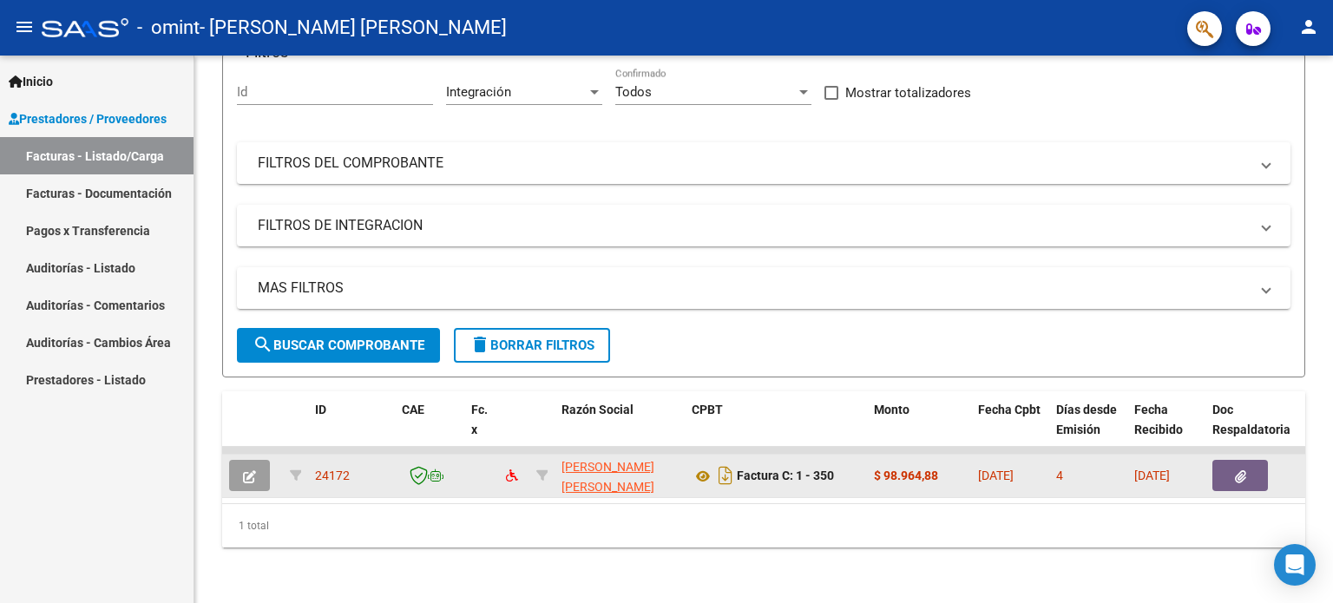
click at [304, 461] on datatable-body-cell at bounding box center [295, 476] width 25 height 43
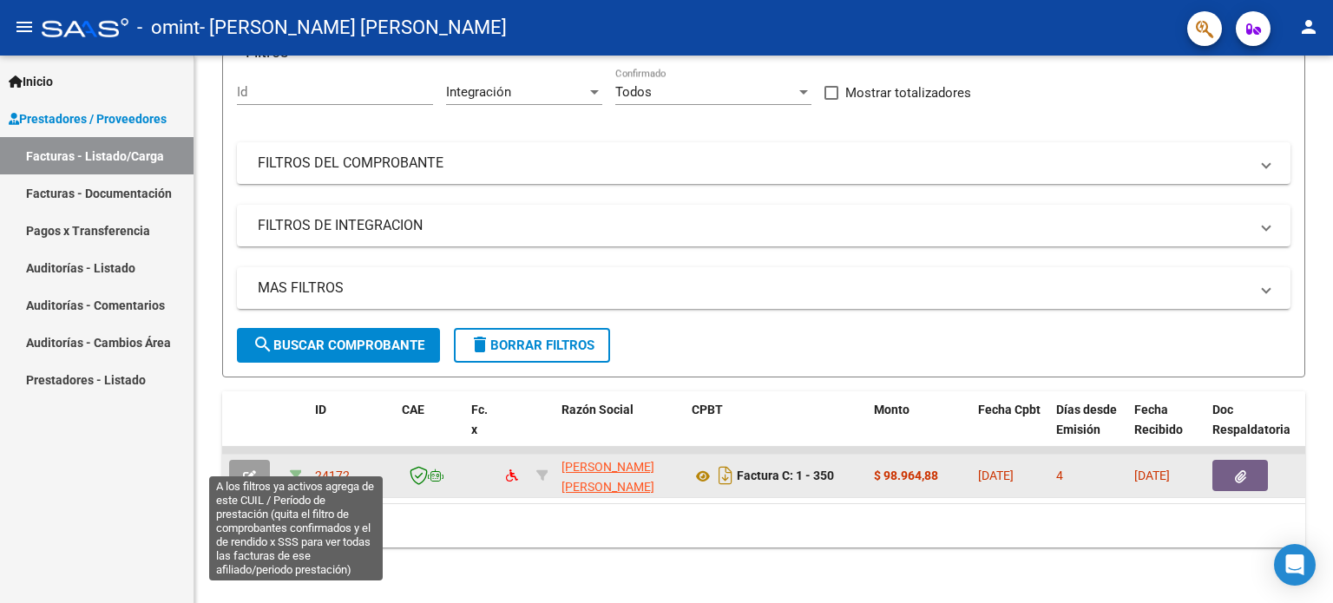
click at [297, 469] on icon at bounding box center [296, 475] width 12 height 12
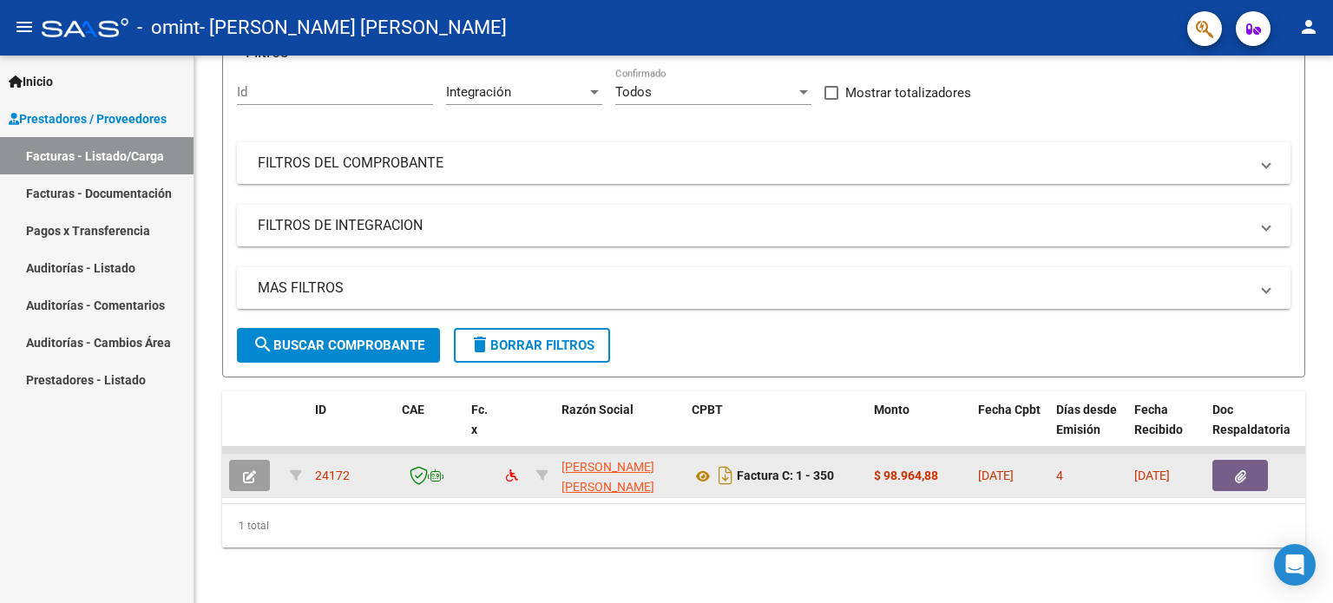
click at [253, 470] on icon "button" at bounding box center [249, 476] width 13 height 13
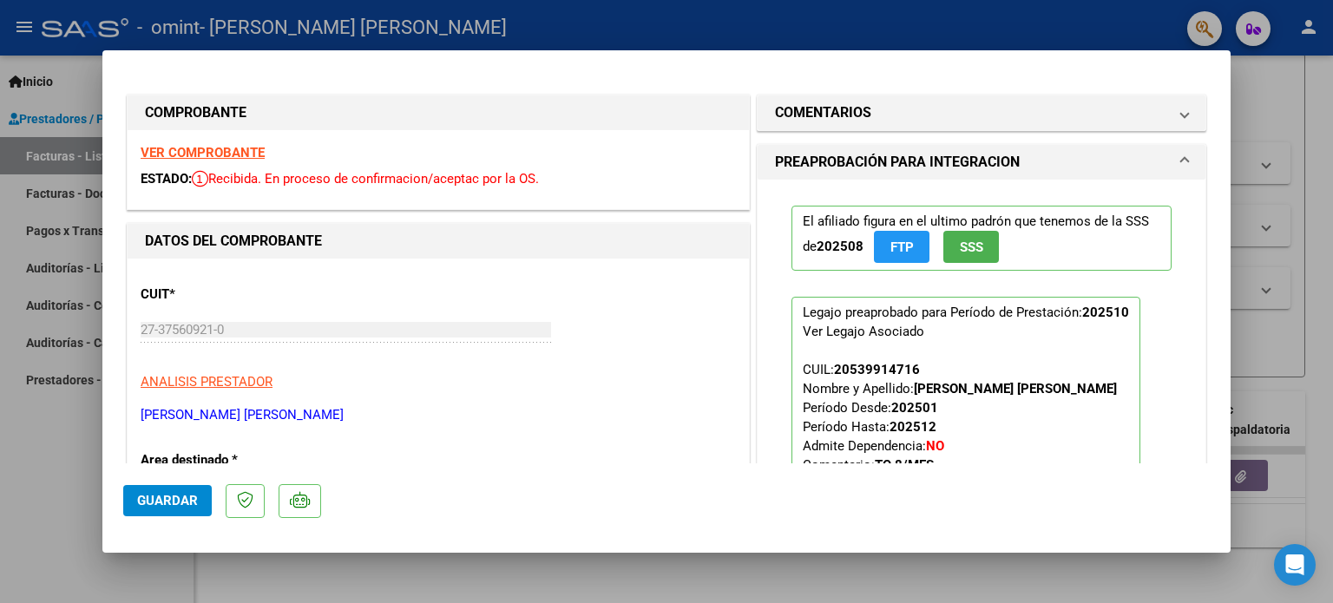
click at [1309, 186] on div at bounding box center [666, 301] width 1333 height 603
type input "$ 0,00"
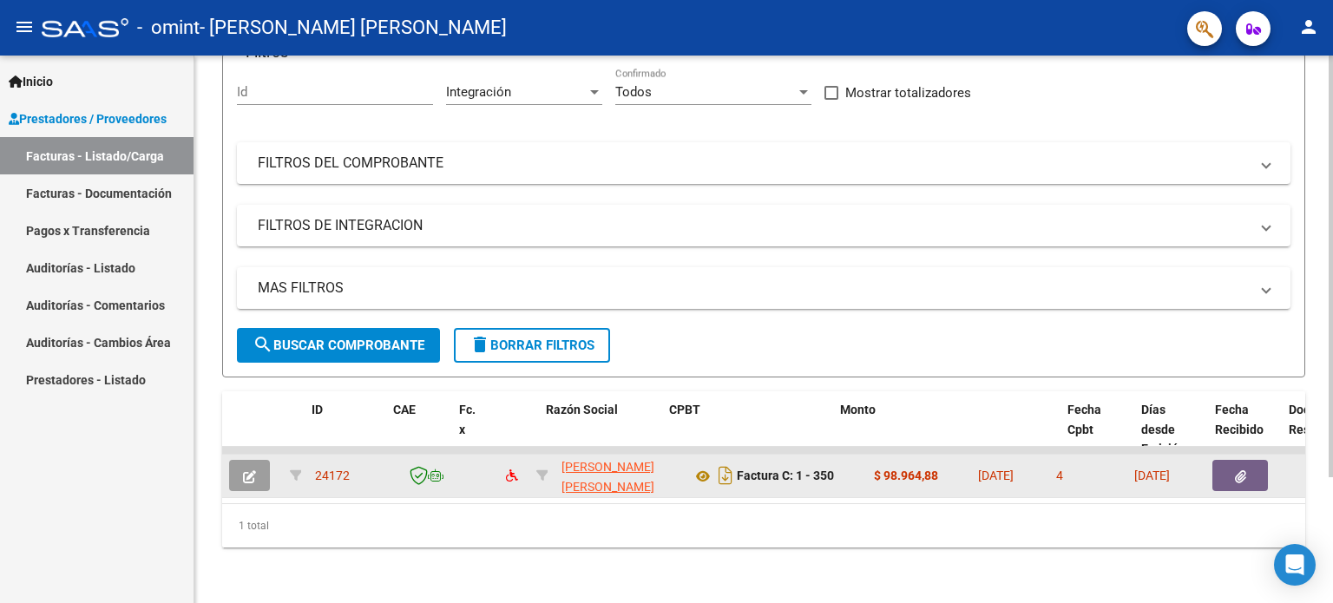
drag, startPoint x: 966, startPoint y: 433, endPoint x: 1134, endPoint y: 442, distance: 168.6
click at [1134, 442] on div "ID CAE Fc. x Razón Social CPBT Monto Fecha Cpbt Días desde Emisión Fecha Recibi…" at bounding box center [763, 469] width 1083 height 156
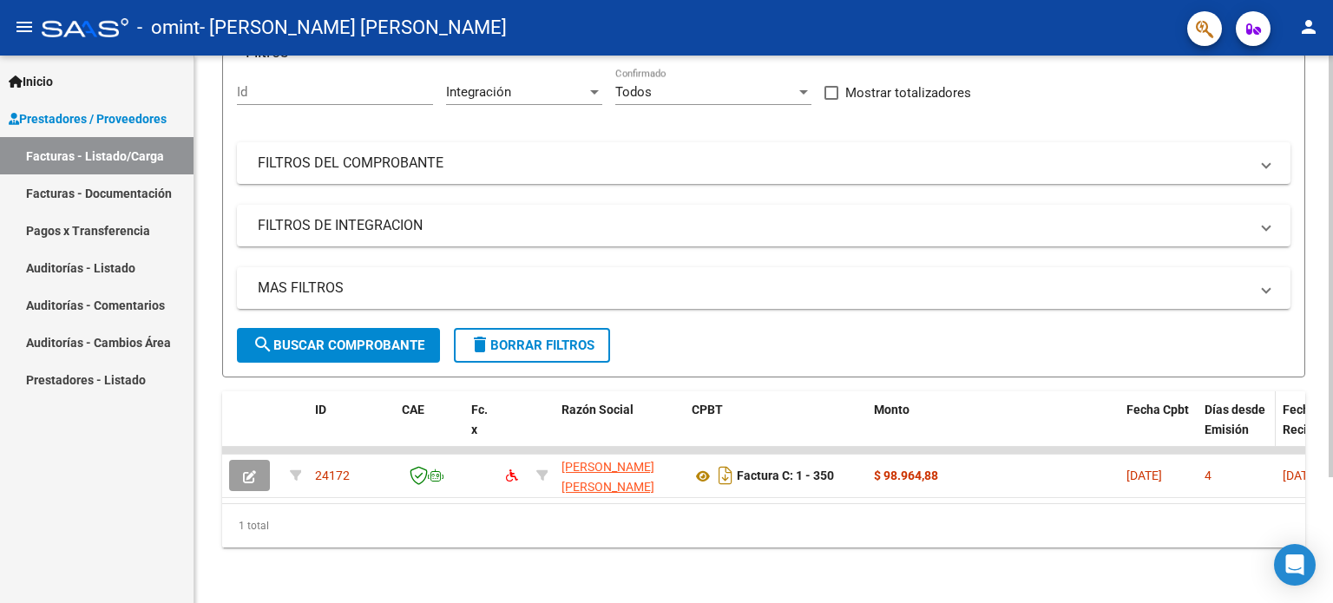
drag, startPoint x: 1079, startPoint y: 438, endPoint x: 1215, endPoint y: 425, distance: 136.9
click at [1215, 425] on div "ID CAE Fc. x Razón Social CPBT Monto Fecha Cpbt Días desde Emisión Fecha Recibi…" at bounding box center [763, 469] width 1083 height 156
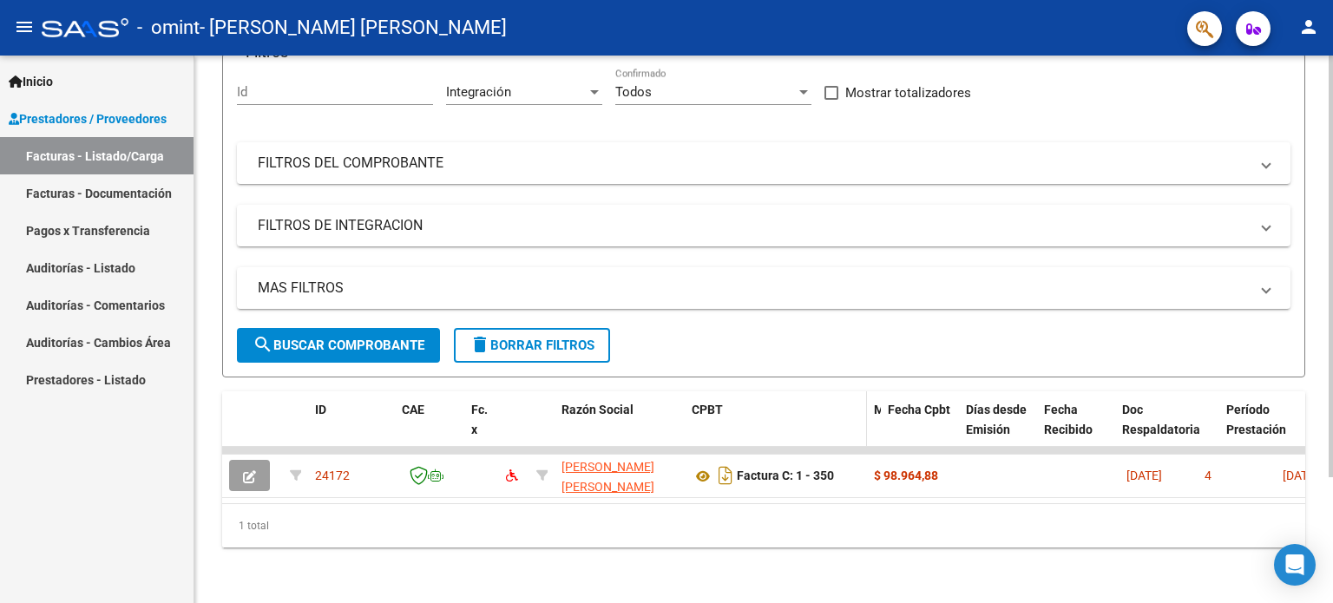
drag, startPoint x: 1117, startPoint y: 397, endPoint x: 804, endPoint y: 398, distance: 312.4
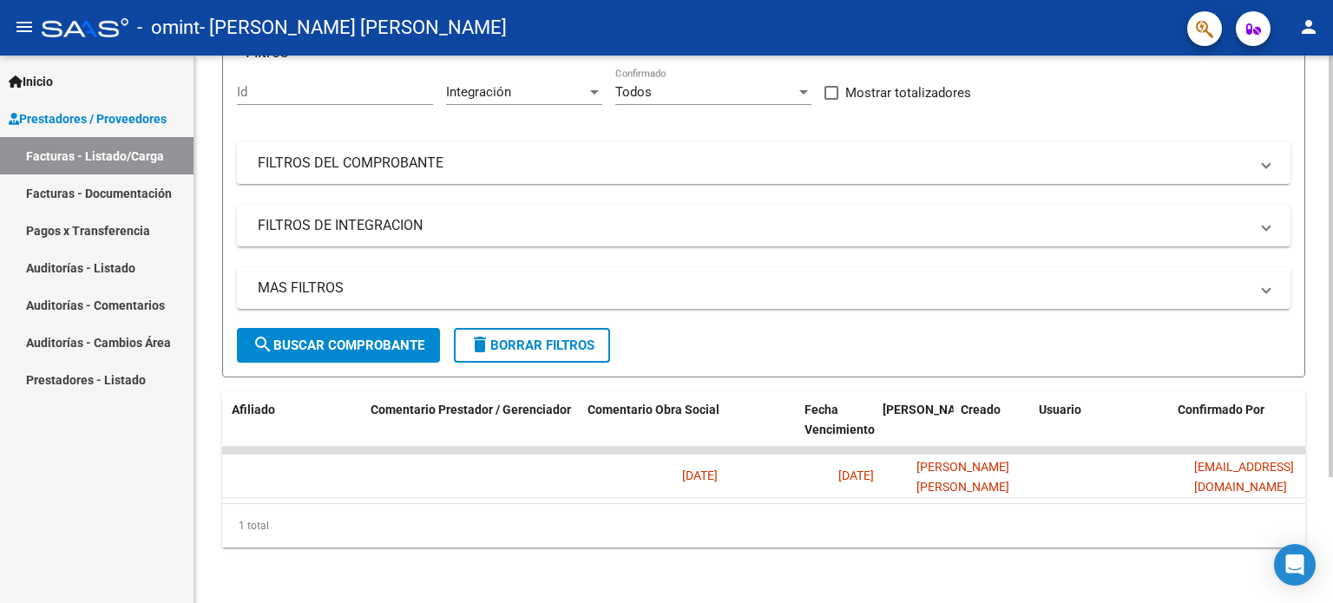
scroll to position [0, 1318]
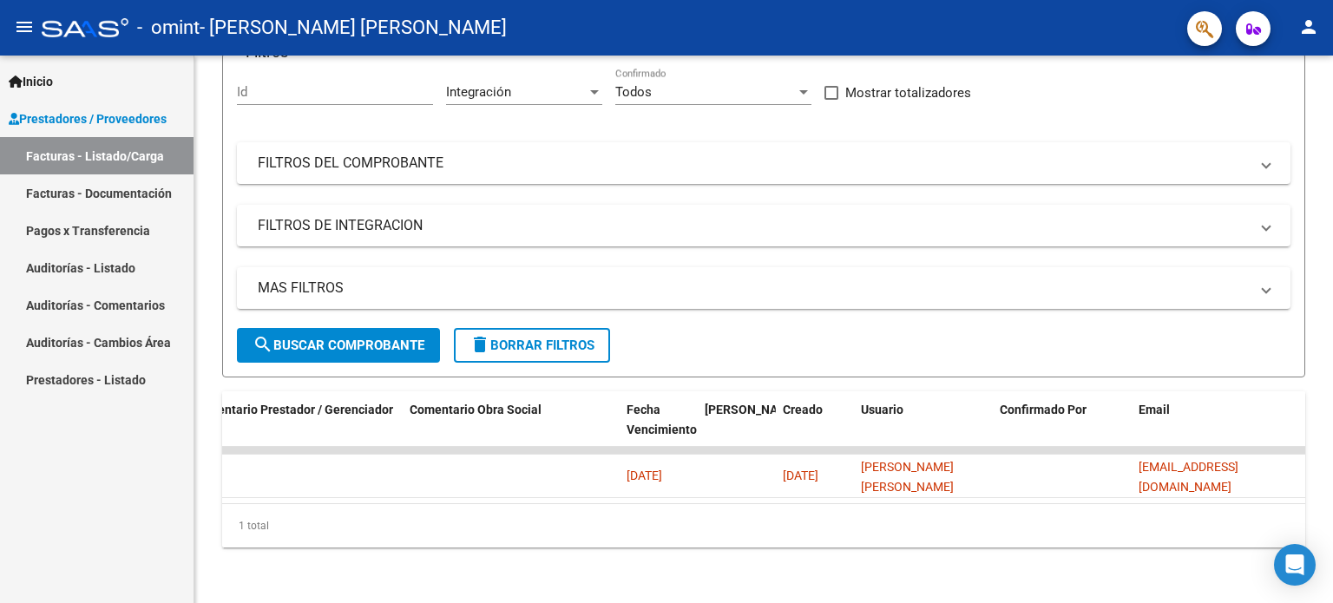
click at [130, 185] on link "Facturas - Documentación" at bounding box center [97, 192] width 194 height 37
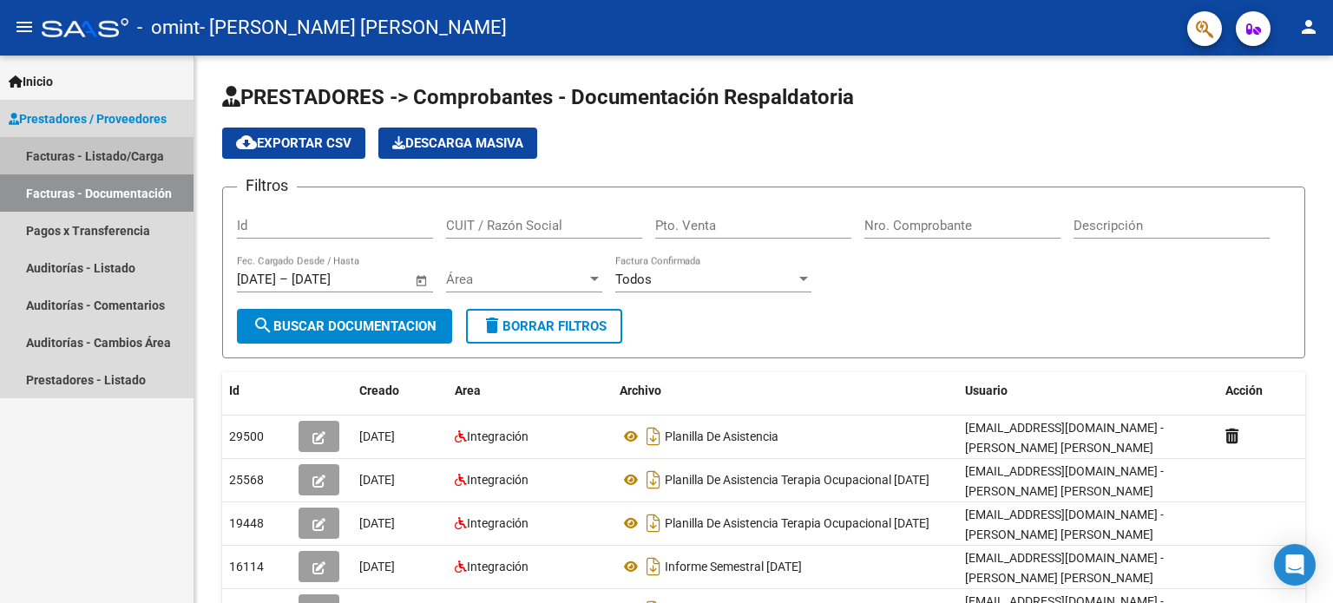
click at [74, 151] on link "Facturas - Listado/Carga" at bounding box center [97, 155] width 194 height 37
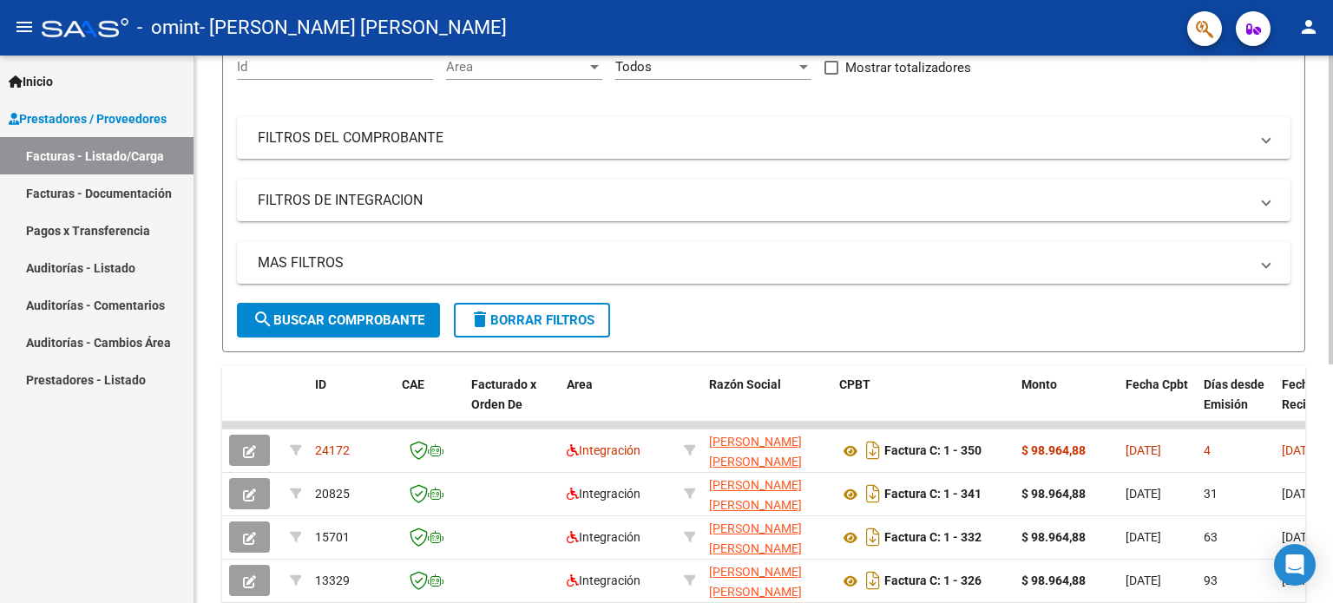
click at [1325, 246] on div "Video tutorial PRESTADORES -> Listado de CPBTs Emitidos por Prestadores / Prove…" at bounding box center [765, 358] width 1143 height 961
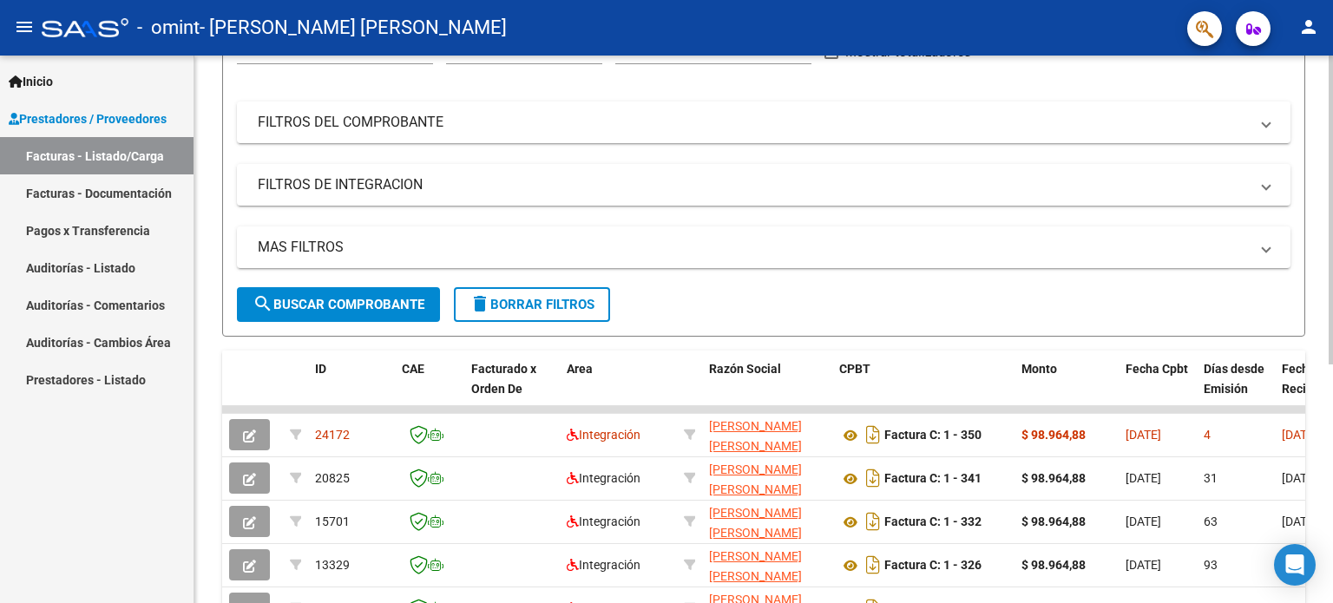
drag, startPoint x: 1327, startPoint y: 256, endPoint x: 1332, endPoint y: 332, distance: 75.7
click at [1332, 332] on div "Video tutorial PRESTADORES -> Listado de CPBTs Emitidos por Prestadores / Prove…" at bounding box center [765, 342] width 1143 height 961
click at [1129, 253] on mat-panel-title "MAS FILTROS" at bounding box center [753, 247] width 991 height 19
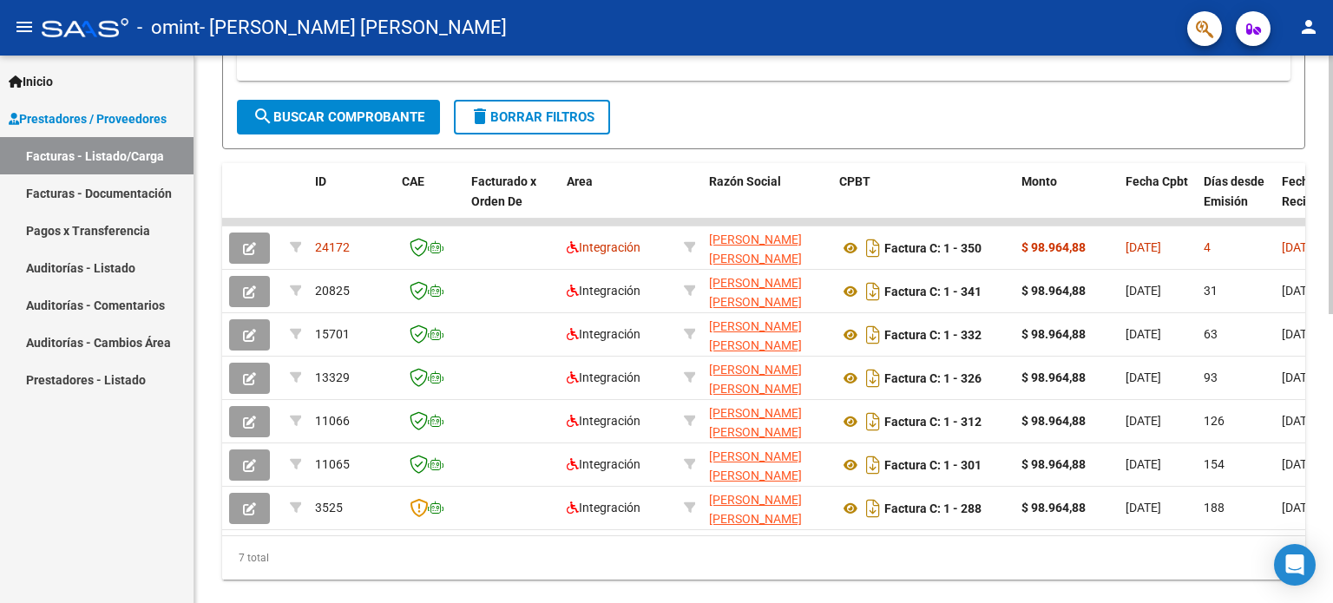
click at [1317, 390] on div "Video tutorial PRESTADORES -> Listado de CPBTs Emitidos por Prestadores / Prove…" at bounding box center [765, 60] width 1143 height 1149
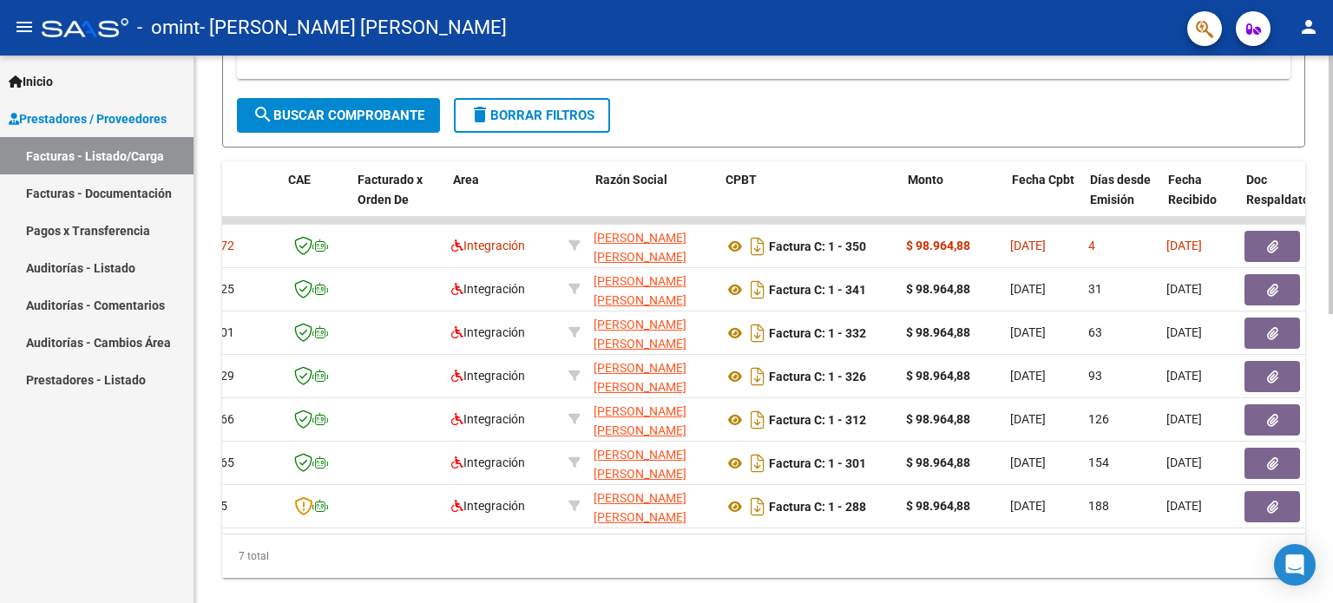
scroll to position [0, 0]
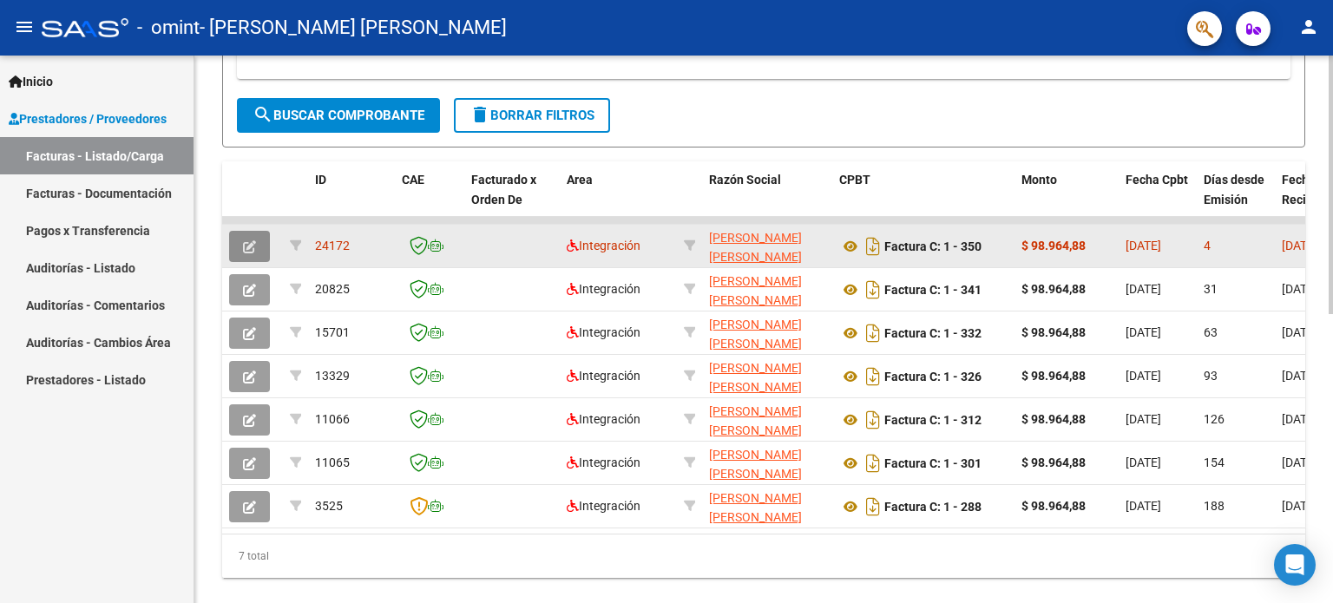
click at [246, 243] on icon "button" at bounding box center [249, 246] width 13 height 13
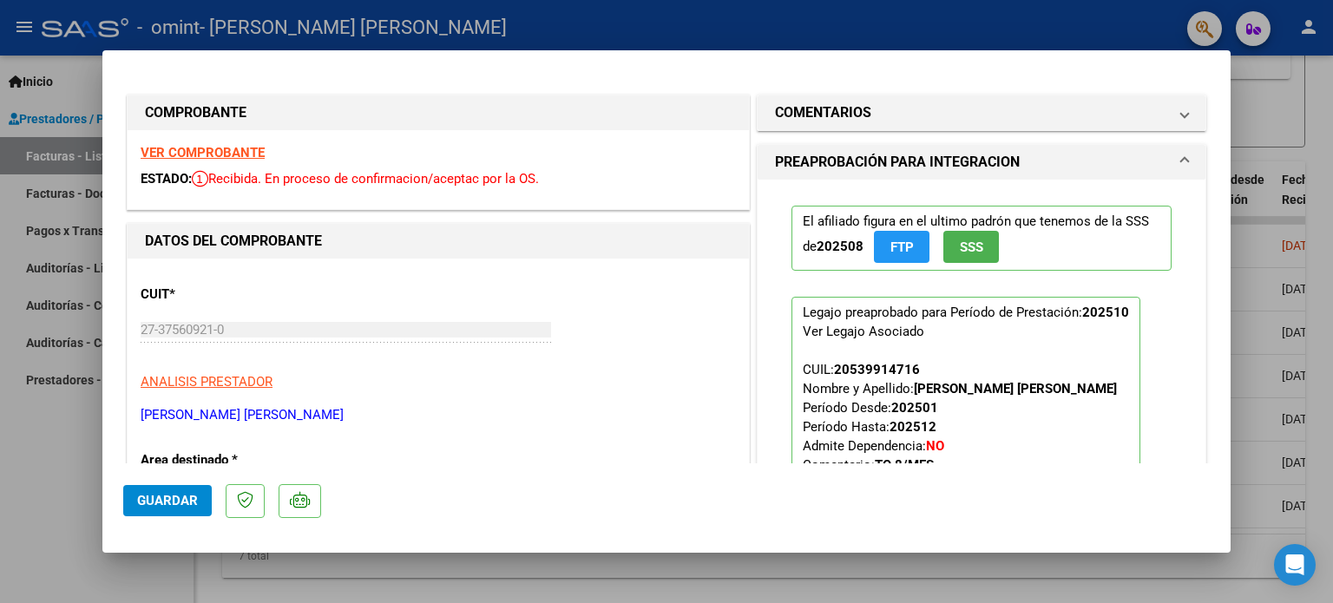
click at [1306, 106] on div at bounding box center [666, 301] width 1333 height 603
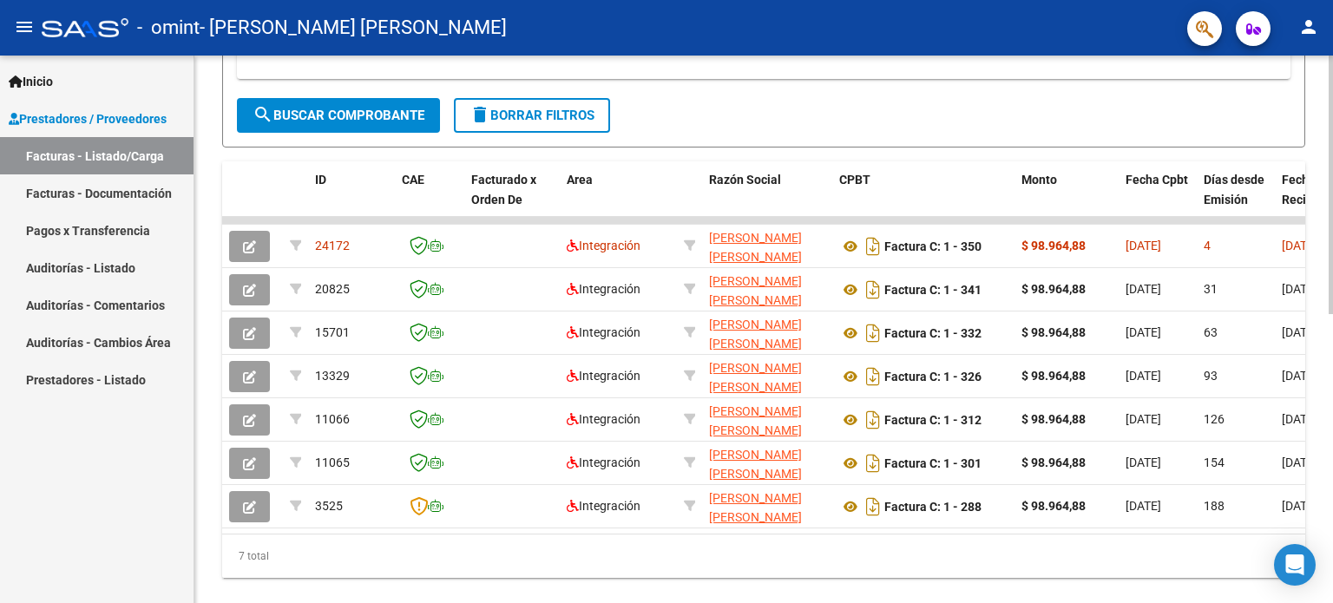
click at [1332, 373] on div at bounding box center [1331, 459] width 4 height 259
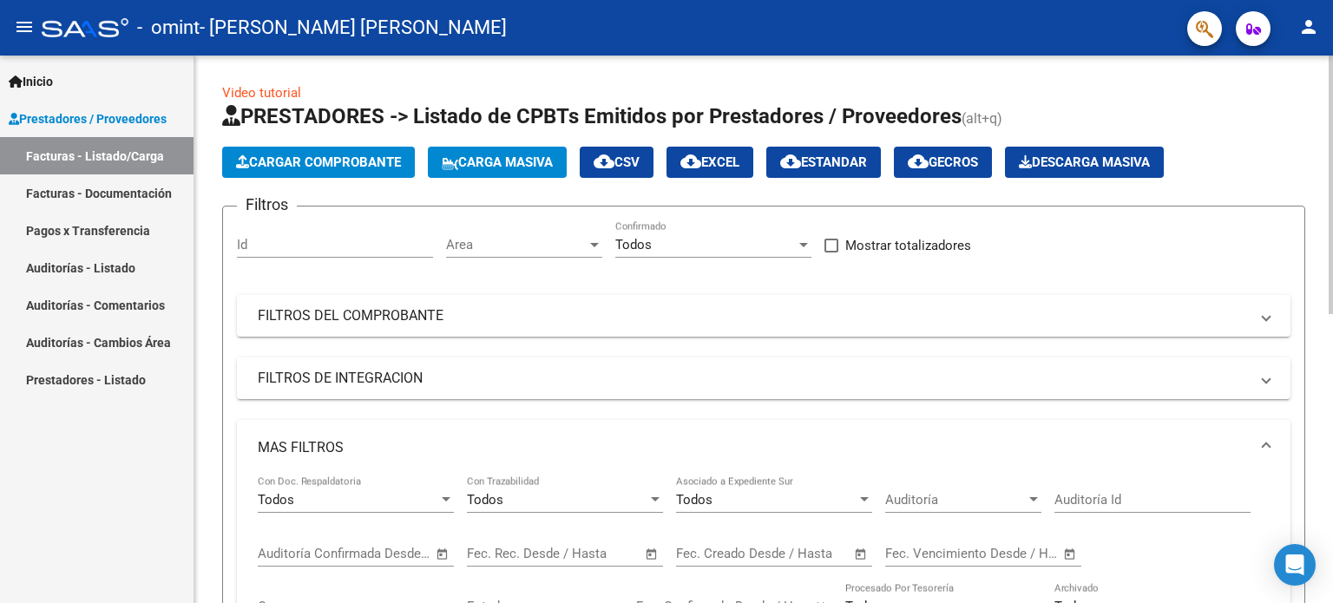
click at [353, 134] on app-list-header "PRESTADORES -> Listado de CPBTs Emitidos por Prestadores / Proveedores (alt+q) …" at bounding box center [763, 410] width 1083 height 616
click at [349, 165] on span "Cargar Comprobante" at bounding box center [318, 162] width 165 height 16
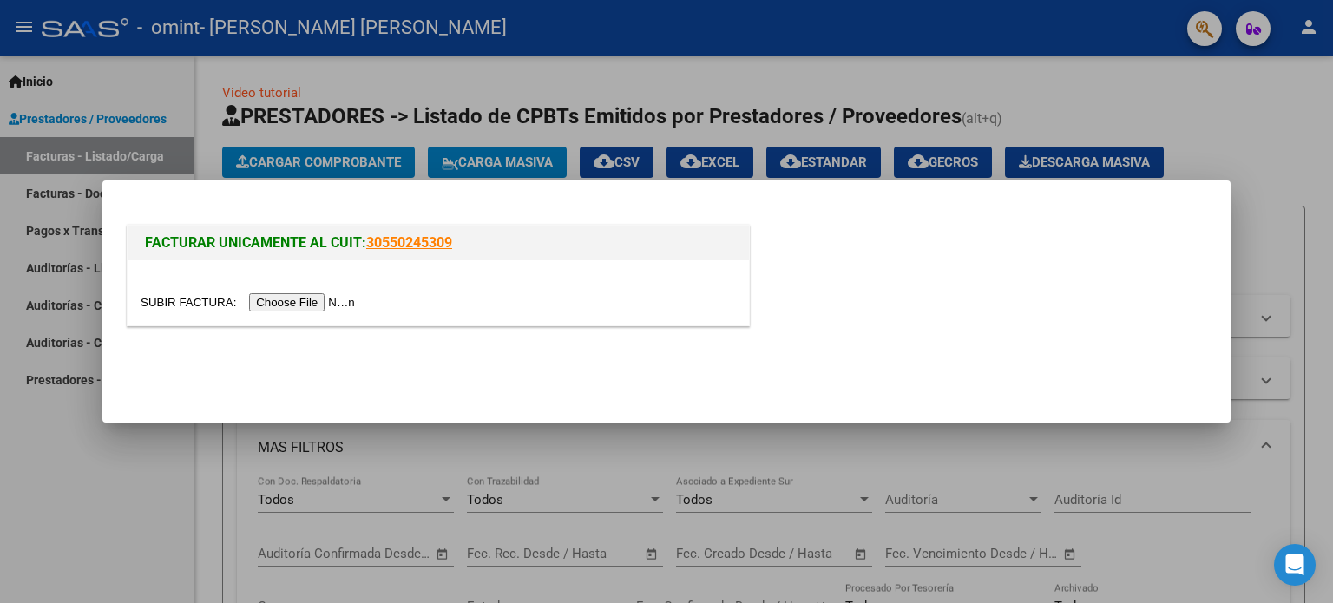
click at [344, 308] on input "file" at bounding box center [251, 302] width 220 height 18
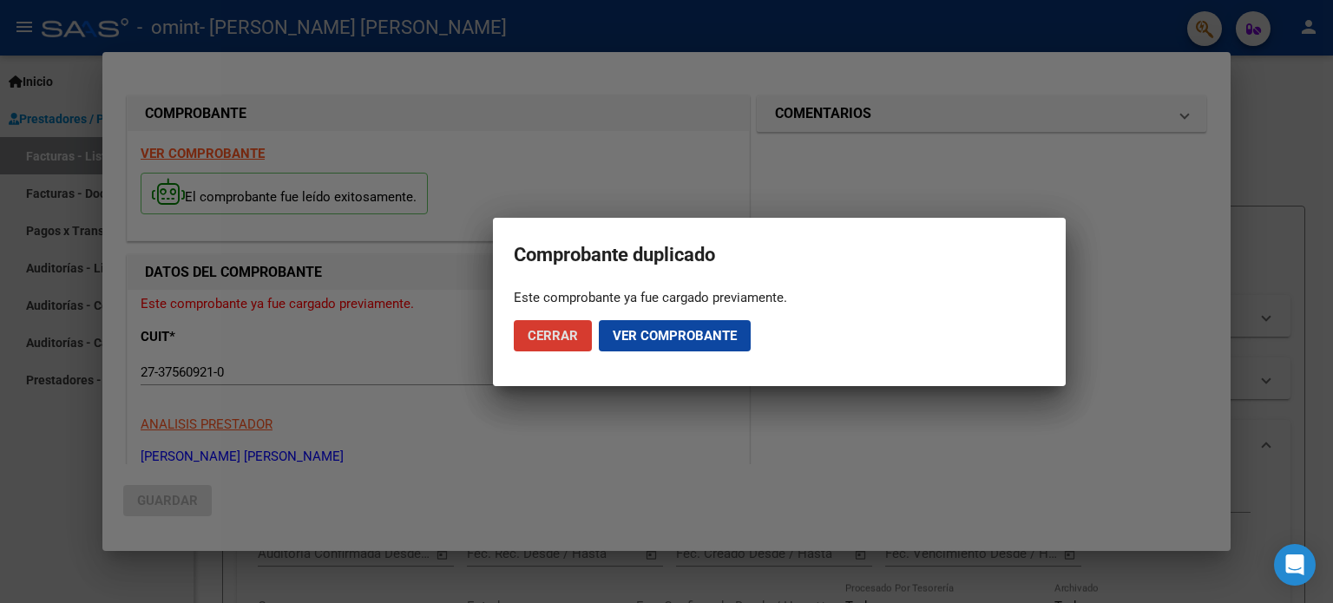
click at [569, 329] on span "Cerrar" at bounding box center [553, 336] width 50 height 16
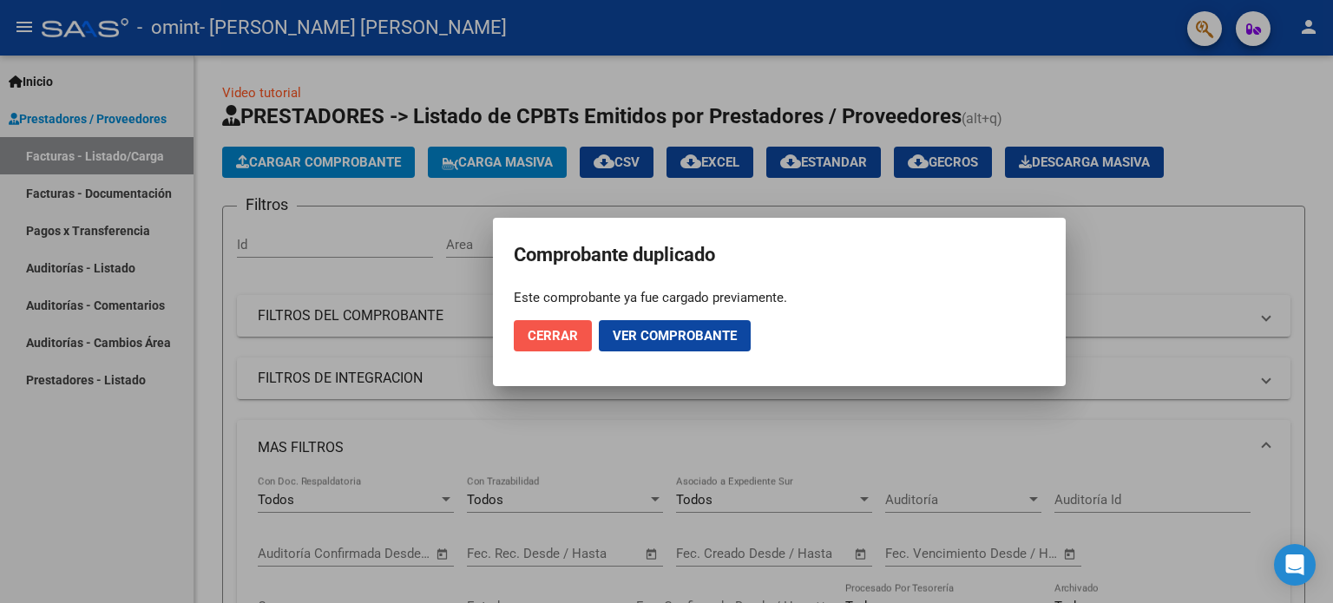
click at [569, 329] on span "Cerrar" at bounding box center [553, 336] width 50 height 16
